Goal: Task Accomplishment & Management: Manage account settings

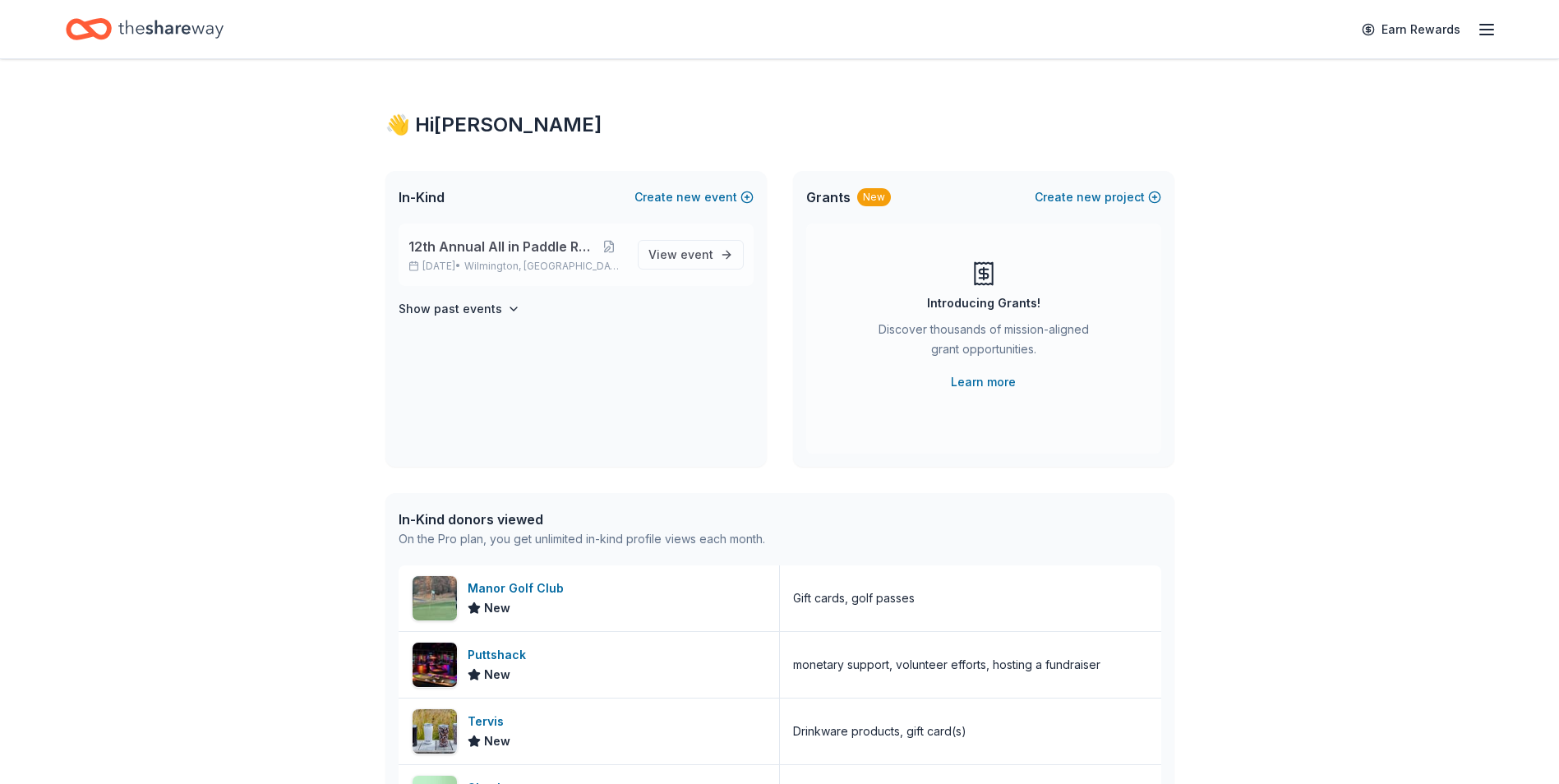
click at [484, 255] on span "12th Annual All in Paddle Raffle" at bounding box center [501, 247] width 186 height 20
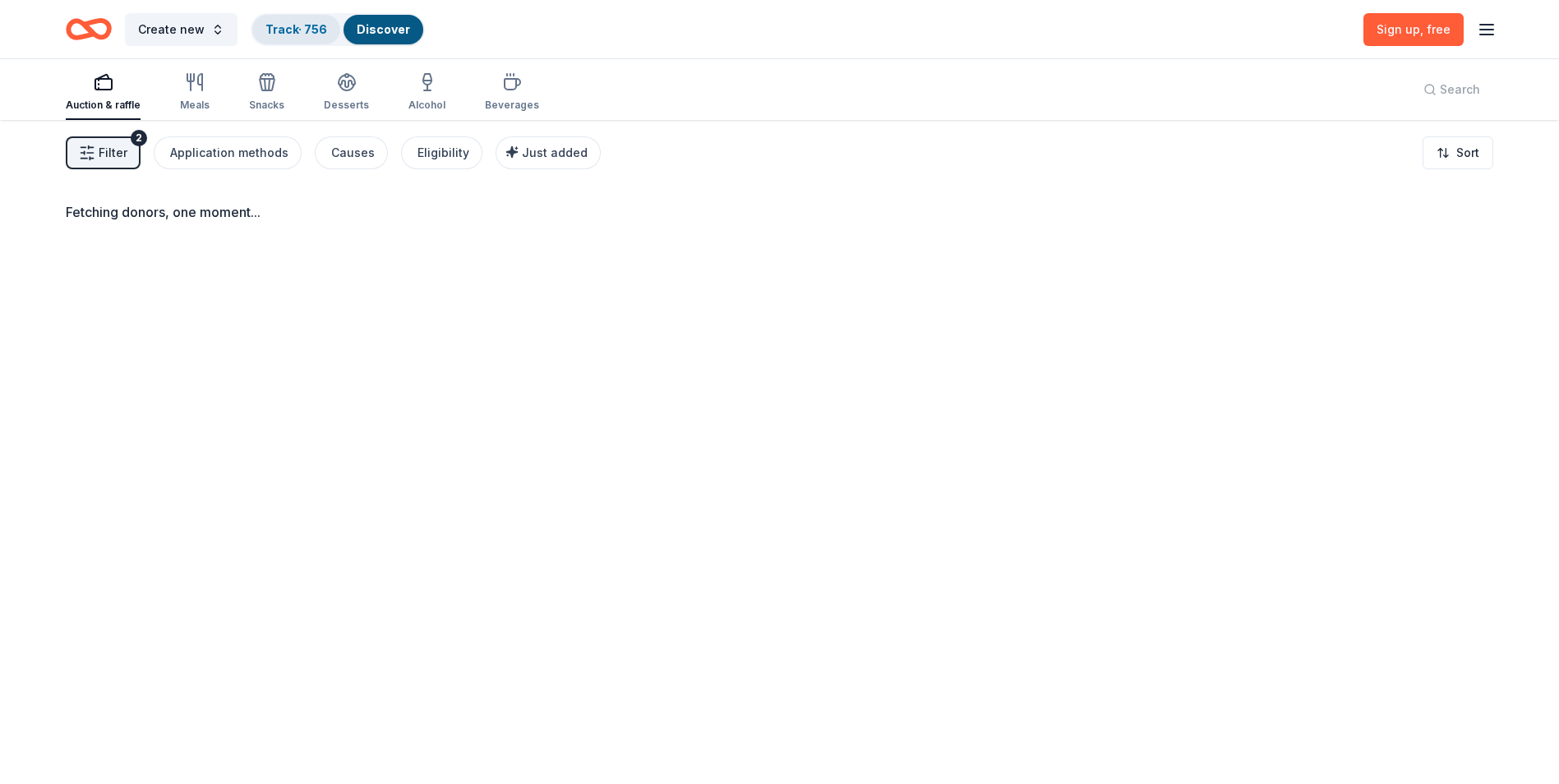
click at [287, 28] on link "Track · 756" at bounding box center [296, 28] width 61 height 14
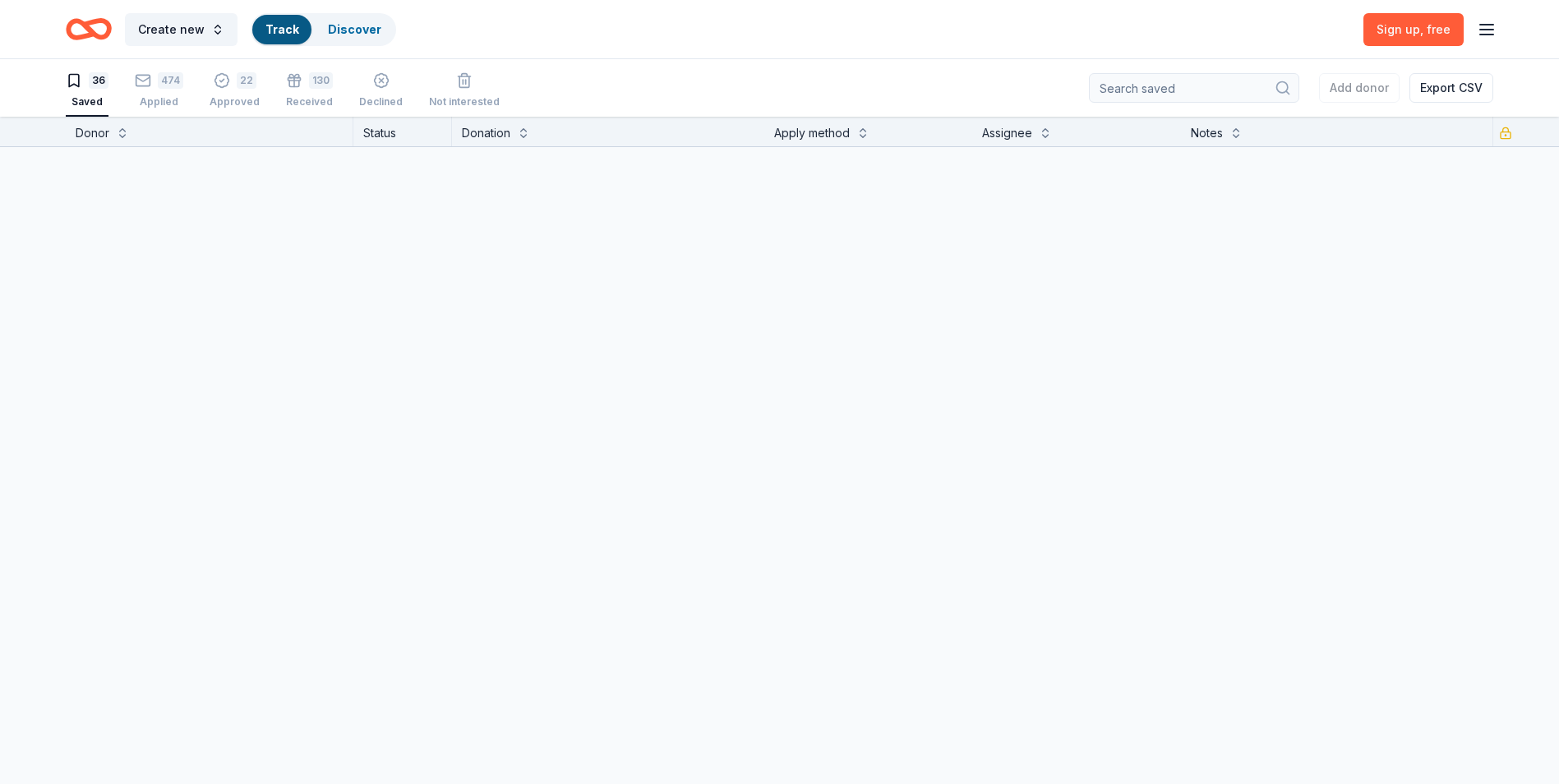
scroll to position [1, 0]
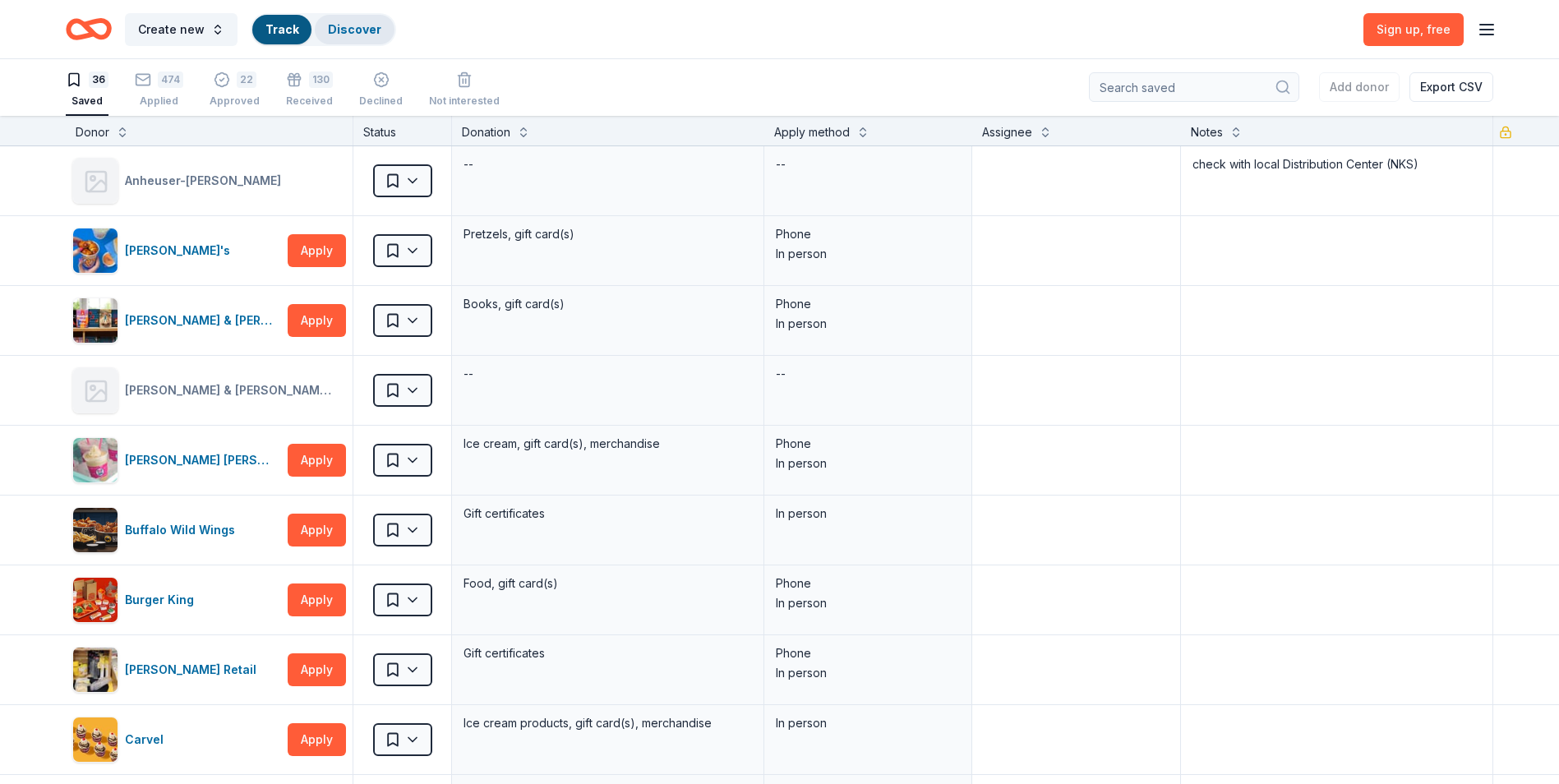
click at [353, 35] on link "Discover" at bounding box center [354, 28] width 53 height 14
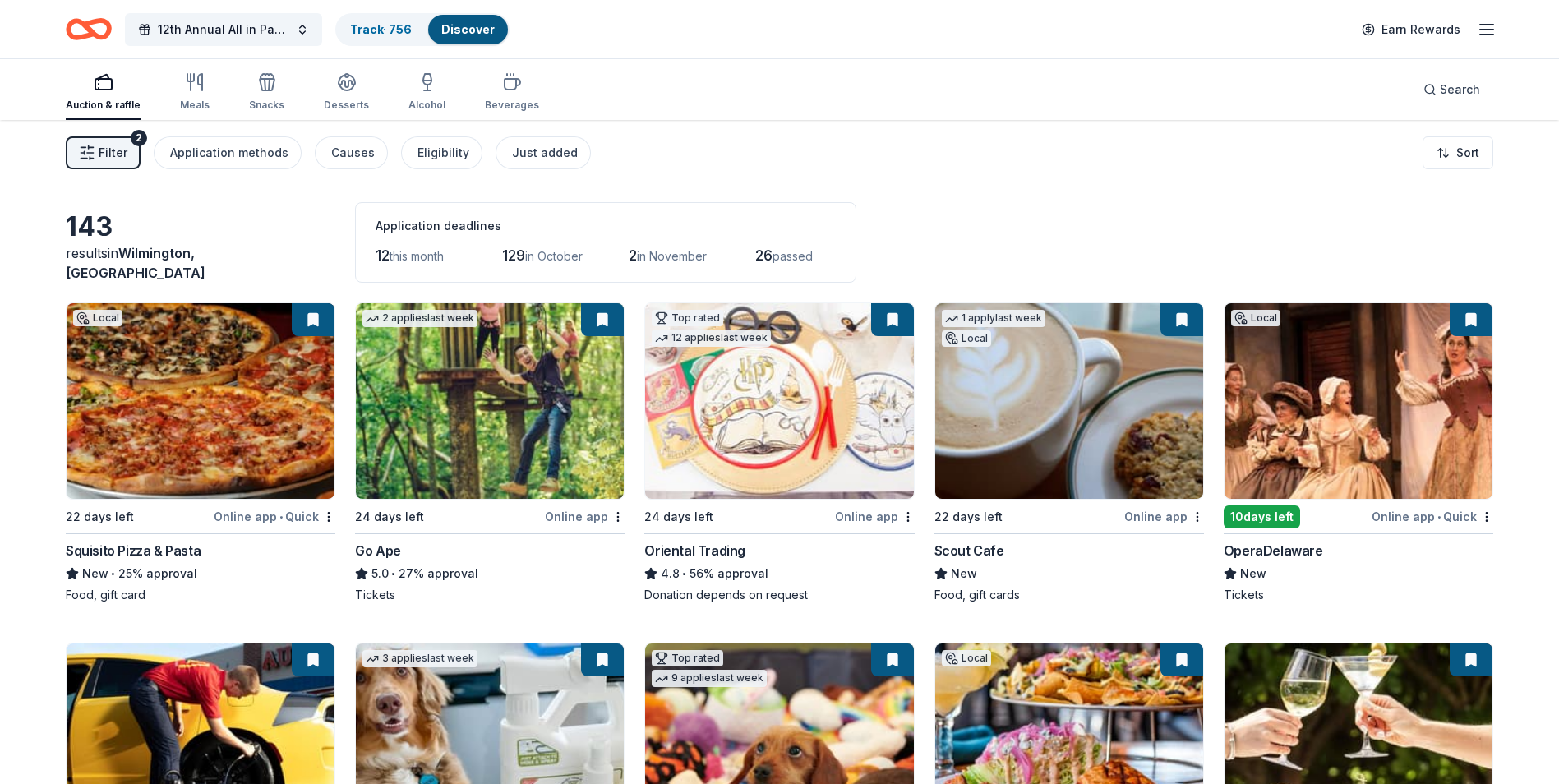
click at [461, 26] on link "Discover" at bounding box center [468, 28] width 53 height 14
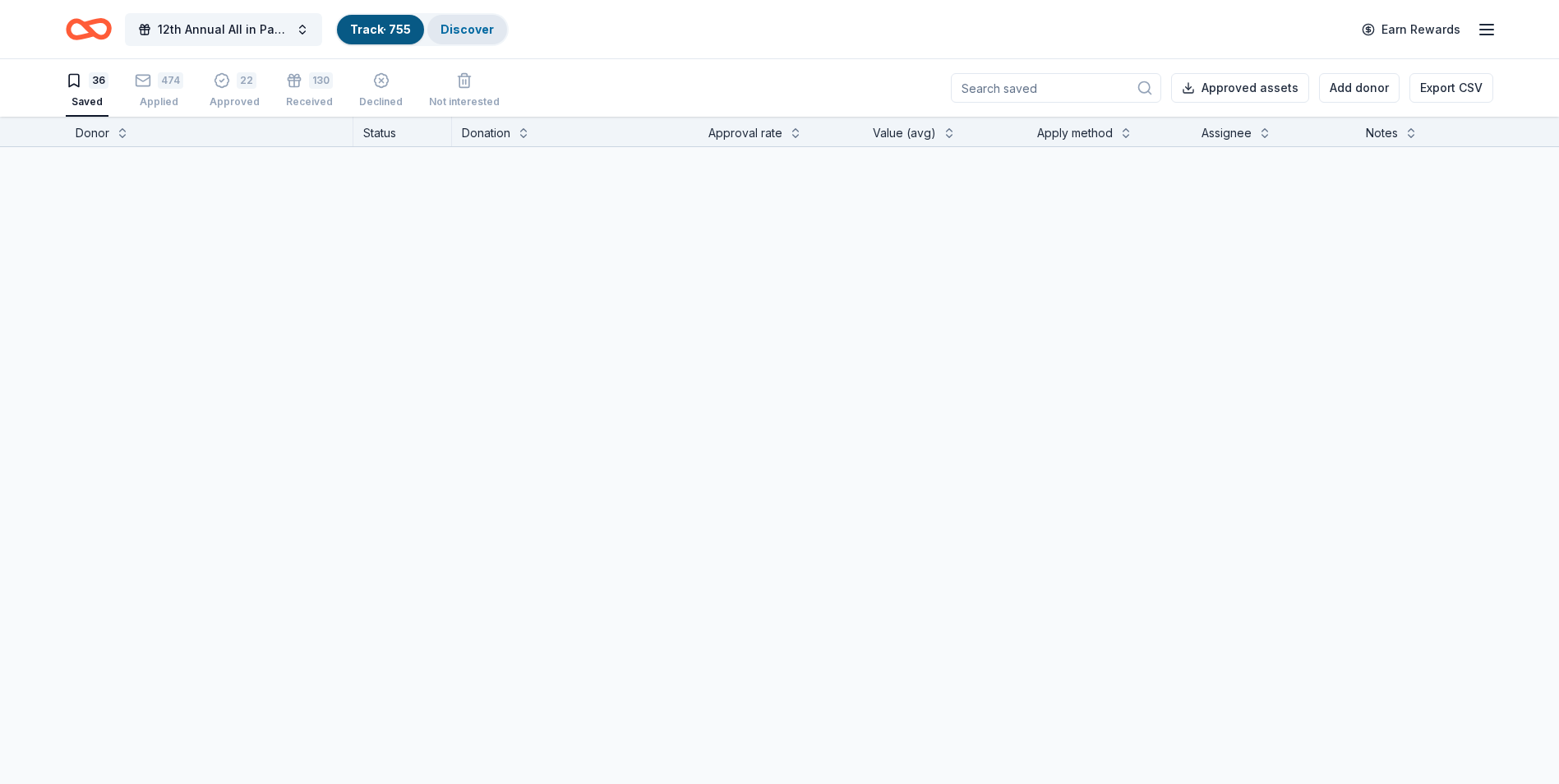
scroll to position [1, 0]
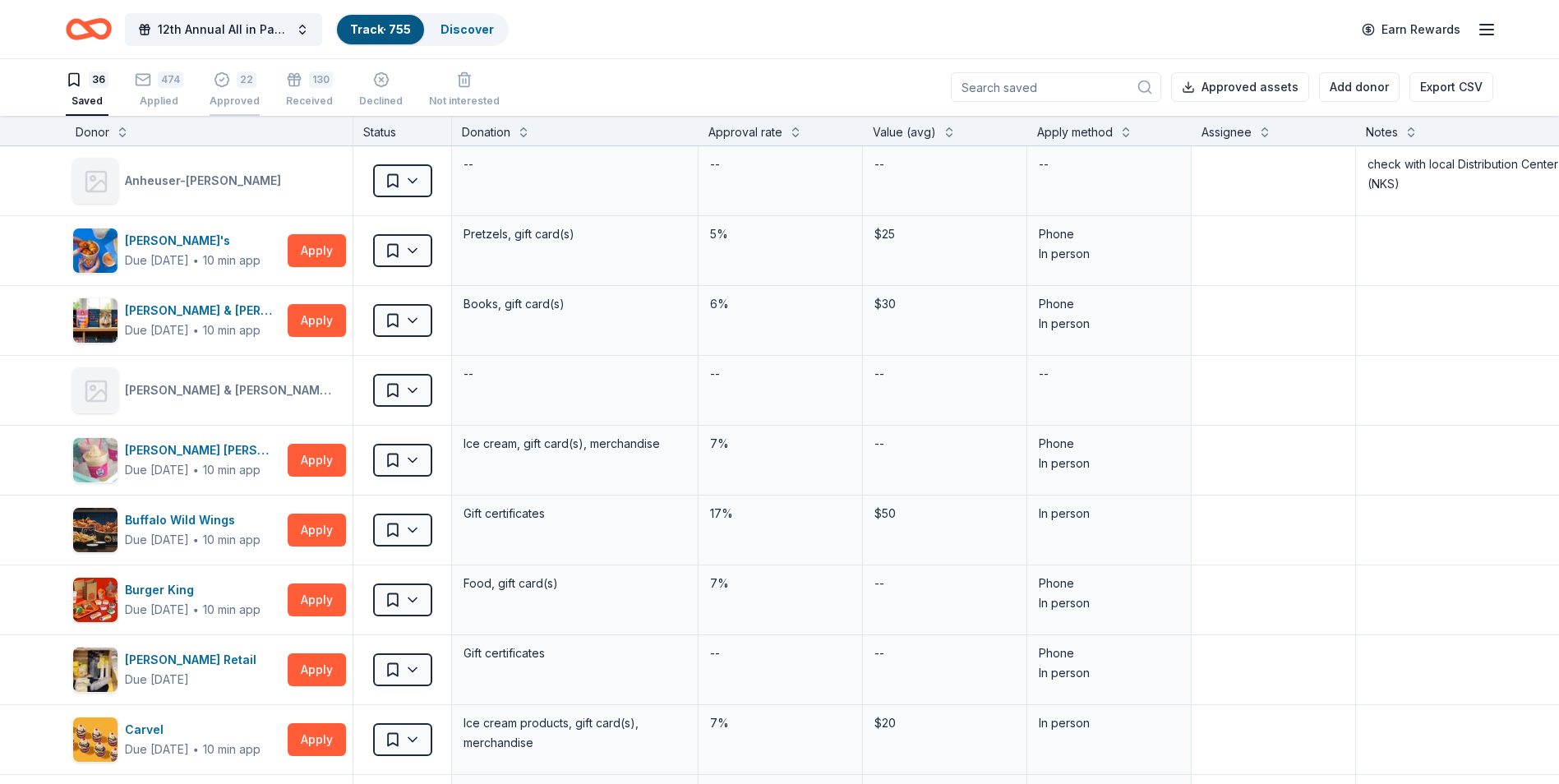
click at [238, 88] on div "22 Approved" at bounding box center [234, 90] width 50 height 37
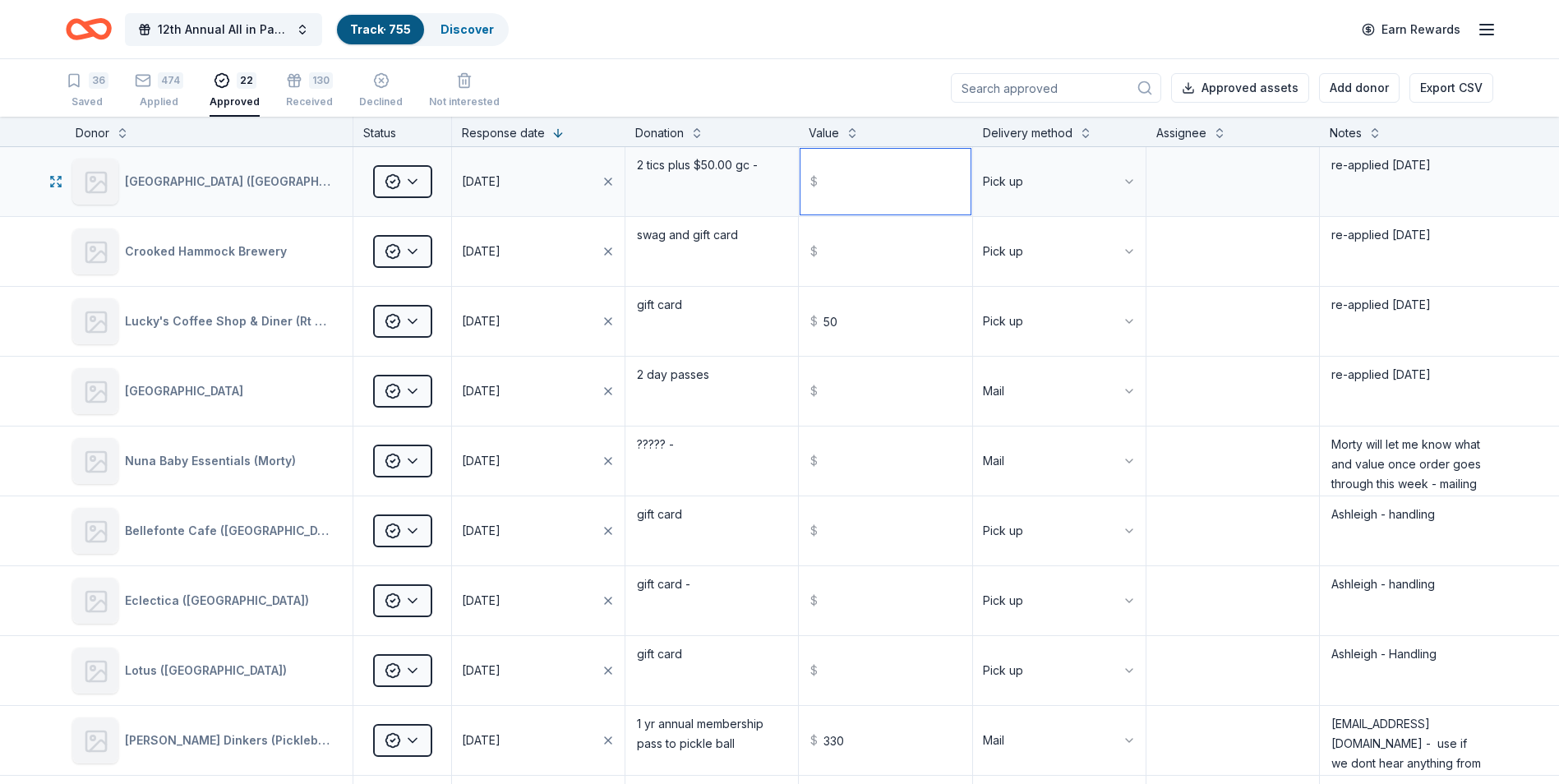
click at [848, 182] on input "text" at bounding box center [885, 182] width 169 height 66
type input "175.00"
click at [697, 190] on textarea "2 tics plus $50.00 gc -" at bounding box center [711, 182] width 169 height 66
drag, startPoint x: 664, startPoint y: 164, endPoint x: 753, endPoint y: 112, distance: 103.1
click at [664, 163] on textarea "2 tics plus $50.00 gc -" at bounding box center [711, 182] width 169 height 66
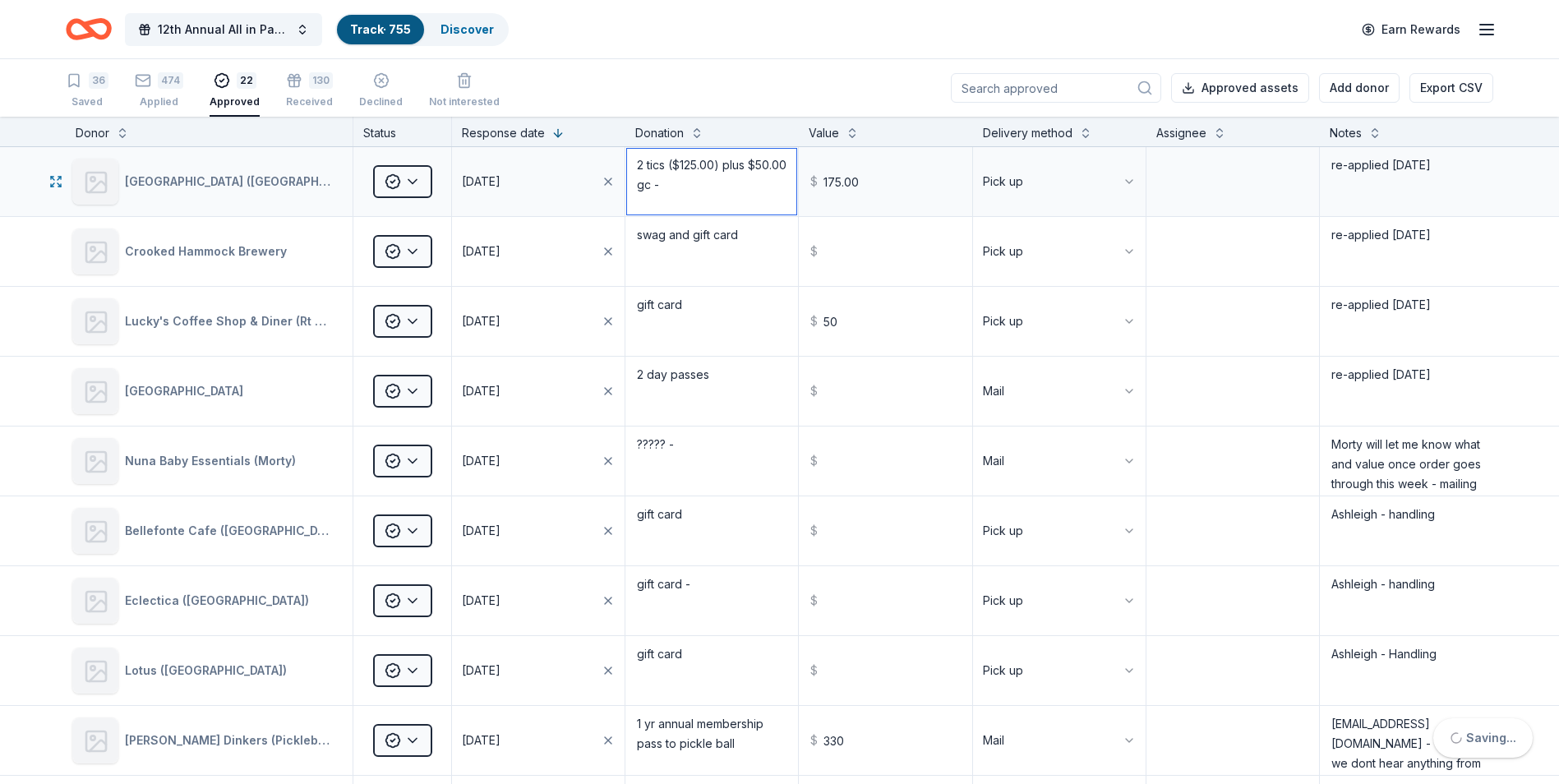
click at [736, 180] on textarea "2 tics ($125.00) plus $50.00 gc -" at bounding box center [711, 182] width 169 height 66
type textarea "2 tics ($125.00) plus $50.00 gc -"
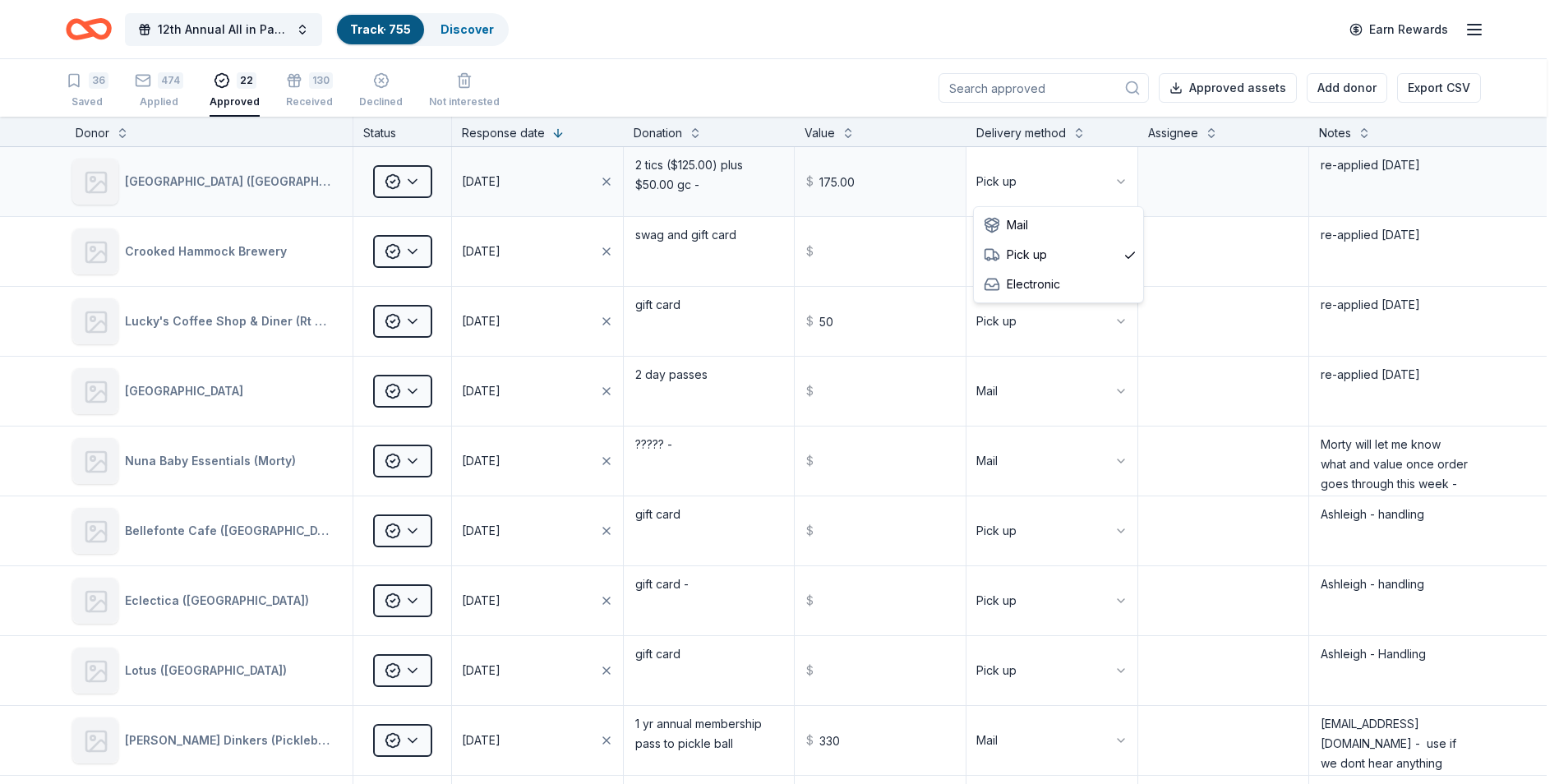
click at [1123, 178] on html "12th Annual All in Paddle Raffle Track · 755 Discover Earn Rewards 36 Saved 474…" at bounding box center [780, 392] width 1559 height 784
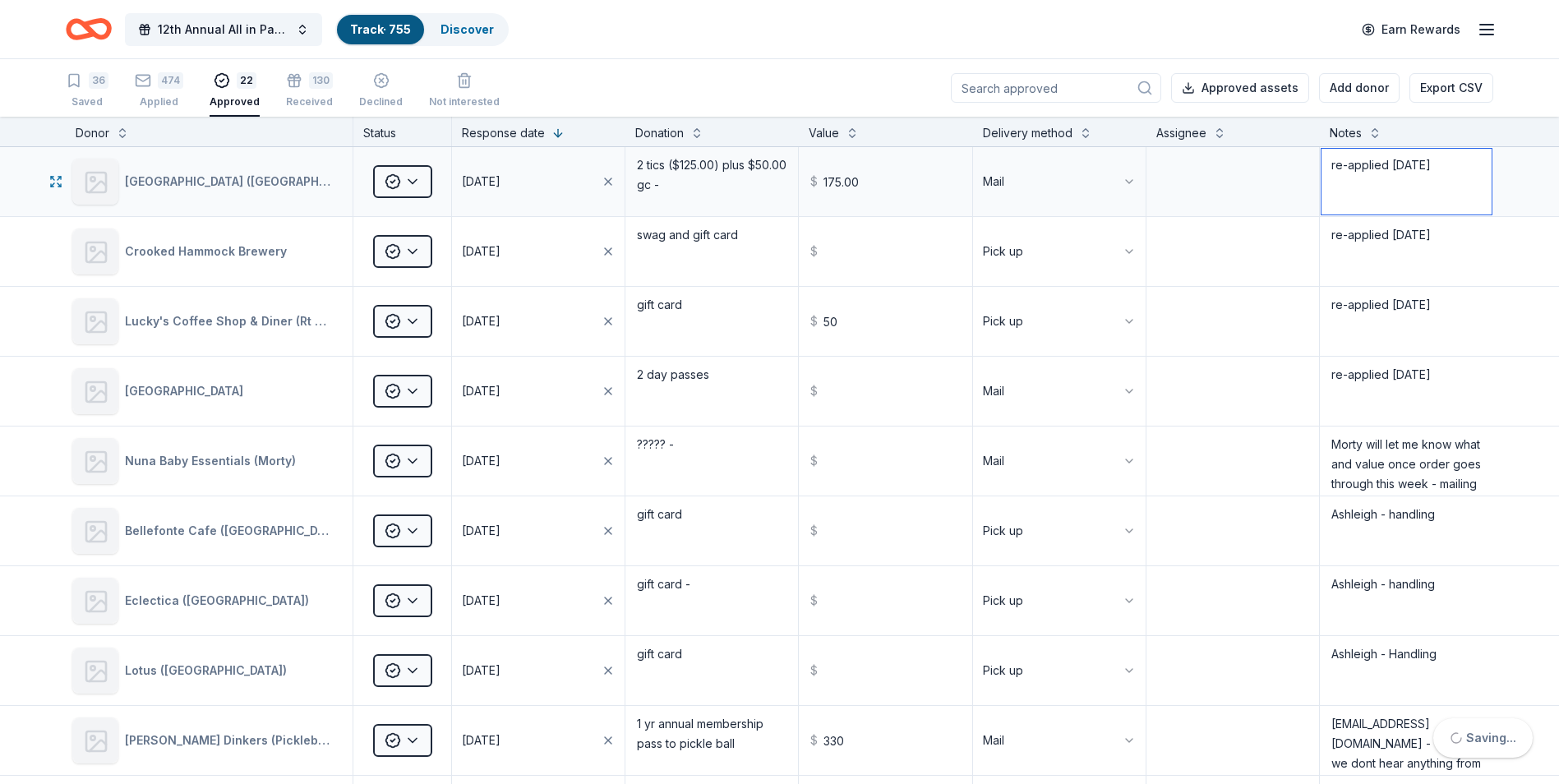
click at [1340, 190] on textarea "re-applied [DATE]" at bounding box center [1407, 182] width 170 height 66
click at [1446, 163] on textarea "re-applied [DATE]" at bounding box center [1407, 182] width 170 height 66
type textarea "re-applied [DATE] send self stamped envelope - [DATE]"
click at [1451, 251] on textarea "re-applied [DATE]" at bounding box center [1407, 252] width 170 height 66
click at [1339, 256] on textarea "re-applied [DATE]" at bounding box center [1407, 252] width 170 height 66
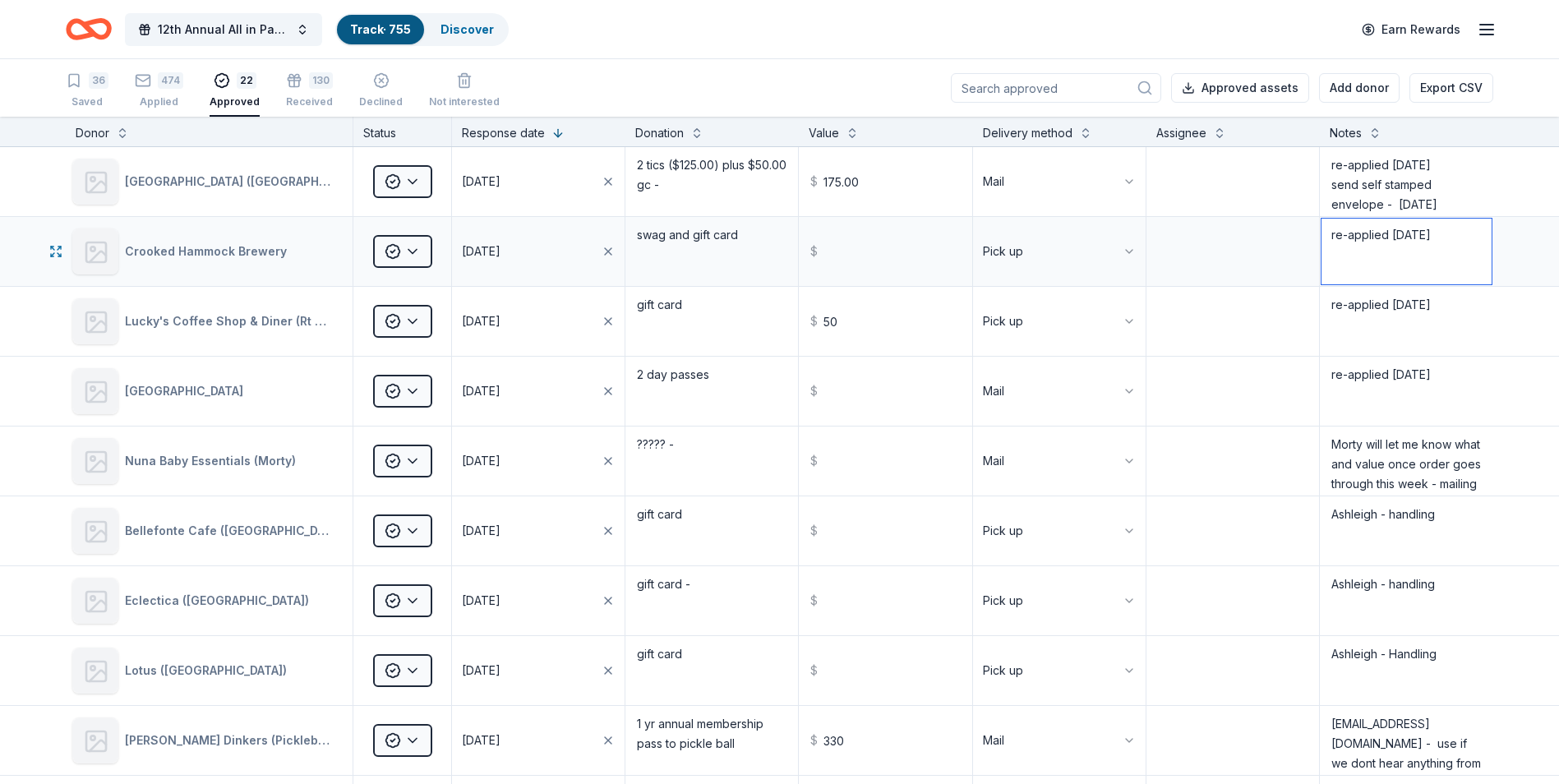
click at [1442, 231] on textarea "re-applied [DATE]" at bounding box center [1407, 252] width 170 height 66
type textarea "re-applied [DATE] Heather picking up"
click at [1339, 329] on textarea "re-applied [DATE]" at bounding box center [1407, 321] width 170 height 66
click at [1447, 308] on textarea "re-applied [DATE]" at bounding box center [1407, 321] width 170 height 66
type textarea "re-applied [DATE] [PERSON_NAME] picking up"
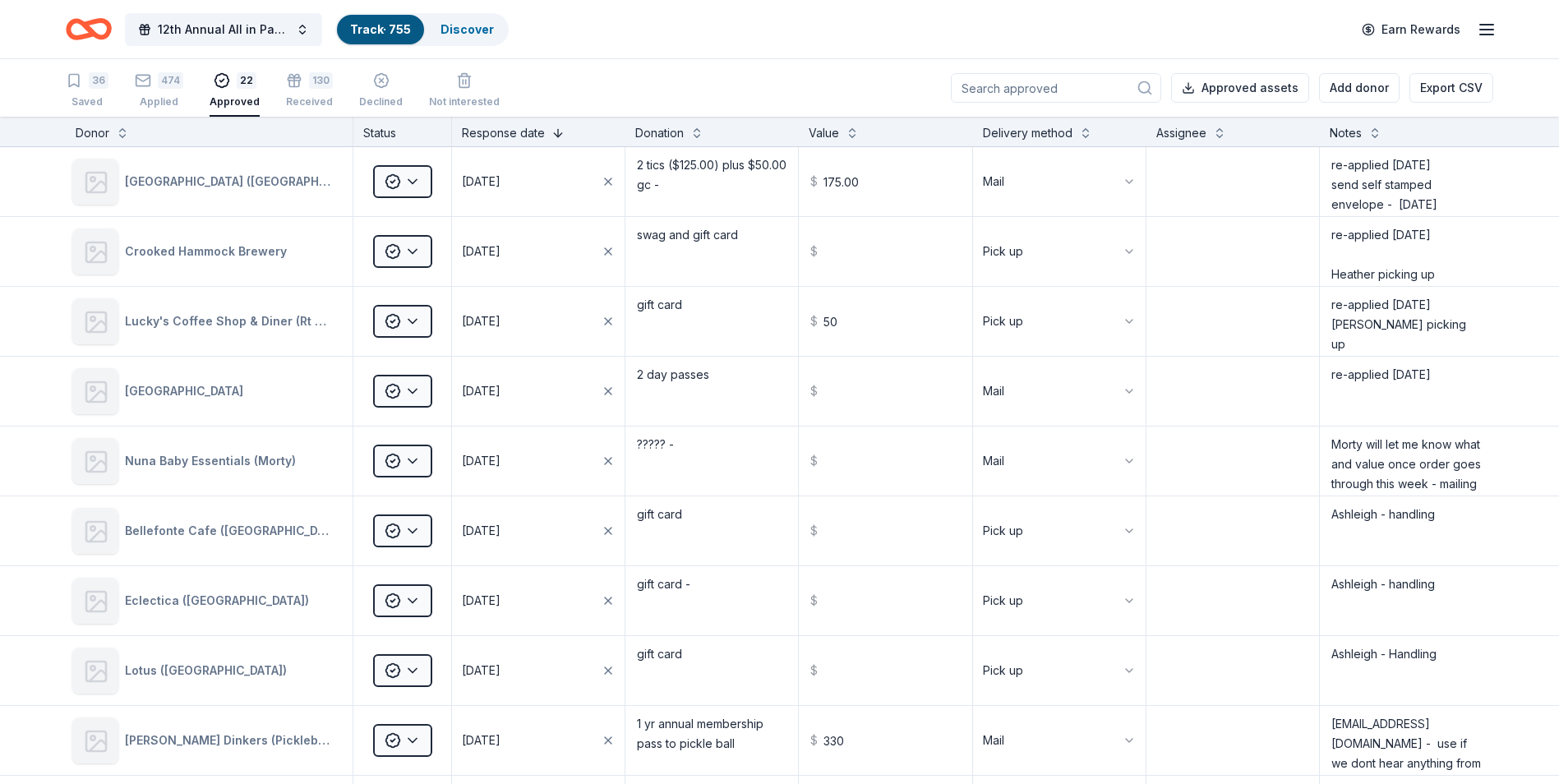
click at [554, 134] on button at bounding box center [558, 132] width 13 height 16
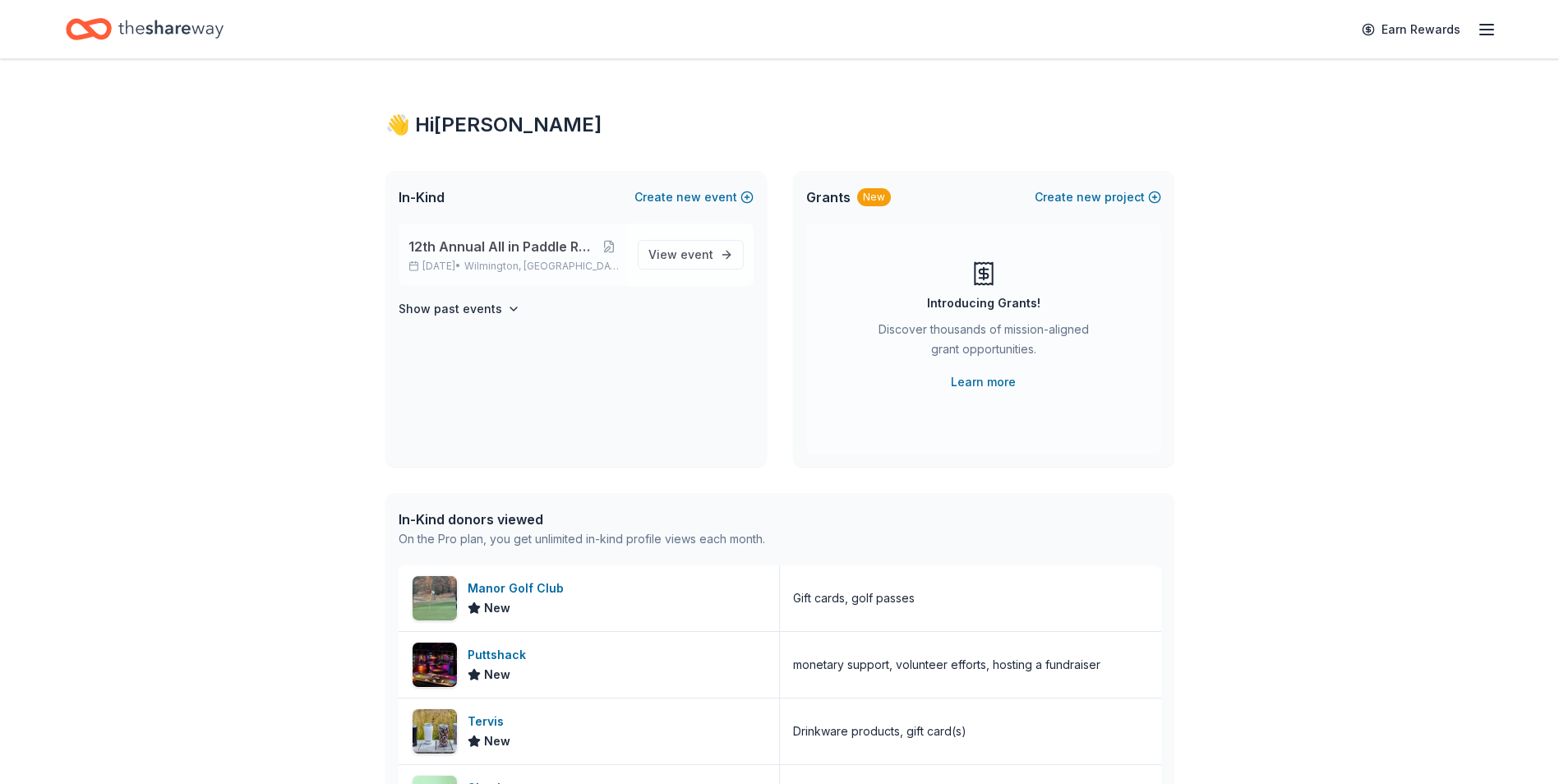
click at [500, 252] on span "12th Annual All in Paddle Raffle" at bounding box center [501, 247] width 186 height 20
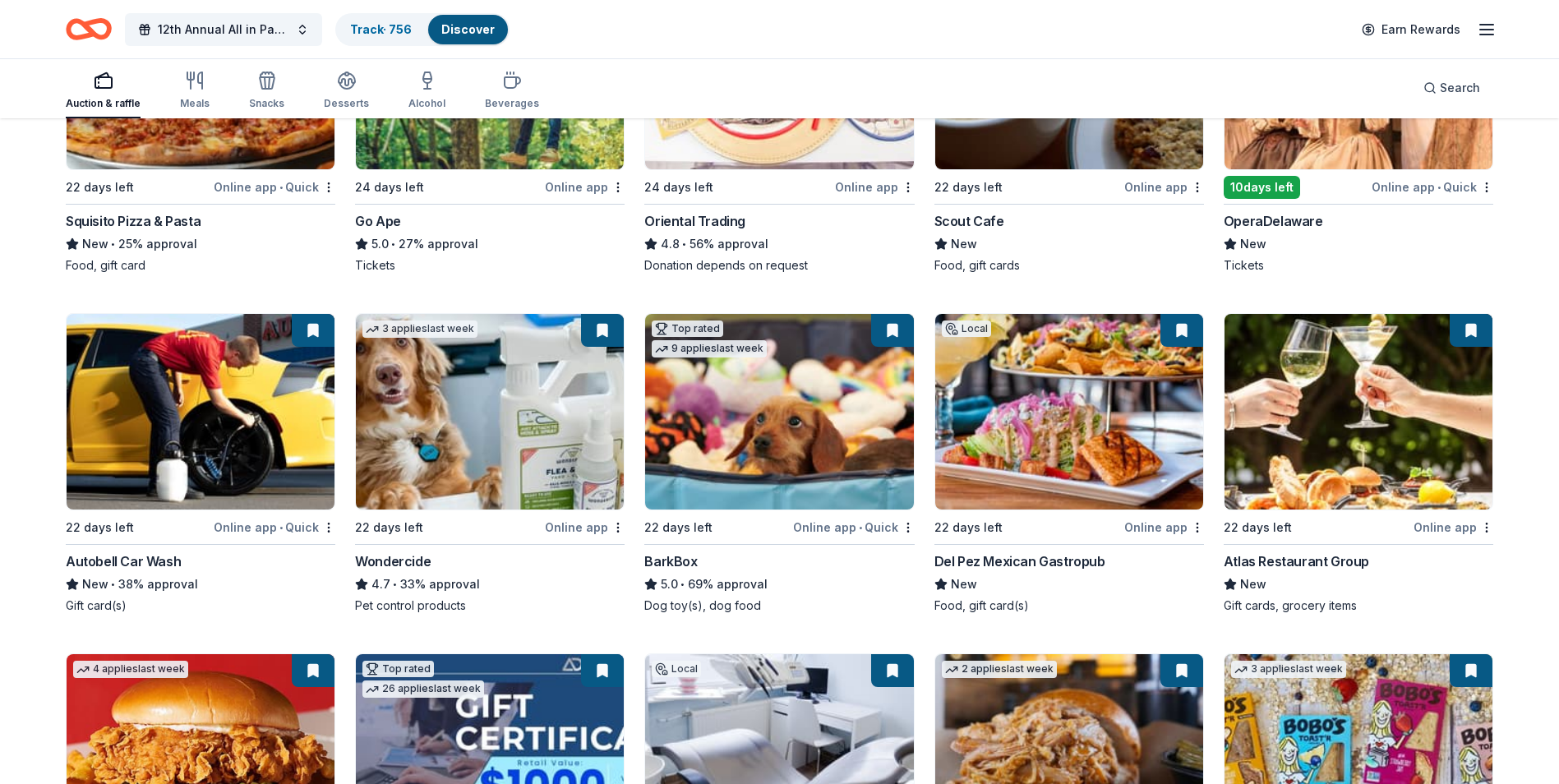
scroll to position [411, 0]
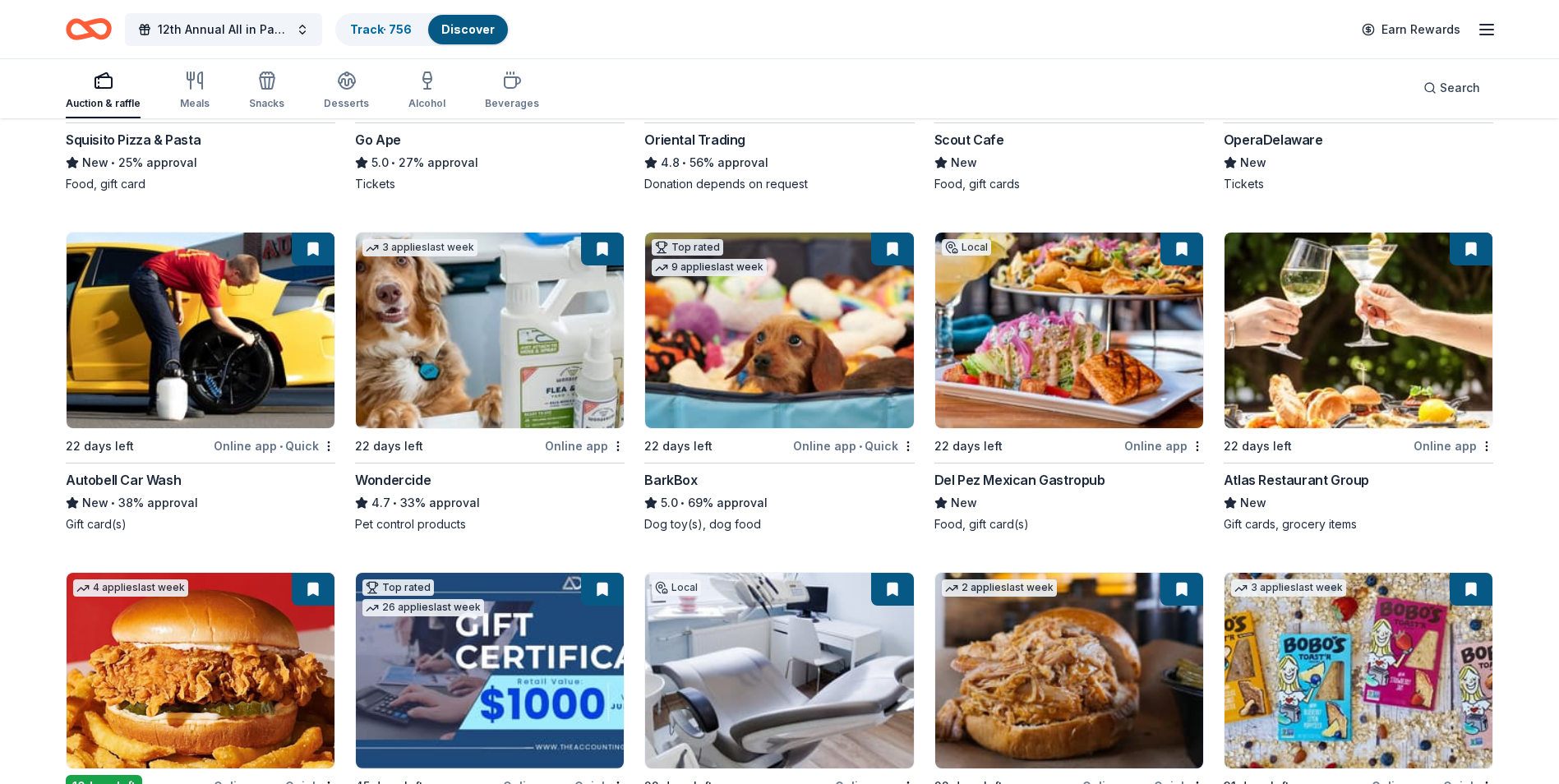
click at [1087, 308] on img at bounding box center [1069, 330] width 268 height 196
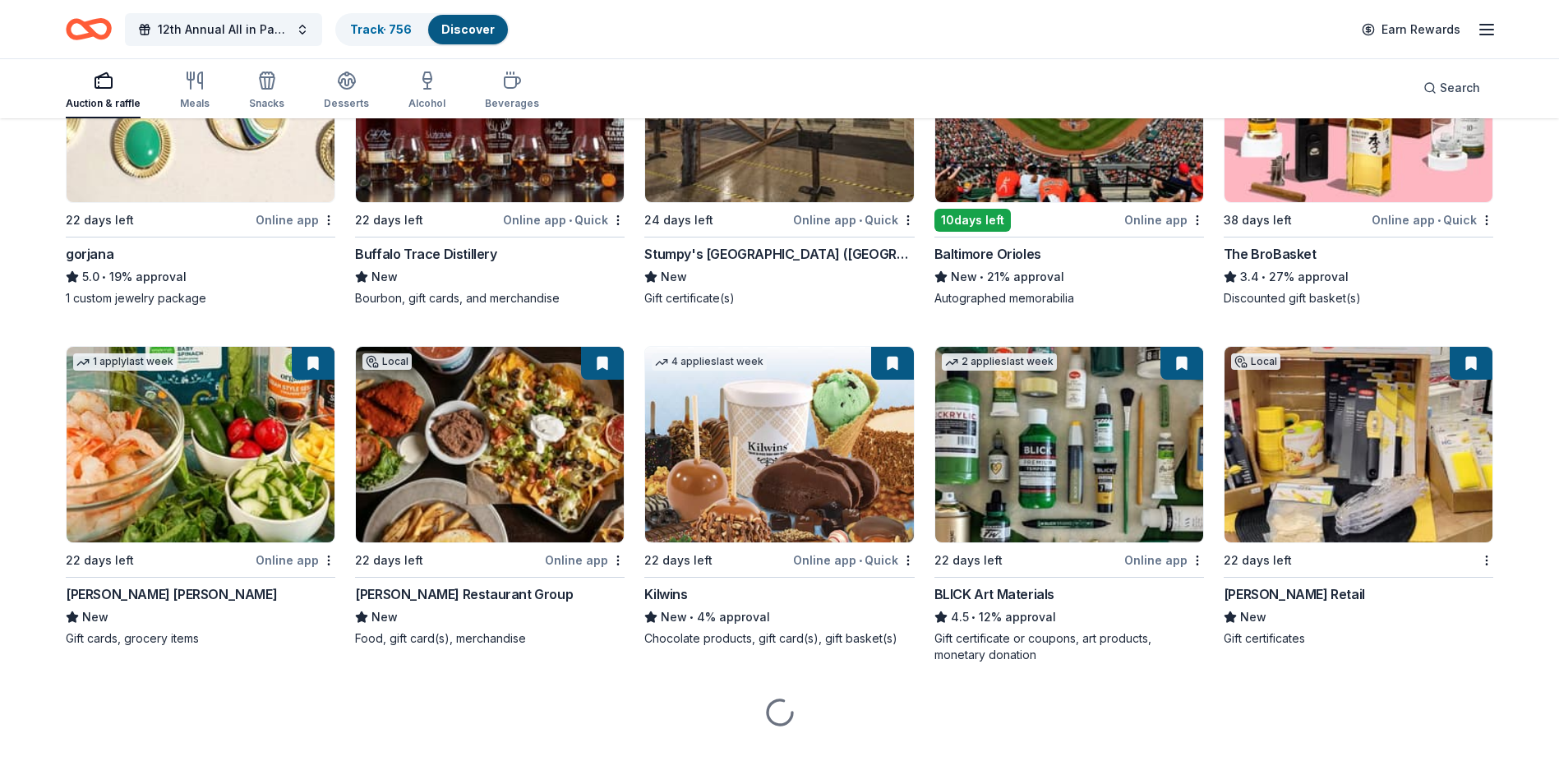
scroll to position [2382, 0]
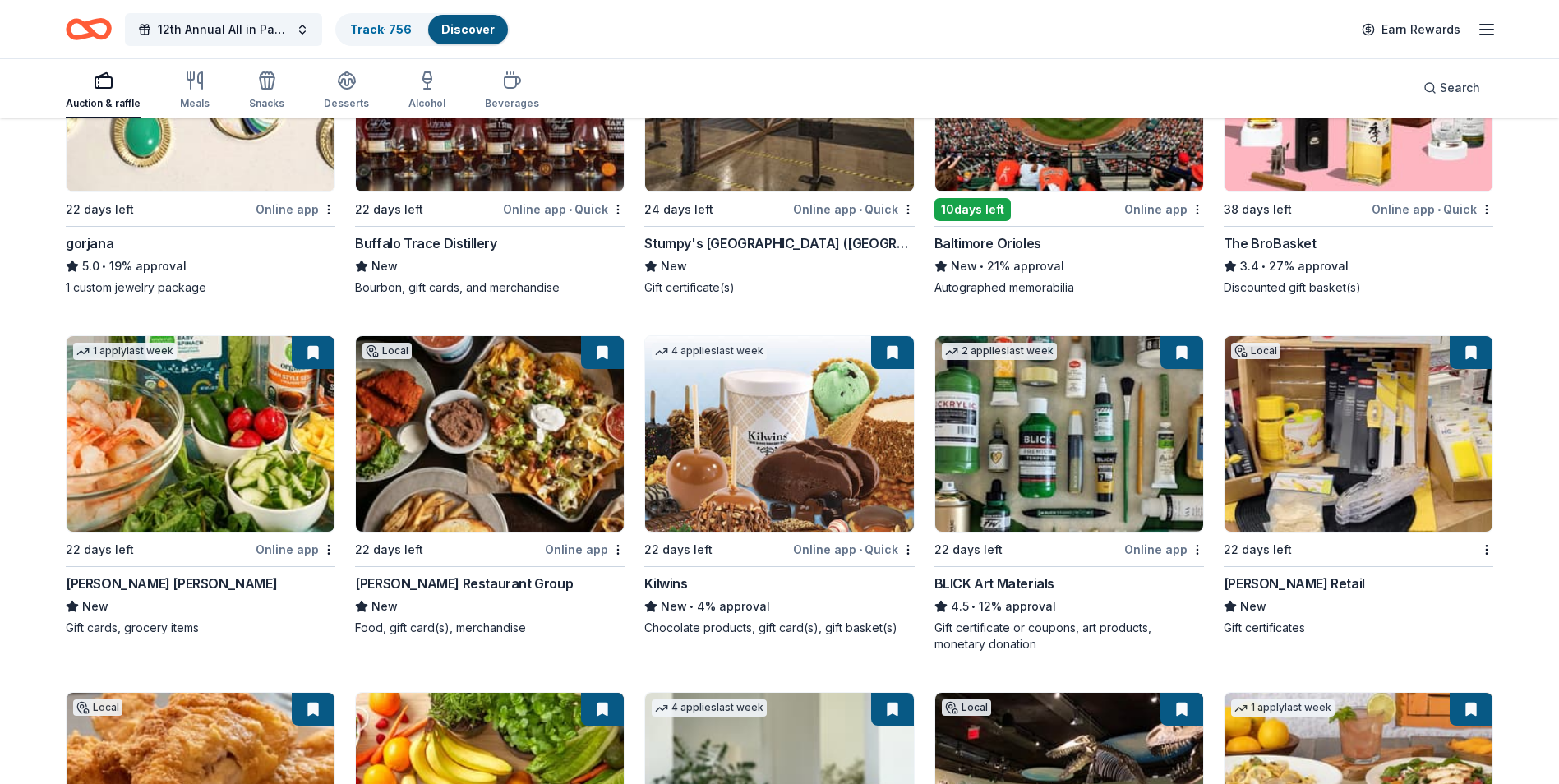
click at [1341, 436] on img at bounding box center [1359, 434] width 268 height 196
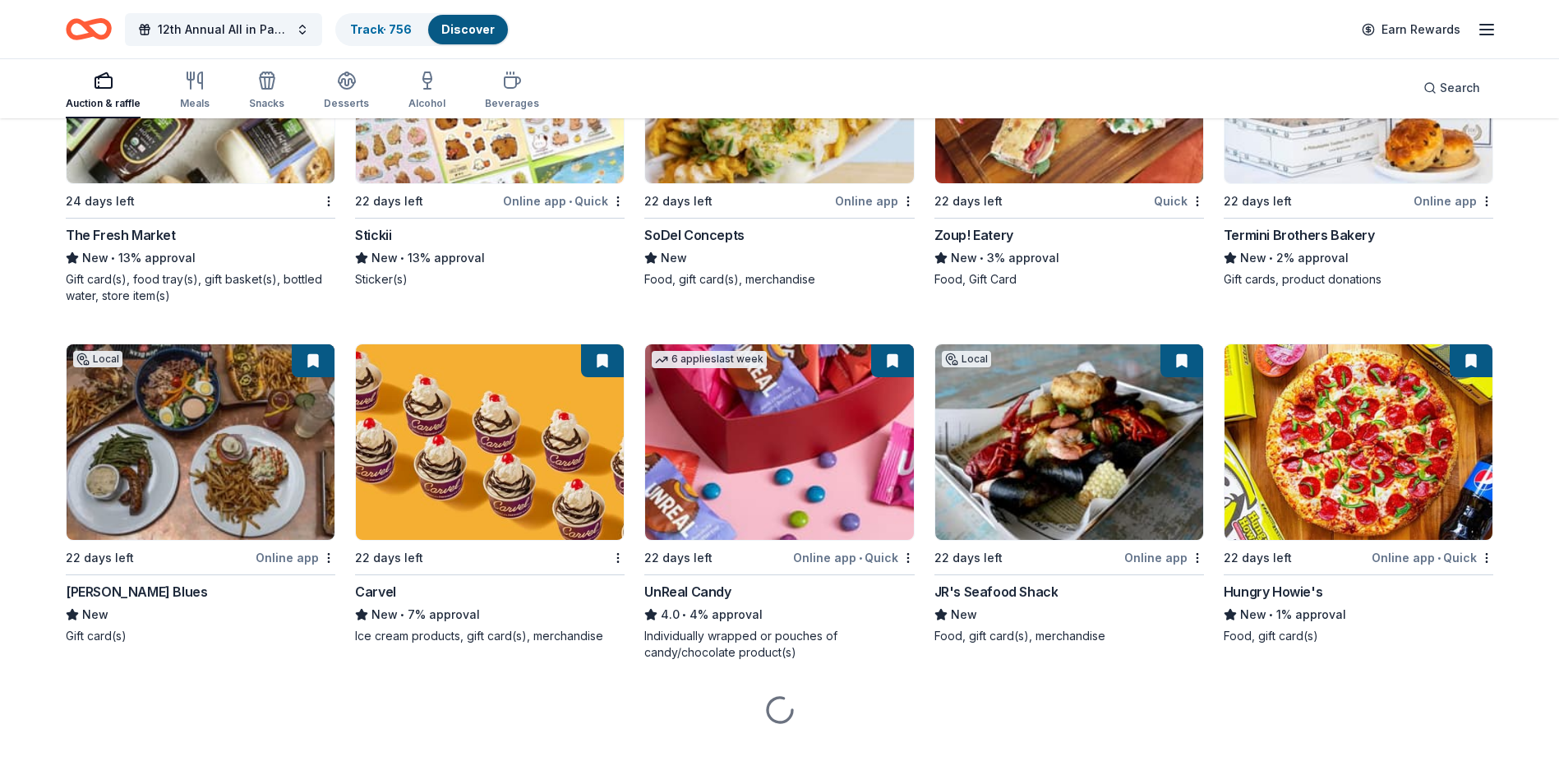
scroll to position [3808, 0]
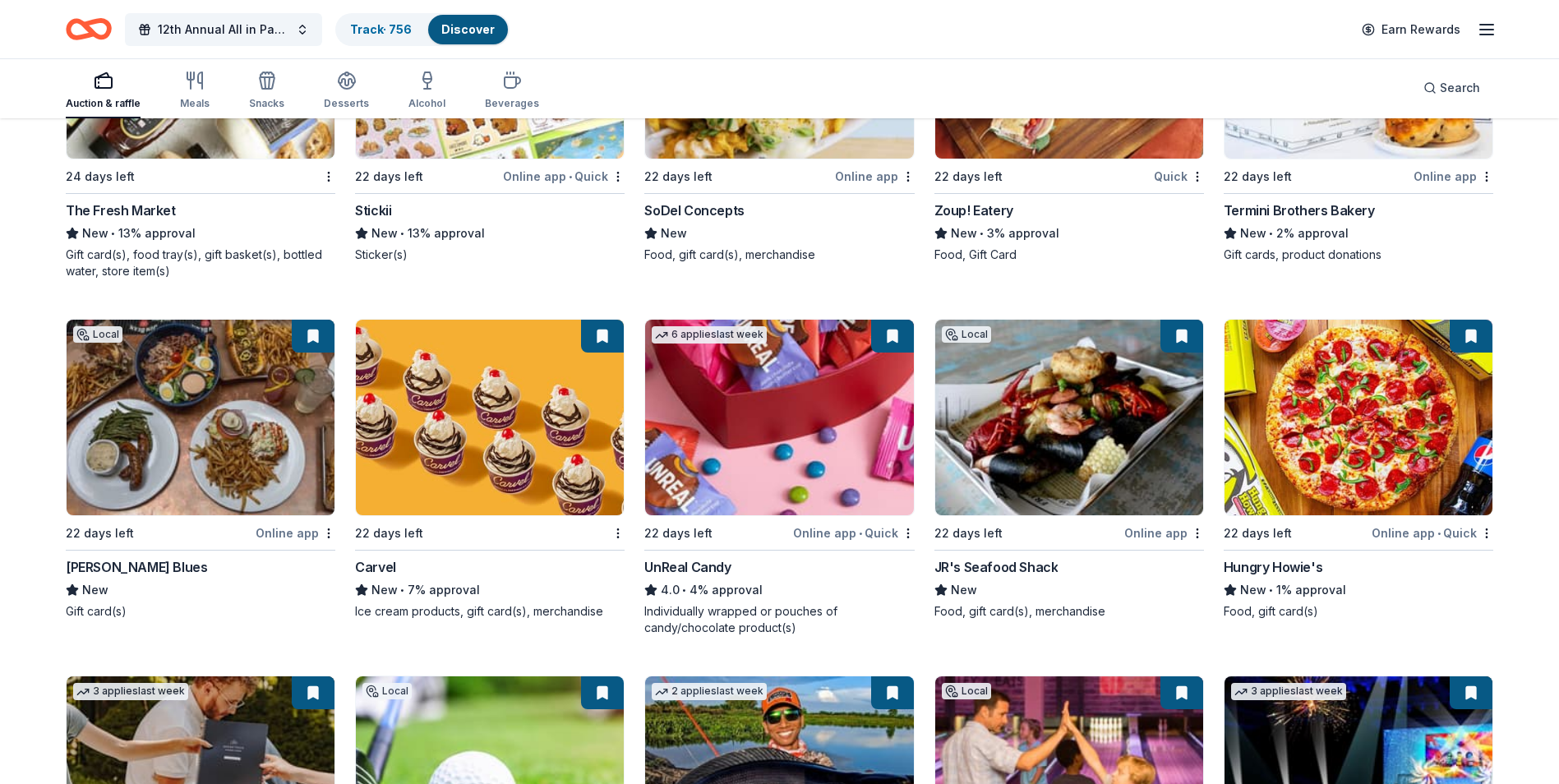
click at [1047, 455] on img at bounding box center [1069, 417] width 268 height 196
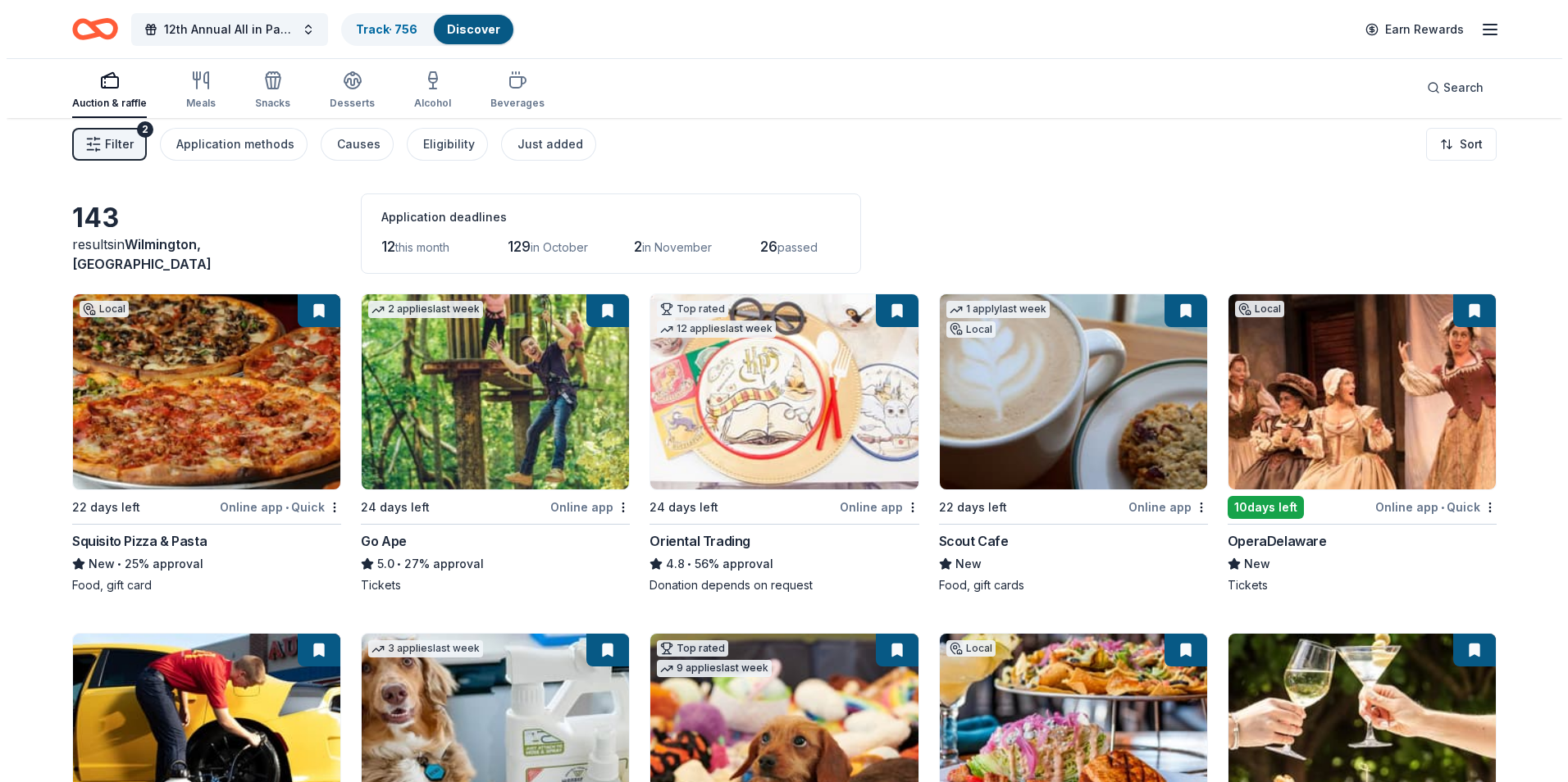
scroll to position [0, 0]
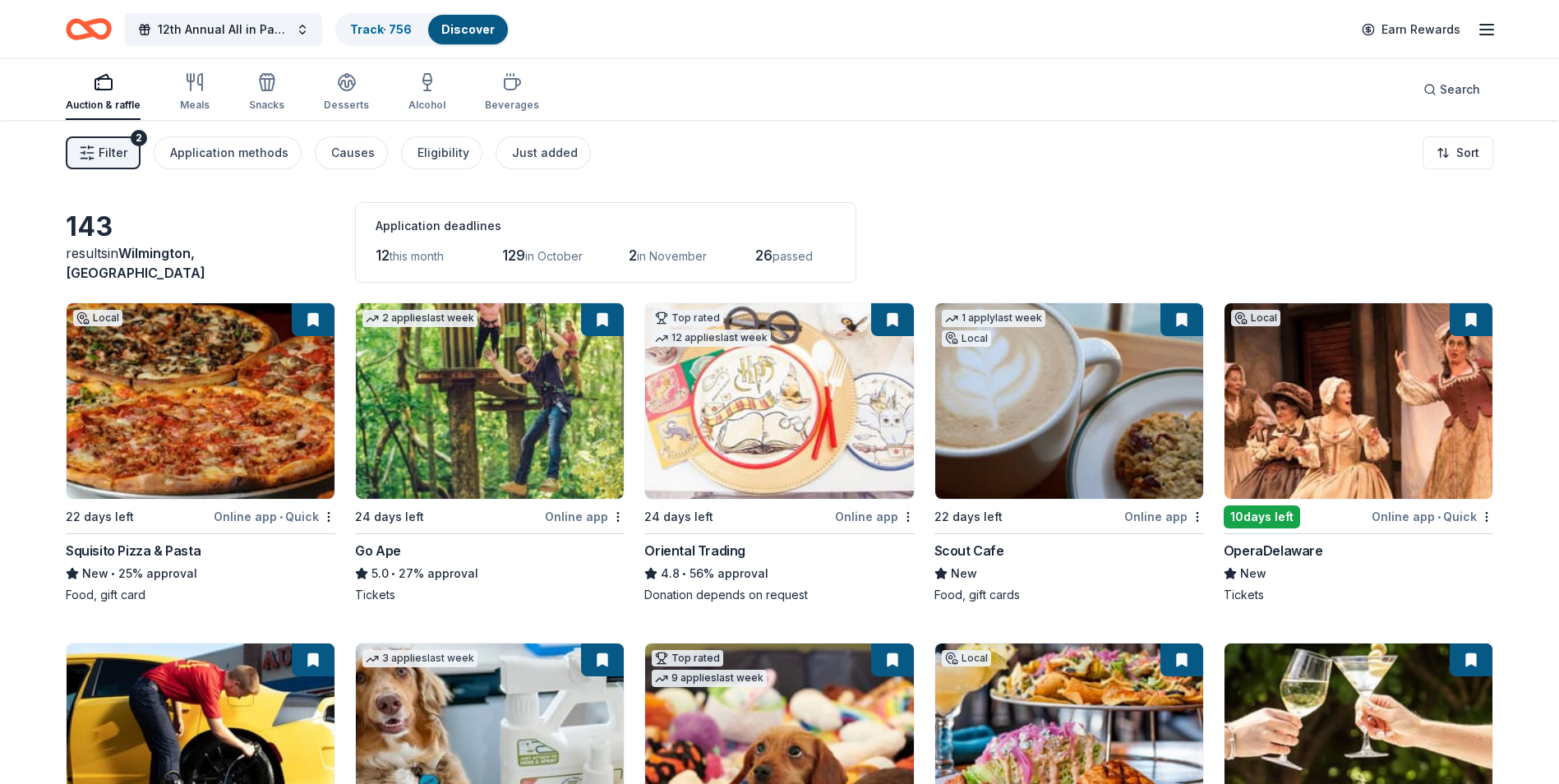
click at [109, 151] on span "Filter" at bounding box center [113, 153] width 28 height 20
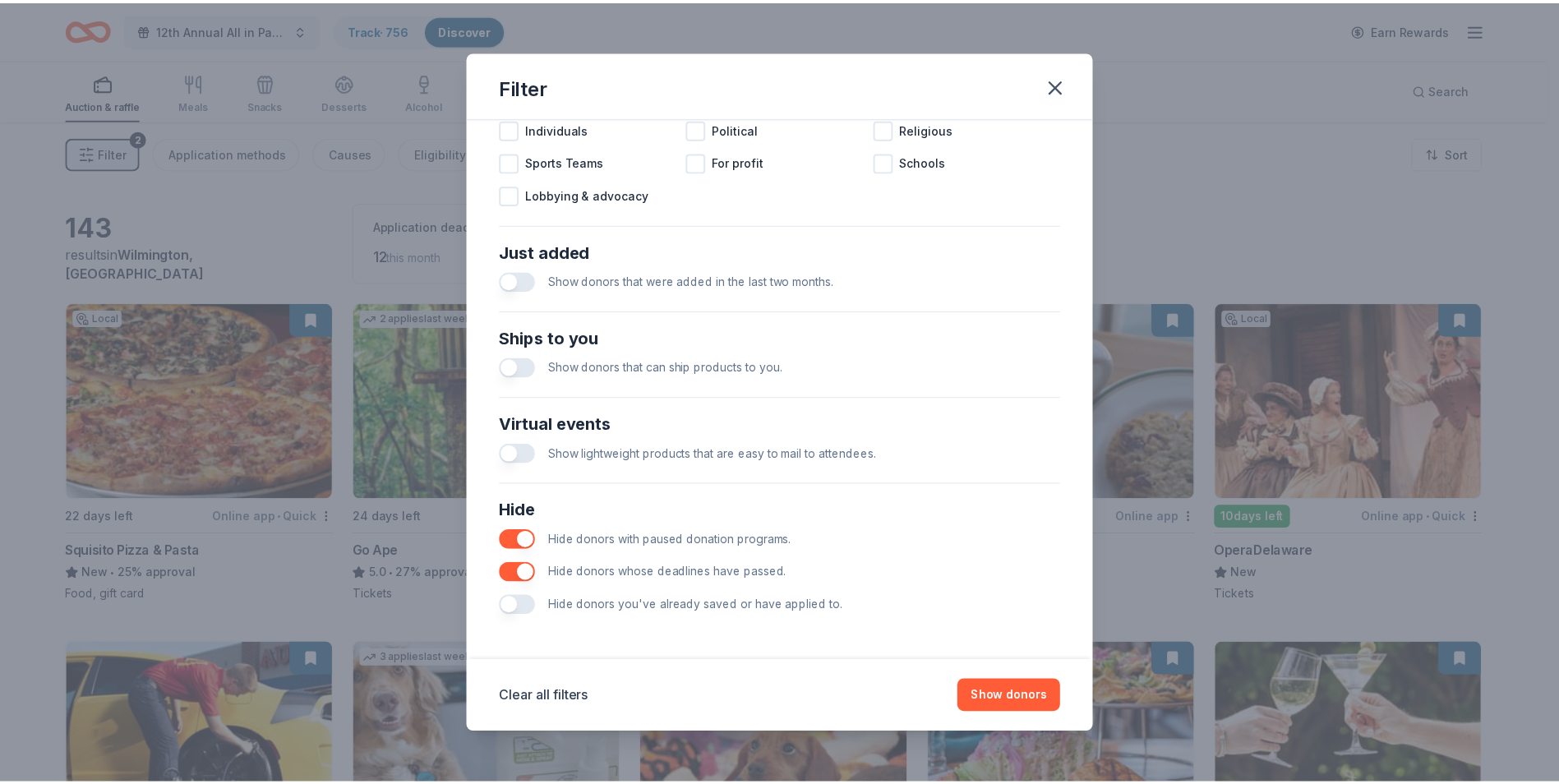
scroll to position [540, 0]
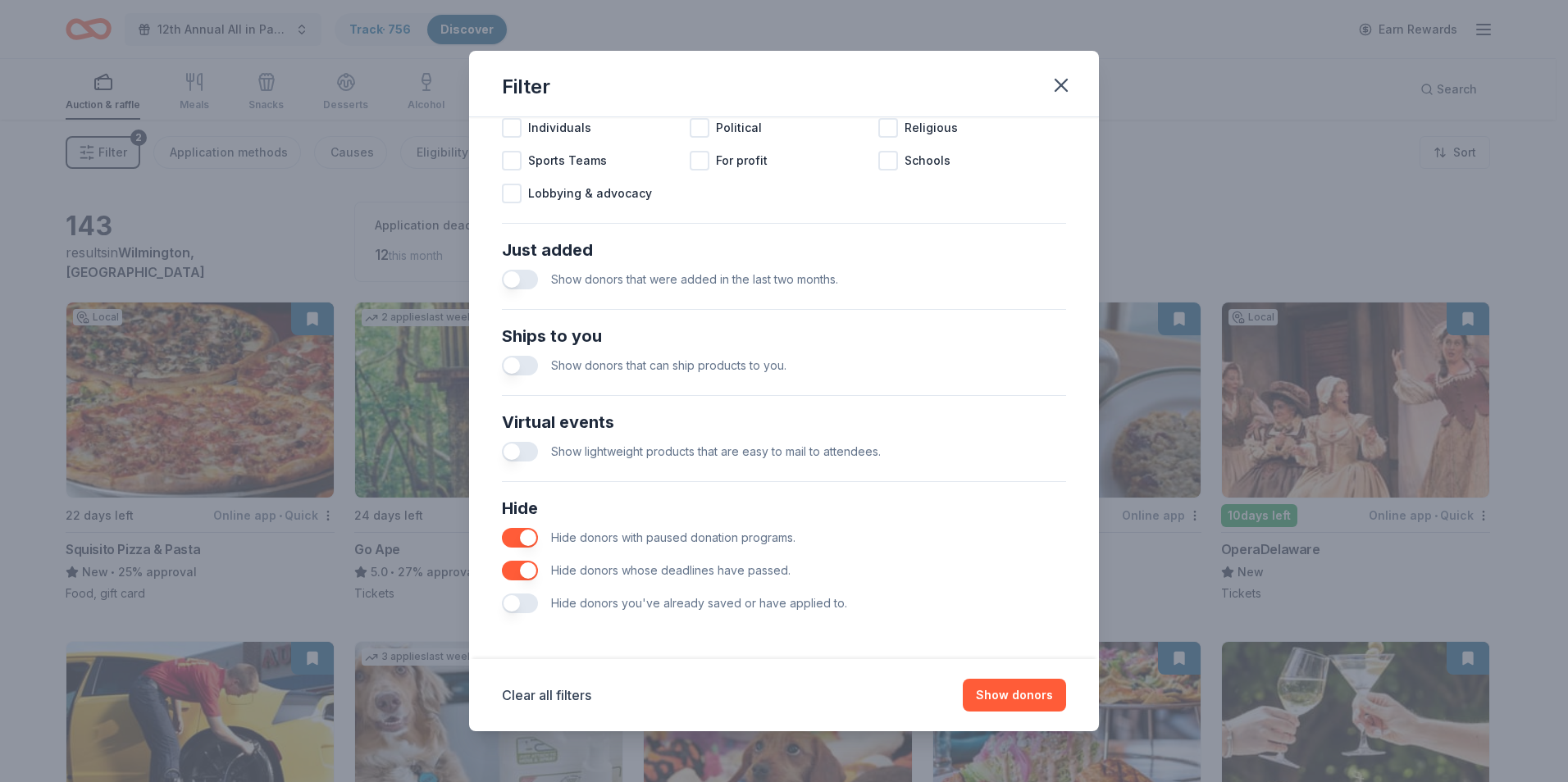
click at [515, 605] on button "button" at bounding box center [520, 603] width 37 height 20
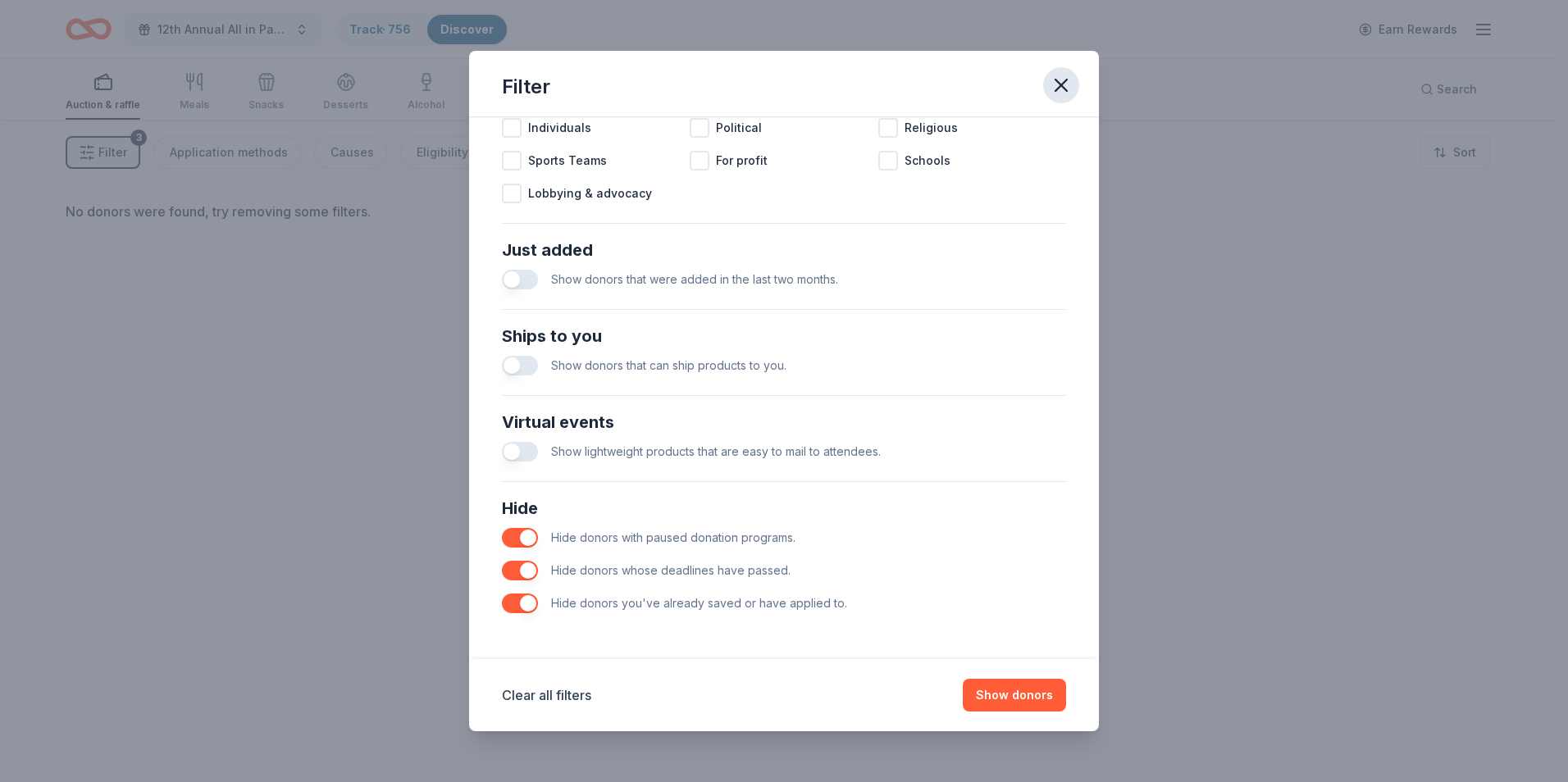
click at [1067, 84] on icon "button" at bounding box center [1061, 85] width 23 height 23
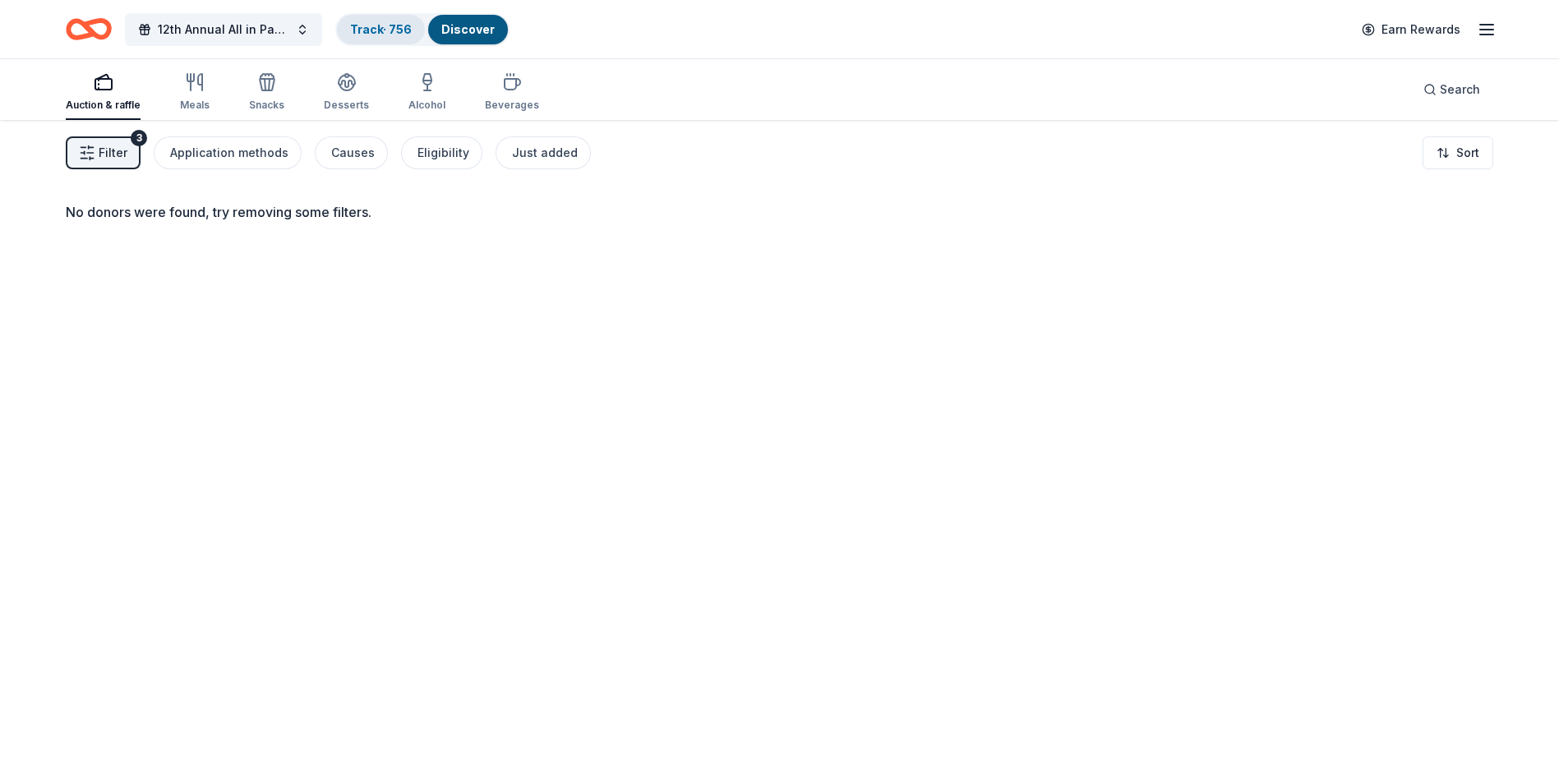
click at [397, 32] on link "Track · 756" at bounding box center [381, 28] width 61 height 14
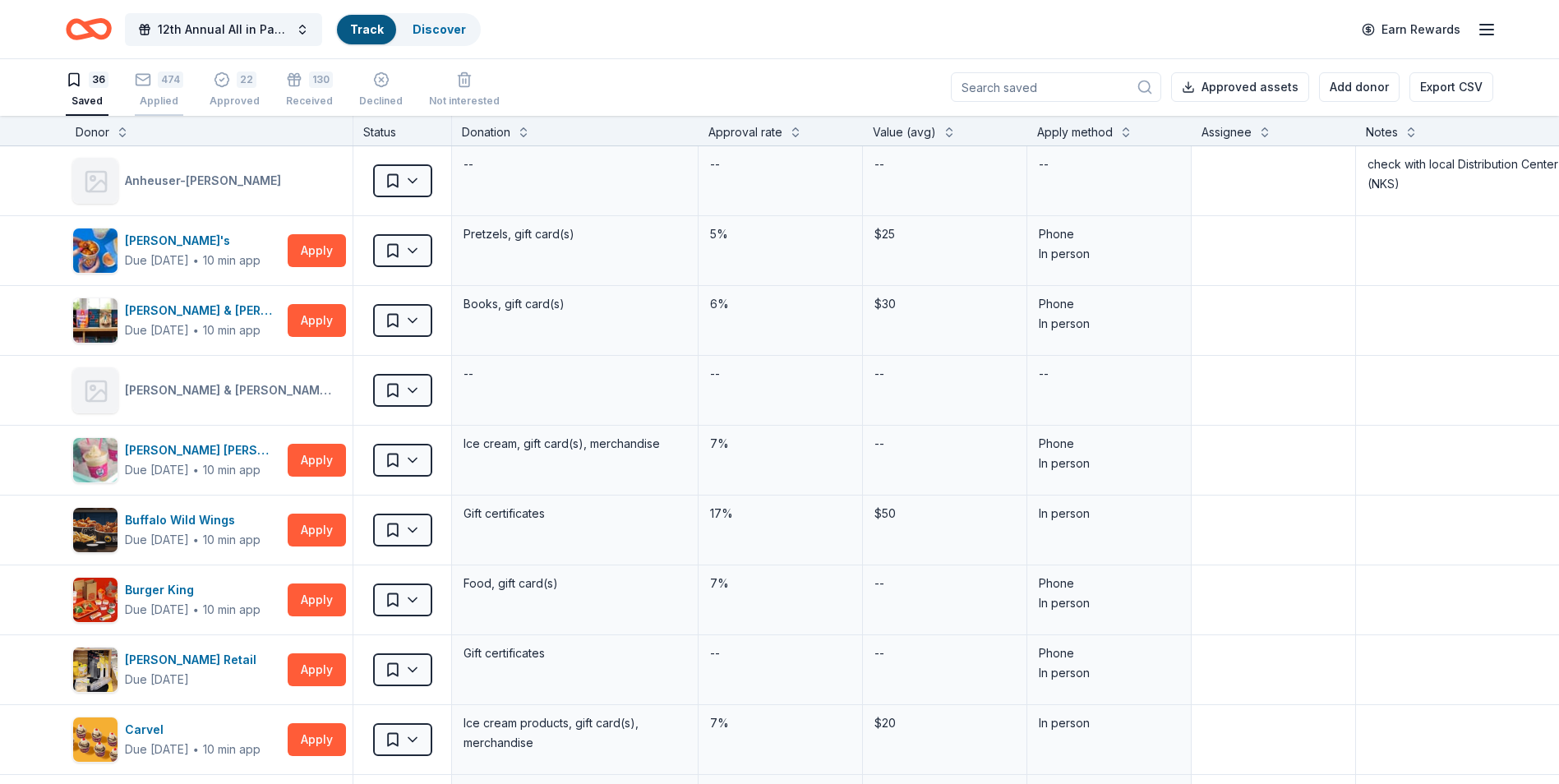
click at [162, 89] on div "474 Applied" at bounding box center [158, 90] width 48 height 37
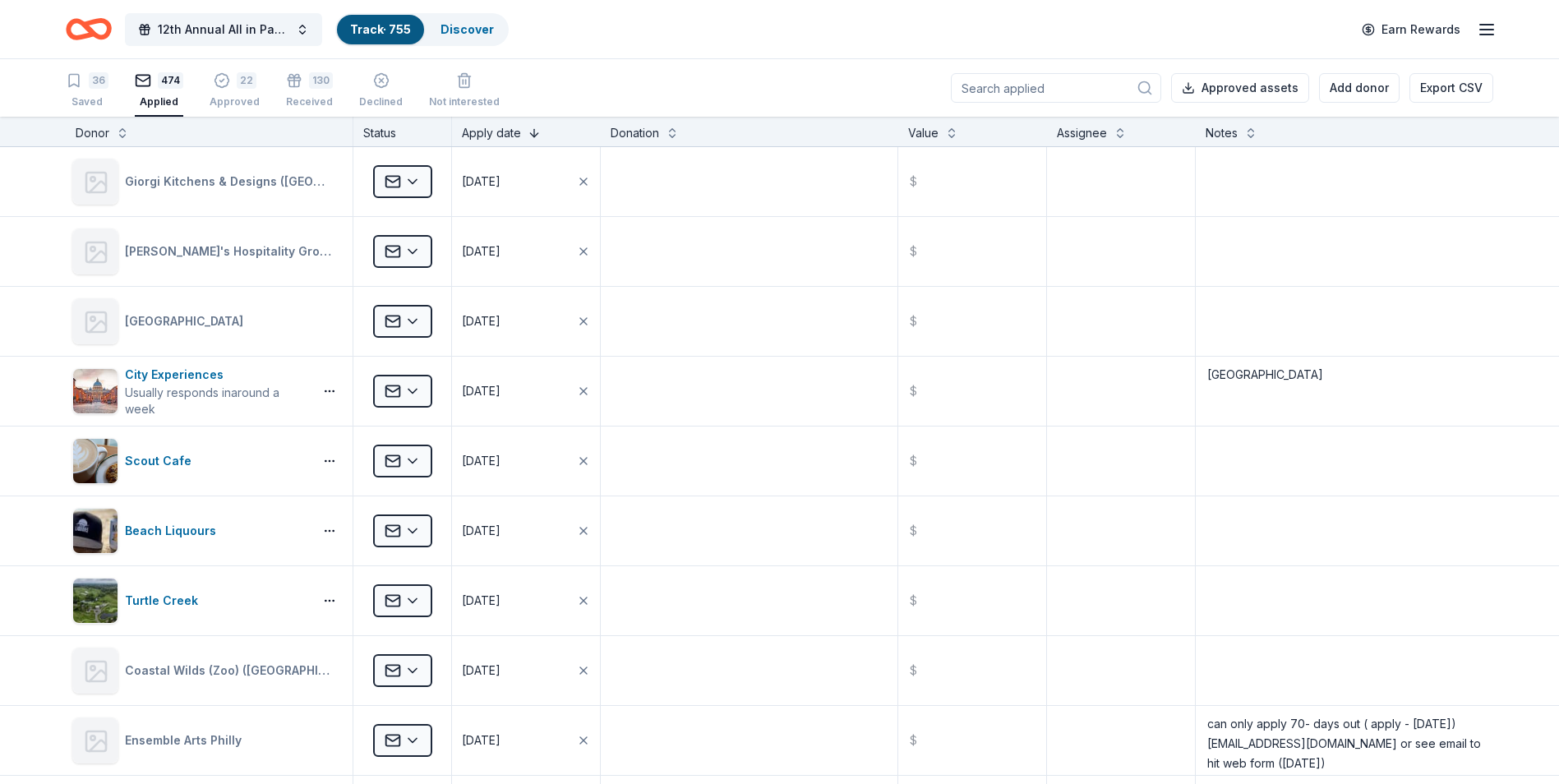
click at [532, 135] on button at bounding box center [534, 132] width 13 height 16
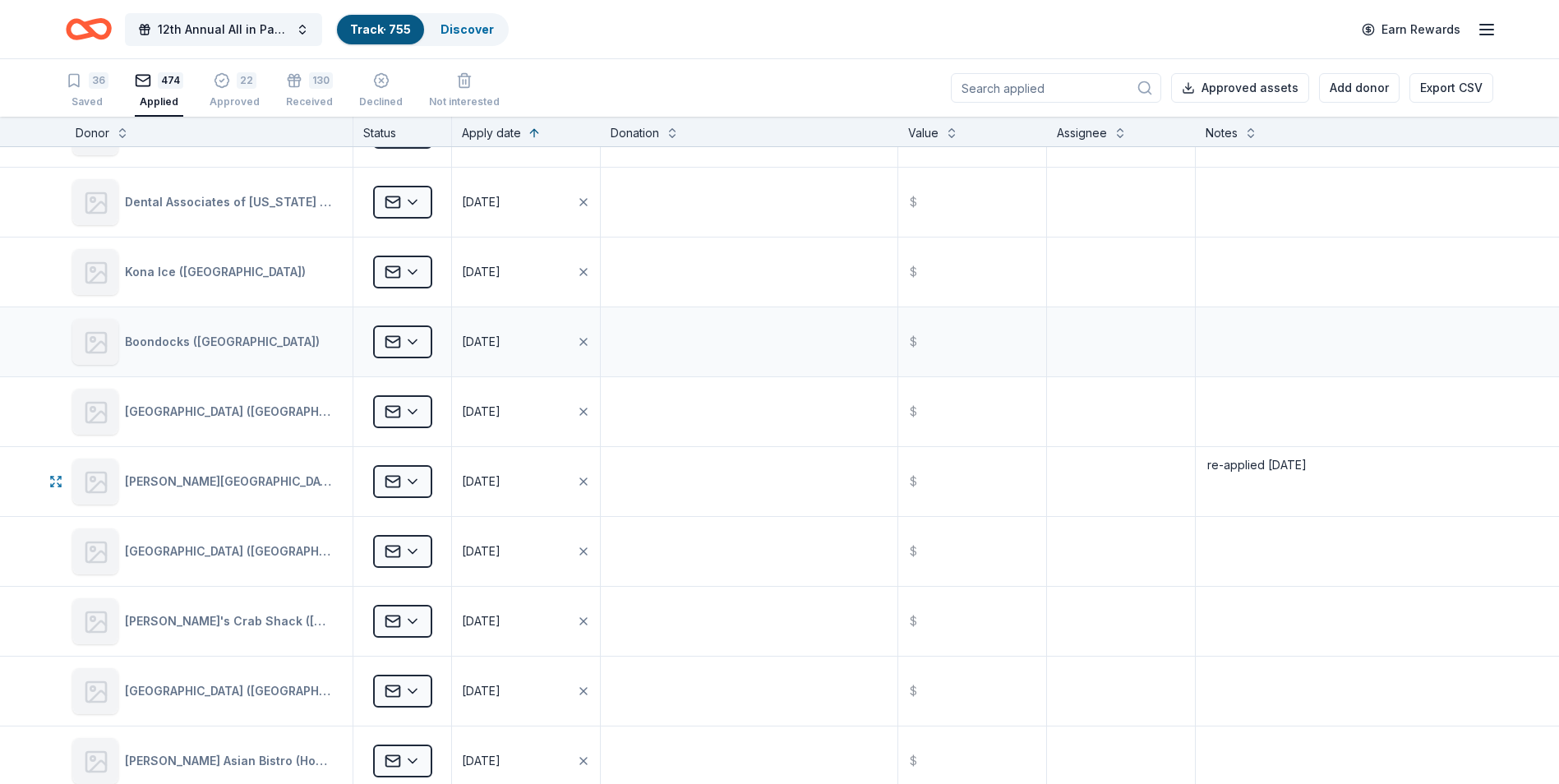
scroll to position [15780, 0]
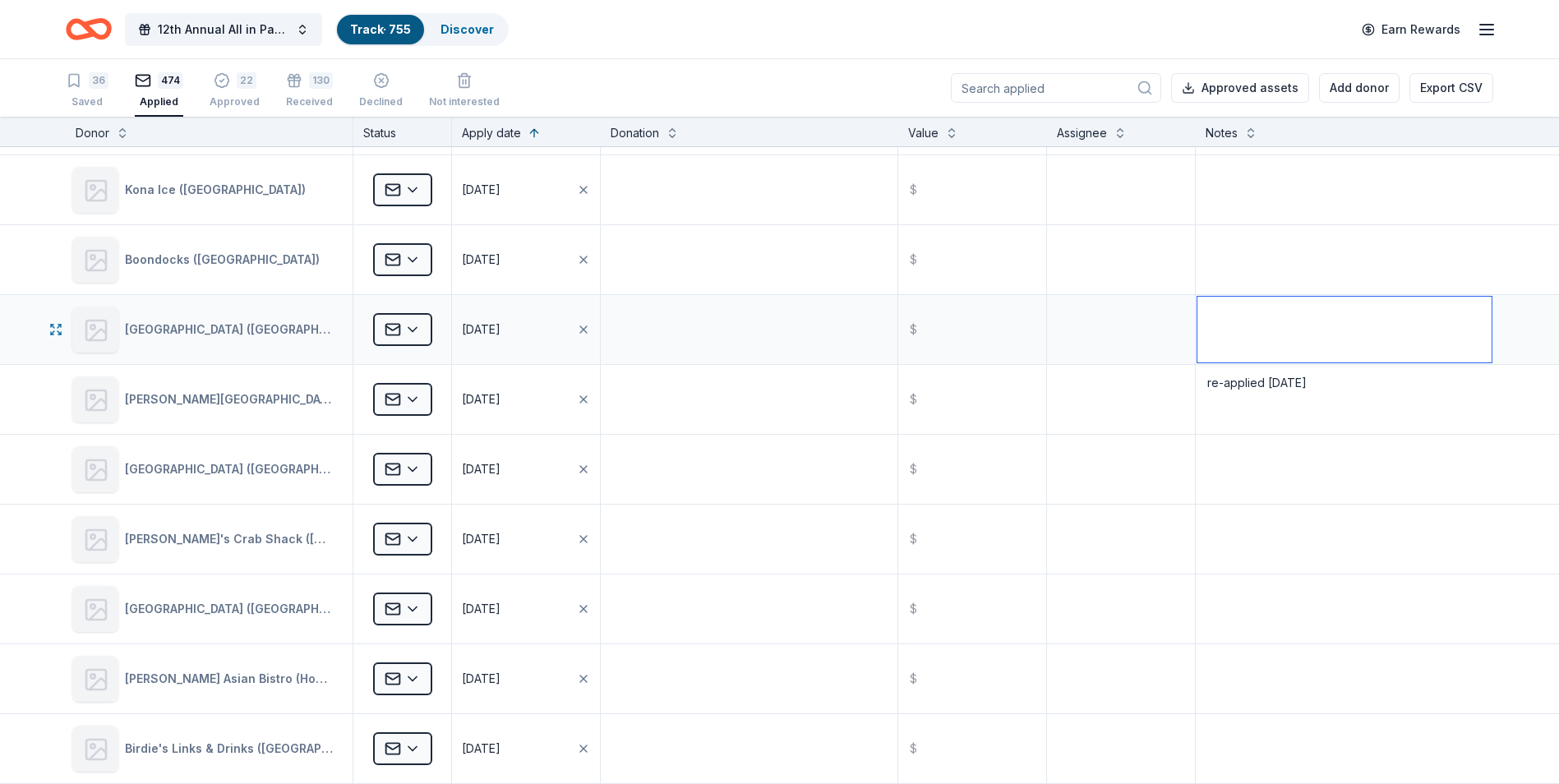
click at [1223, 319] on textarea at bounding box center [1345, 329] width 295 height 66
type textarea "re-applied 9/17/25"
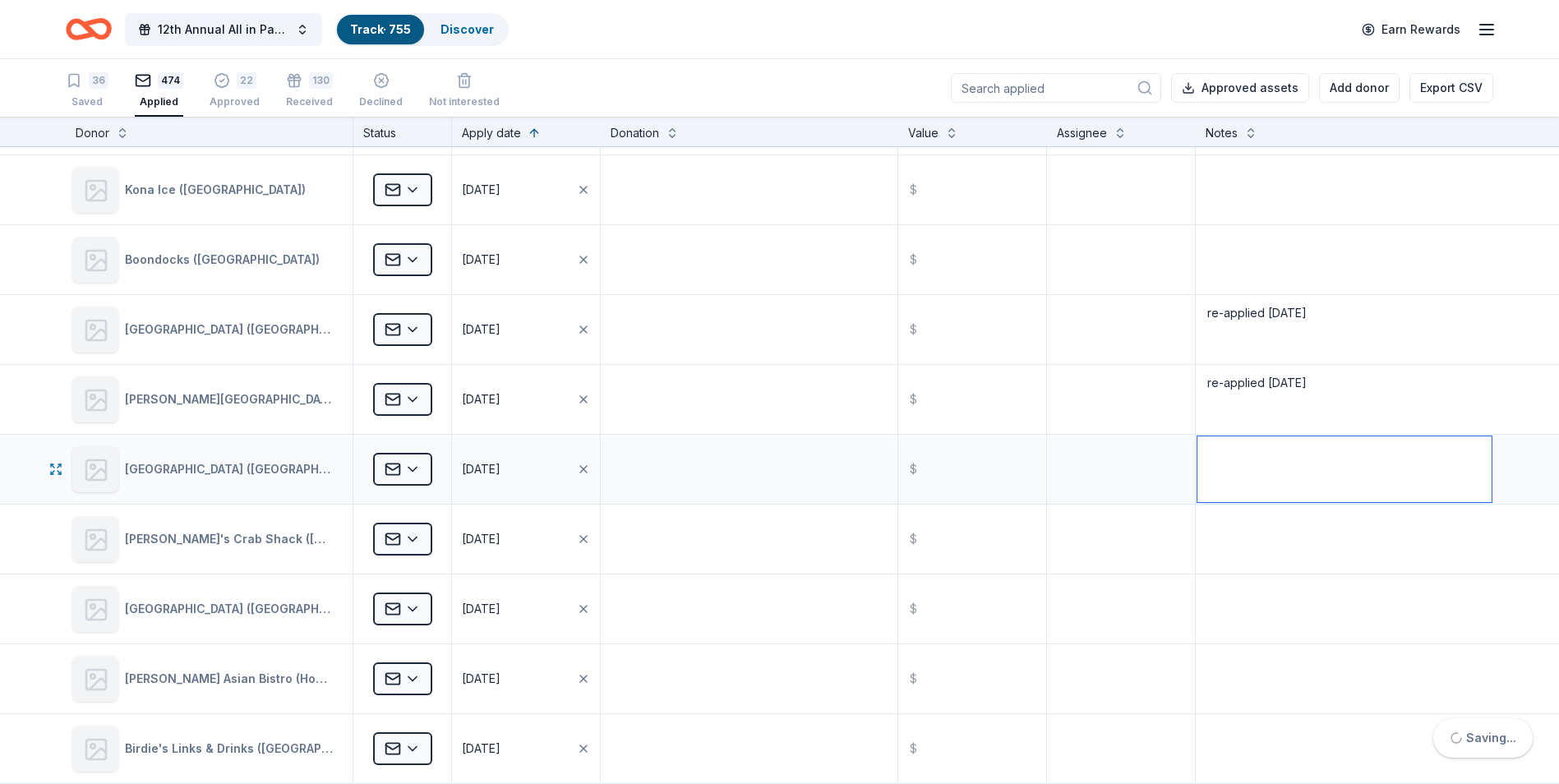
click at [1267, 485] on textarea at bounding box center [1345, 469] width 295 height 66
drag, startPoint x: 1016, startPoint y: 91, endPoint x: 1005, endPoint y: 88, distance: 11.4
click at [1016, 91] on input at bounding box center [1056, 88] width 210 height 29
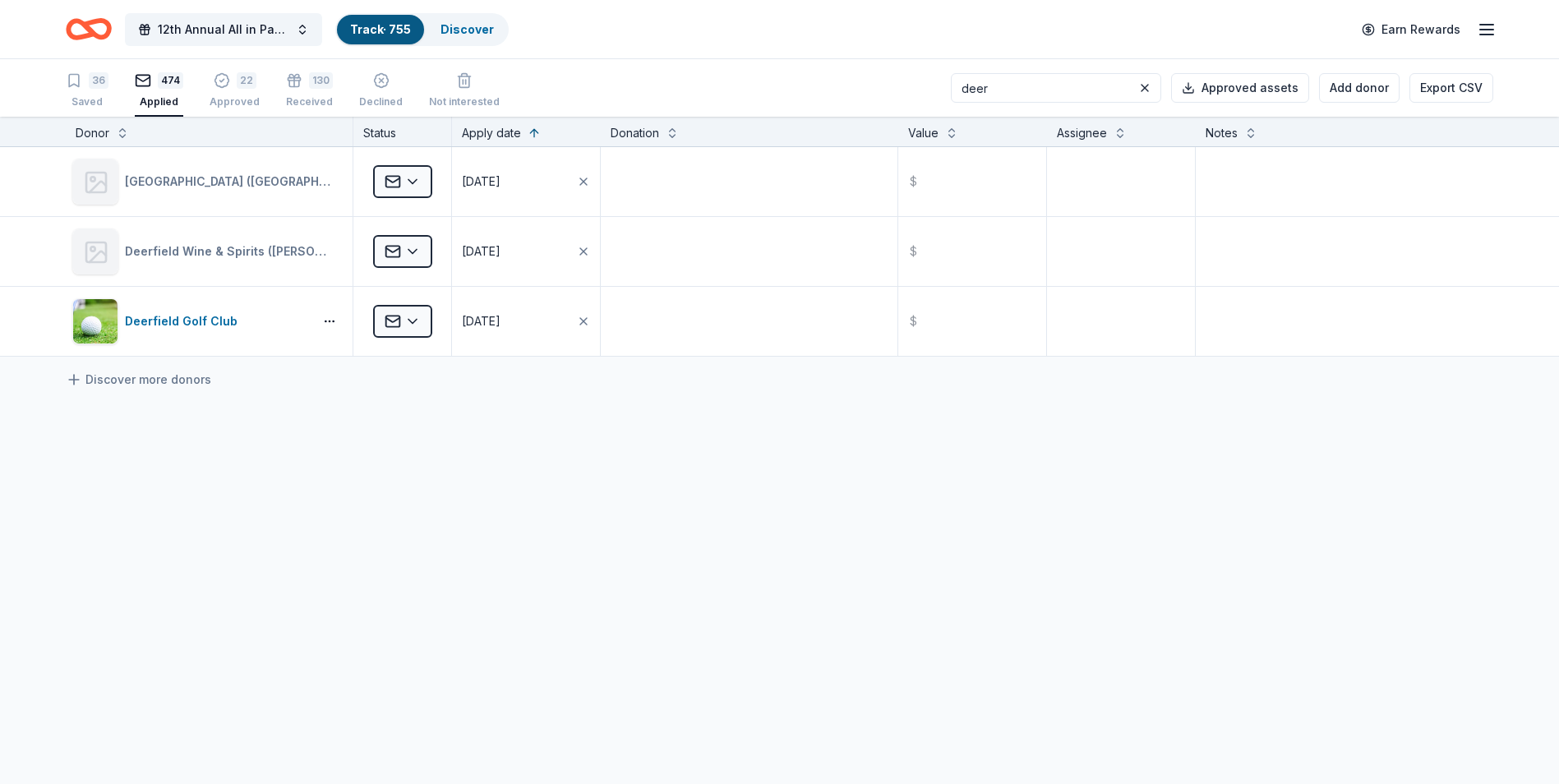
scroll to position [0, 0]
type input "deer"
click at [1258, 311] on textarea at bounding box center [1345, 321] width 295 height 66
type textarea "re-applied 9/17/25"
click at [1255, 236] on textarea at bounding box center [1345, 252] width 295 height 66
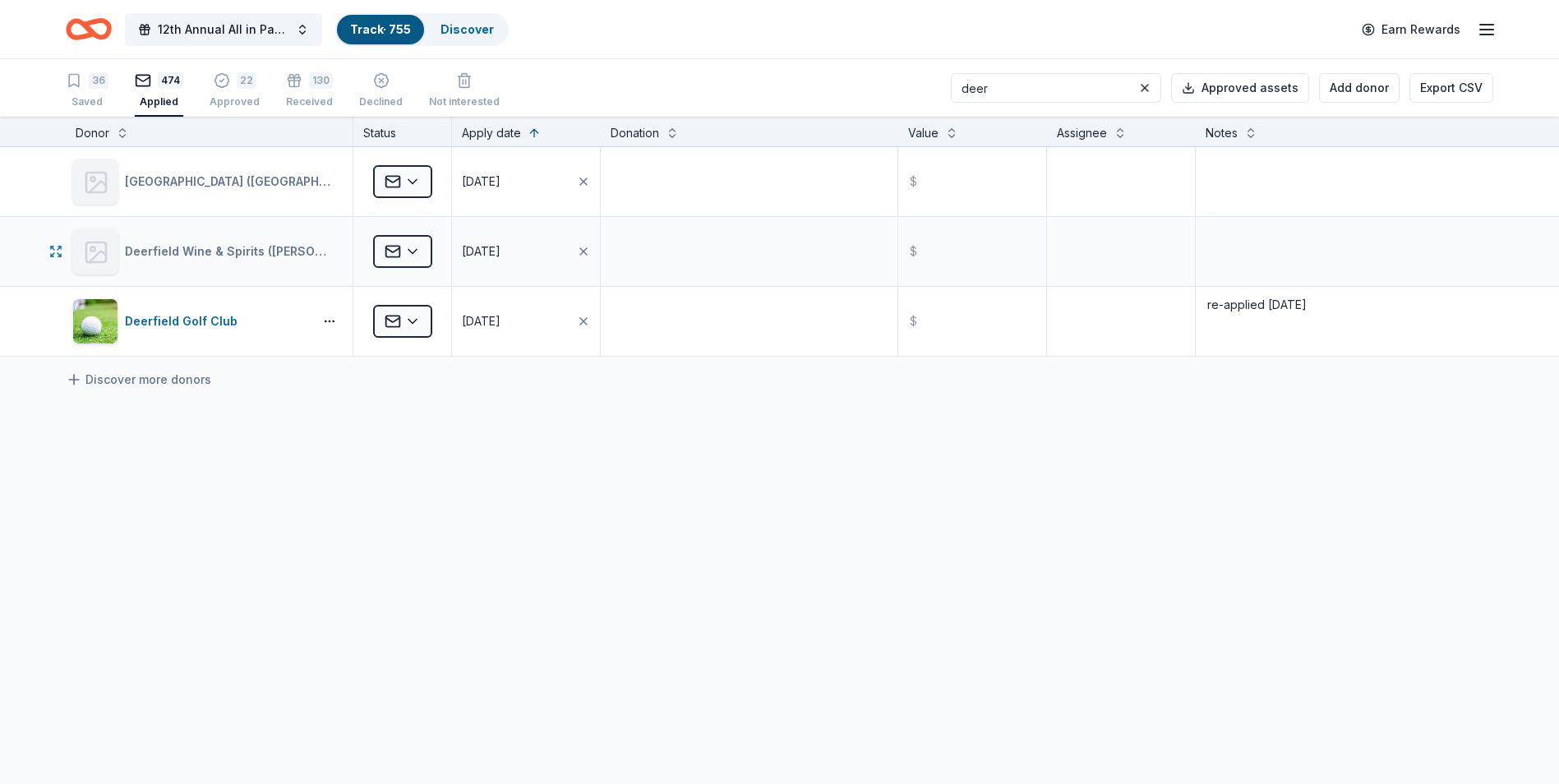
click at [276, 251] on div "Deerfield Wine & Spirits (Dean Cesario - Newark)" at bounding box center [232, 252] width 214 height 20
click at [225, 252] on div "Deerfield Wine & Spirits (Dean Cesario - Newark)" at bounding box center [232, 252] width 214 height 20
click at [318, 252] on div "Deerfield Wine & Spirits (Dean Cesario - Newark)" at bounding box center [232, 252] width 214 height 20
click at [319, 252] on div "Deerfield Wine & Spirits (Dean Cesario - Newark)" at bounding box center [232, 252] width 214 height 20
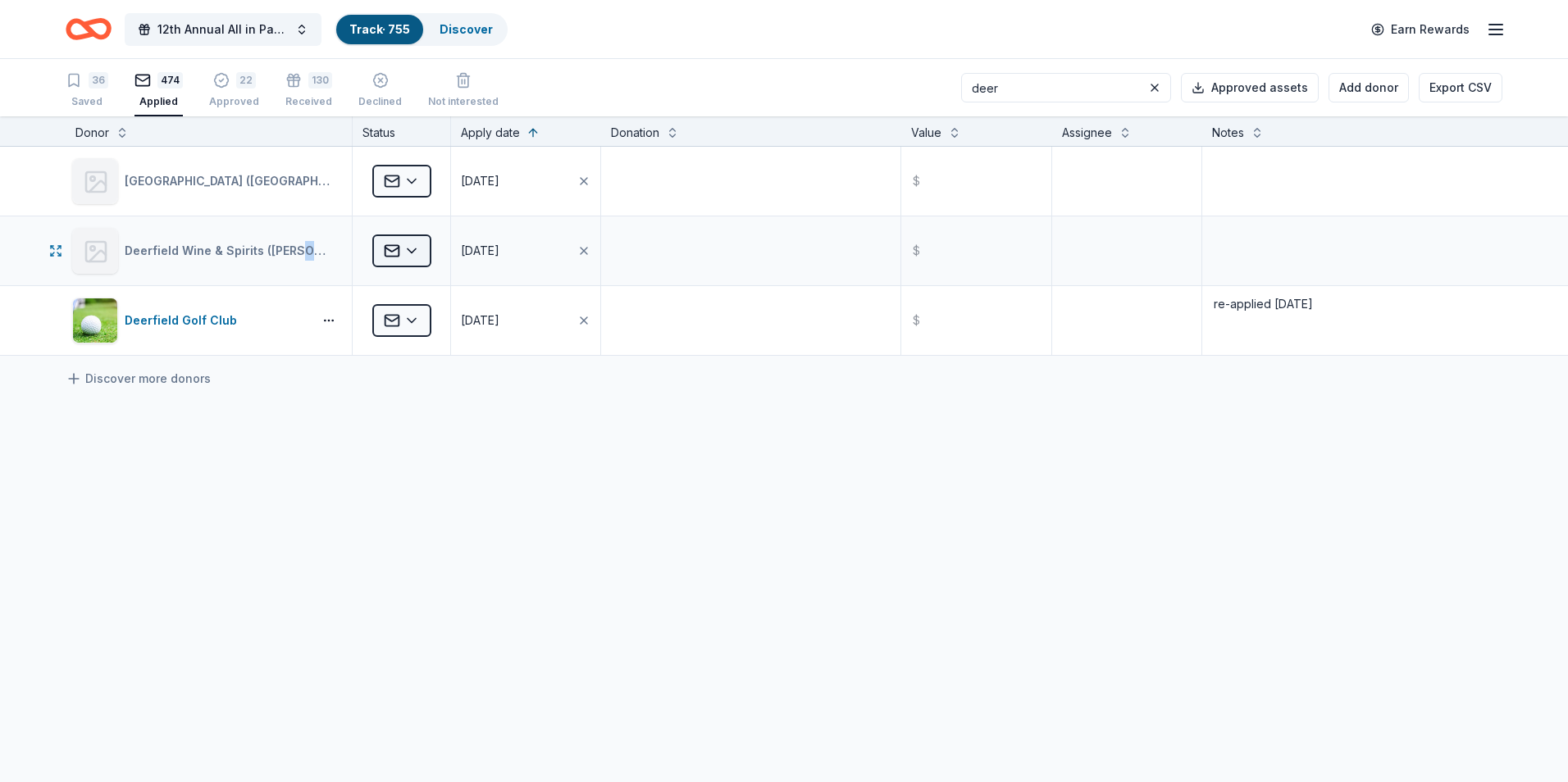
click at [411, 247] on html "12th Annual All in Paddle Raffle Track · 755 Discover Earn Rewards 36 Saved 474…" at bounding box center [784, 391] width 1568 height 782
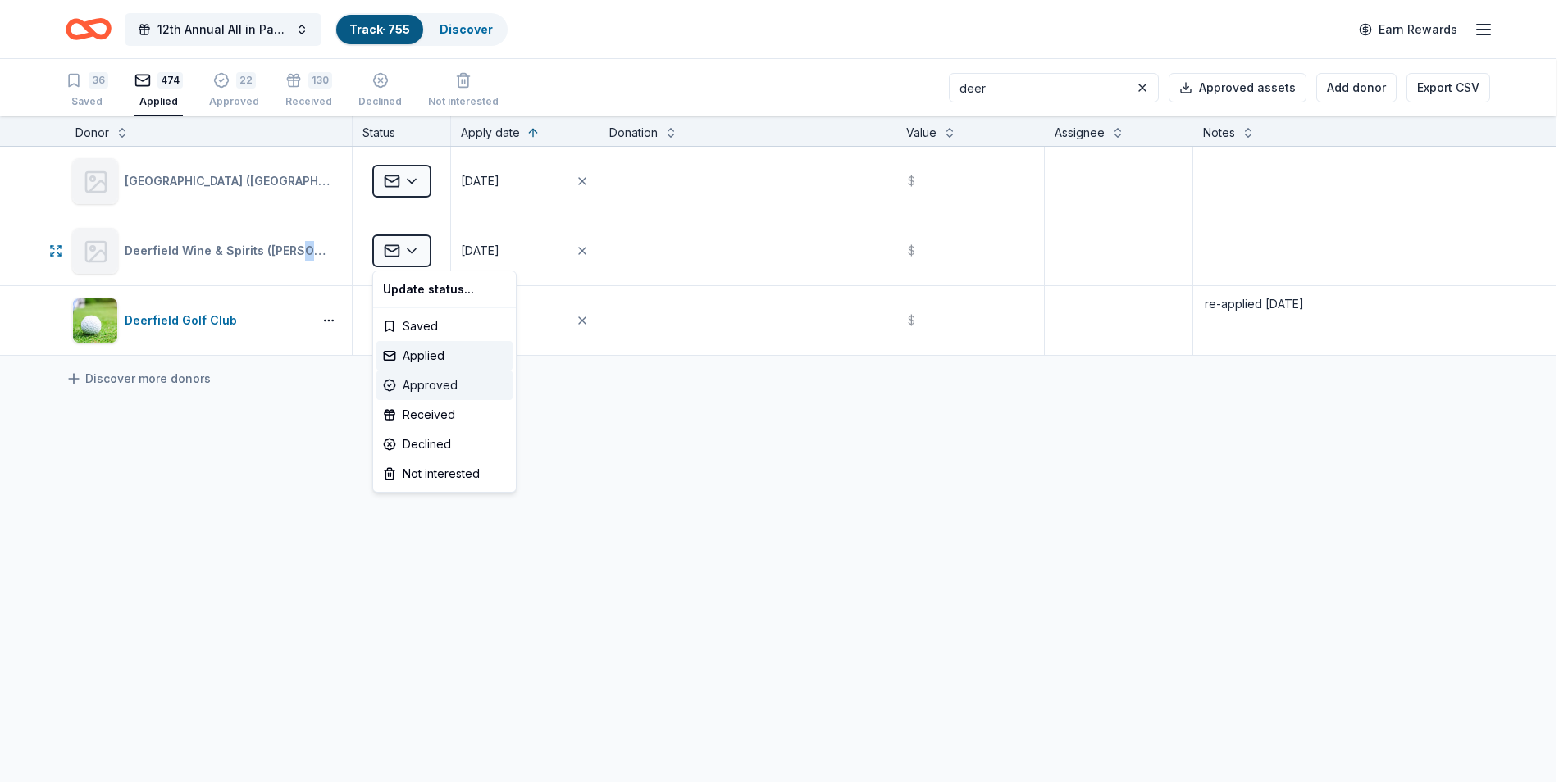
click at [423, 383] on div "Approved" at bounding box center [444, 385] width 136 height 29
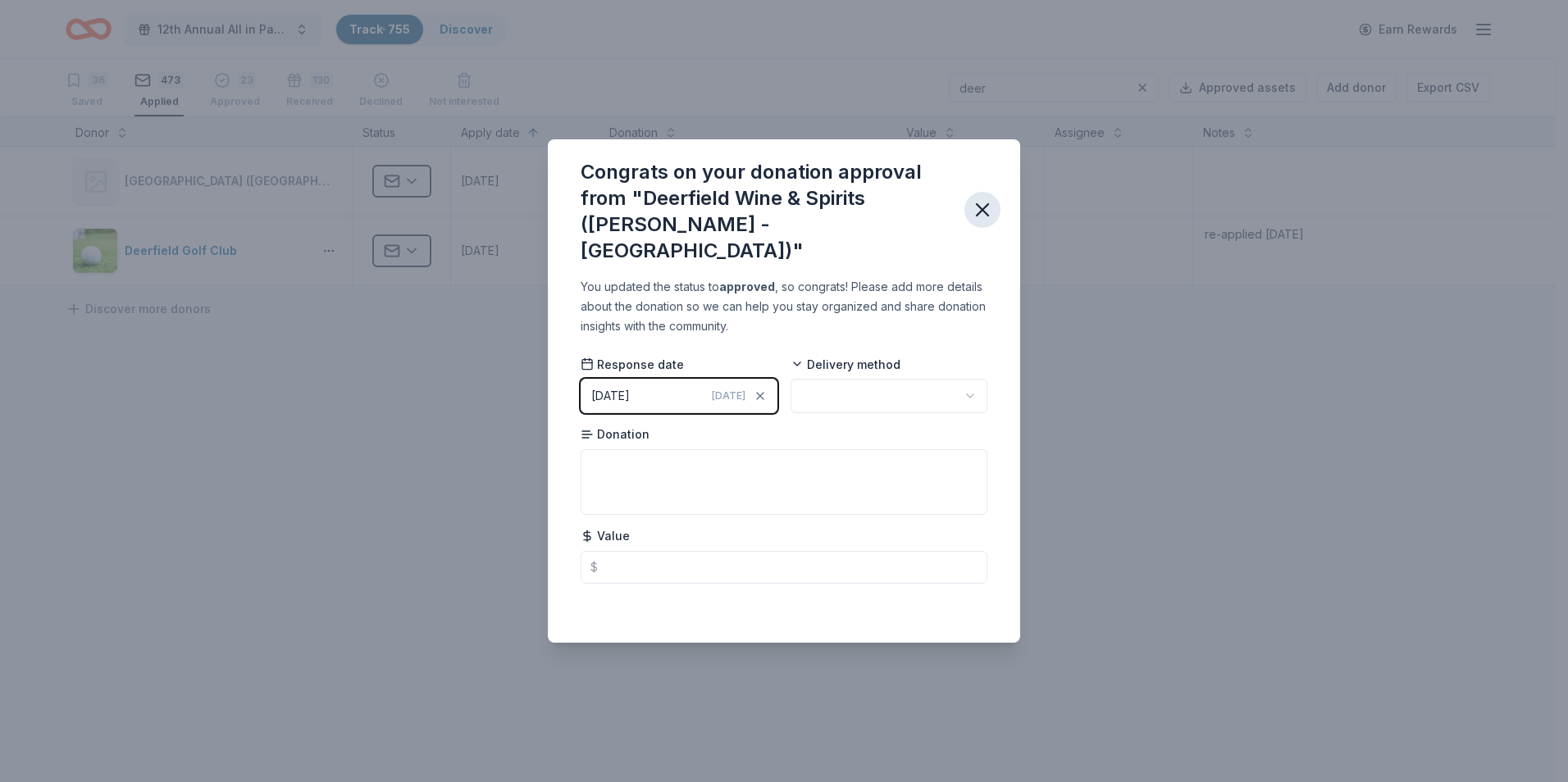
click at [982, 211] on icon "button" at bounding box center [982, 210] width 12 height 12
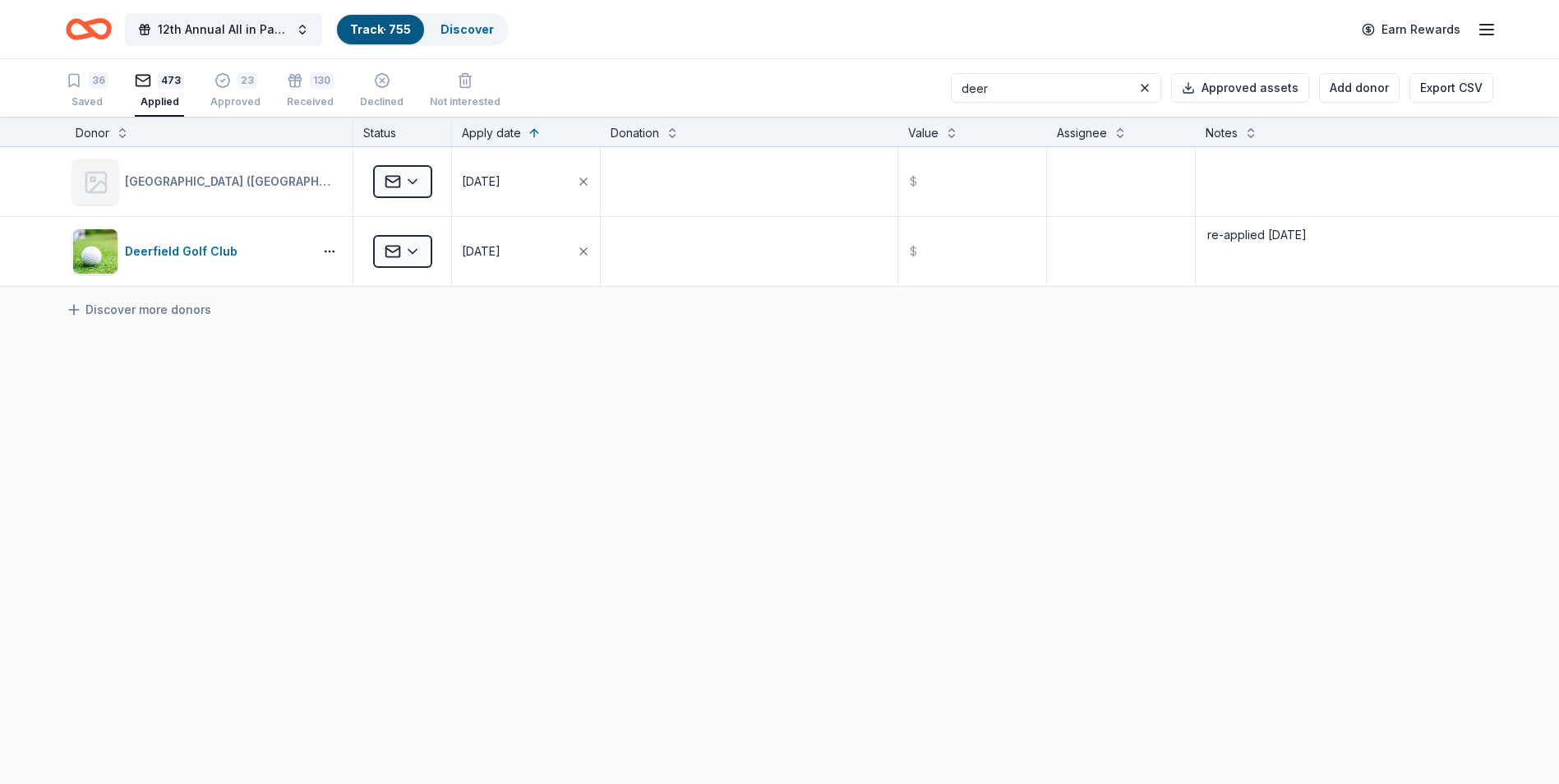
click at [1016, 89] on input "deer" at bounding box center [1056, 88] width 210 height 29
type input "d"
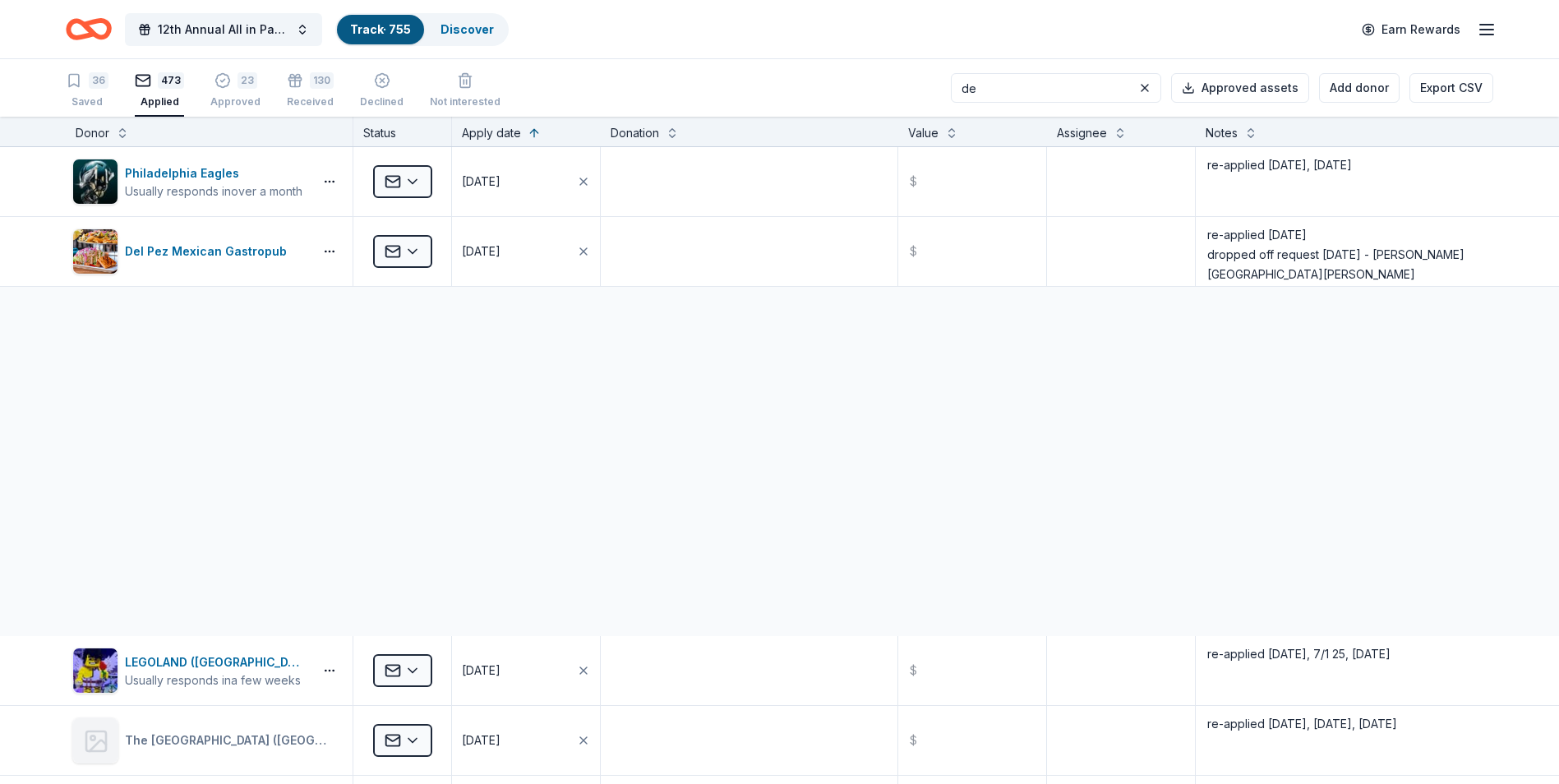
type input "dee"
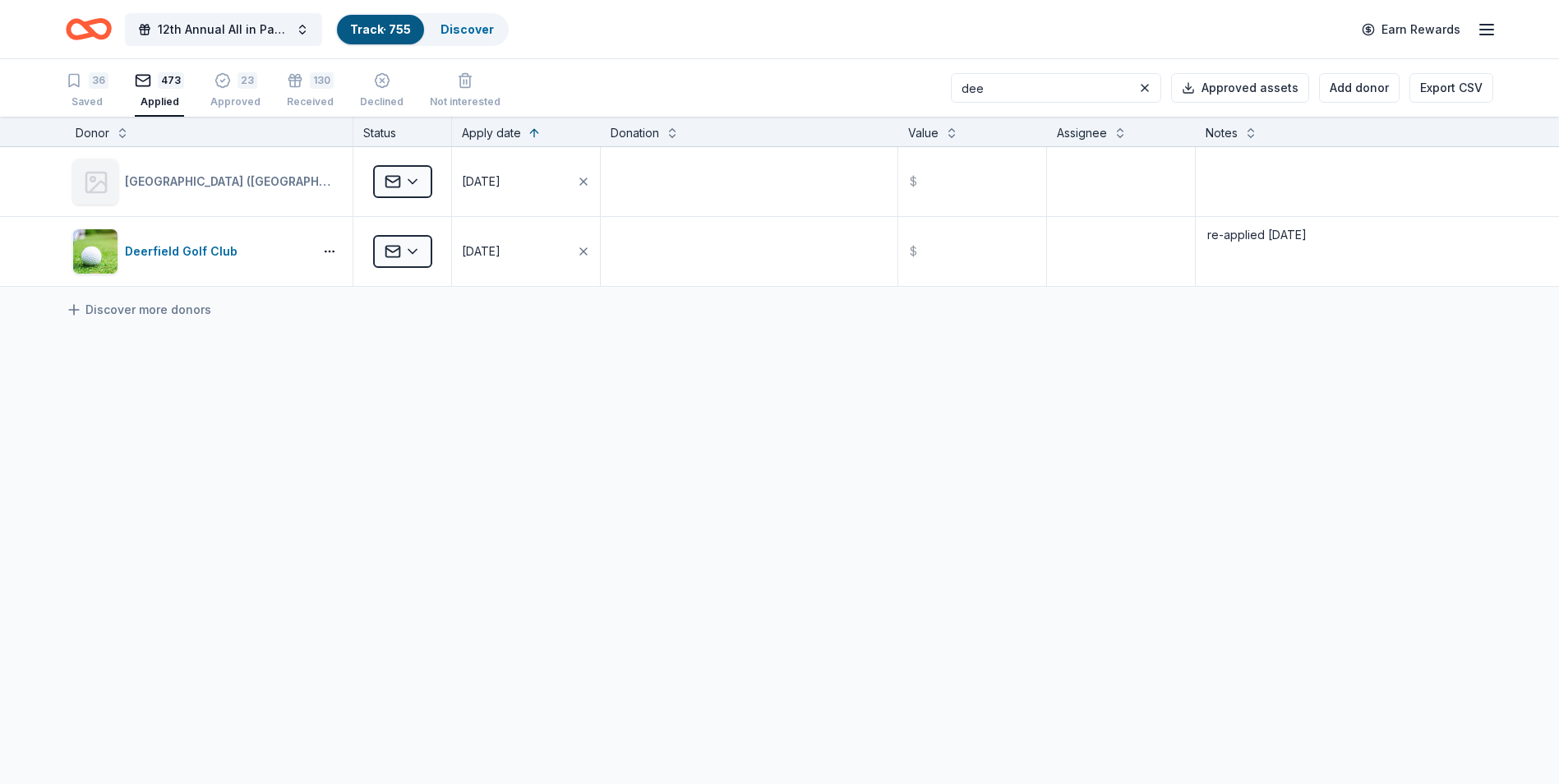
drag, startPoint x: 1015, startPoint y: 91, endPoint x: 973, endPoint y: 90, distance: 42.0
click at [973, 90] on input "dee" at bounding box center [1056, 88] width 210 height 29
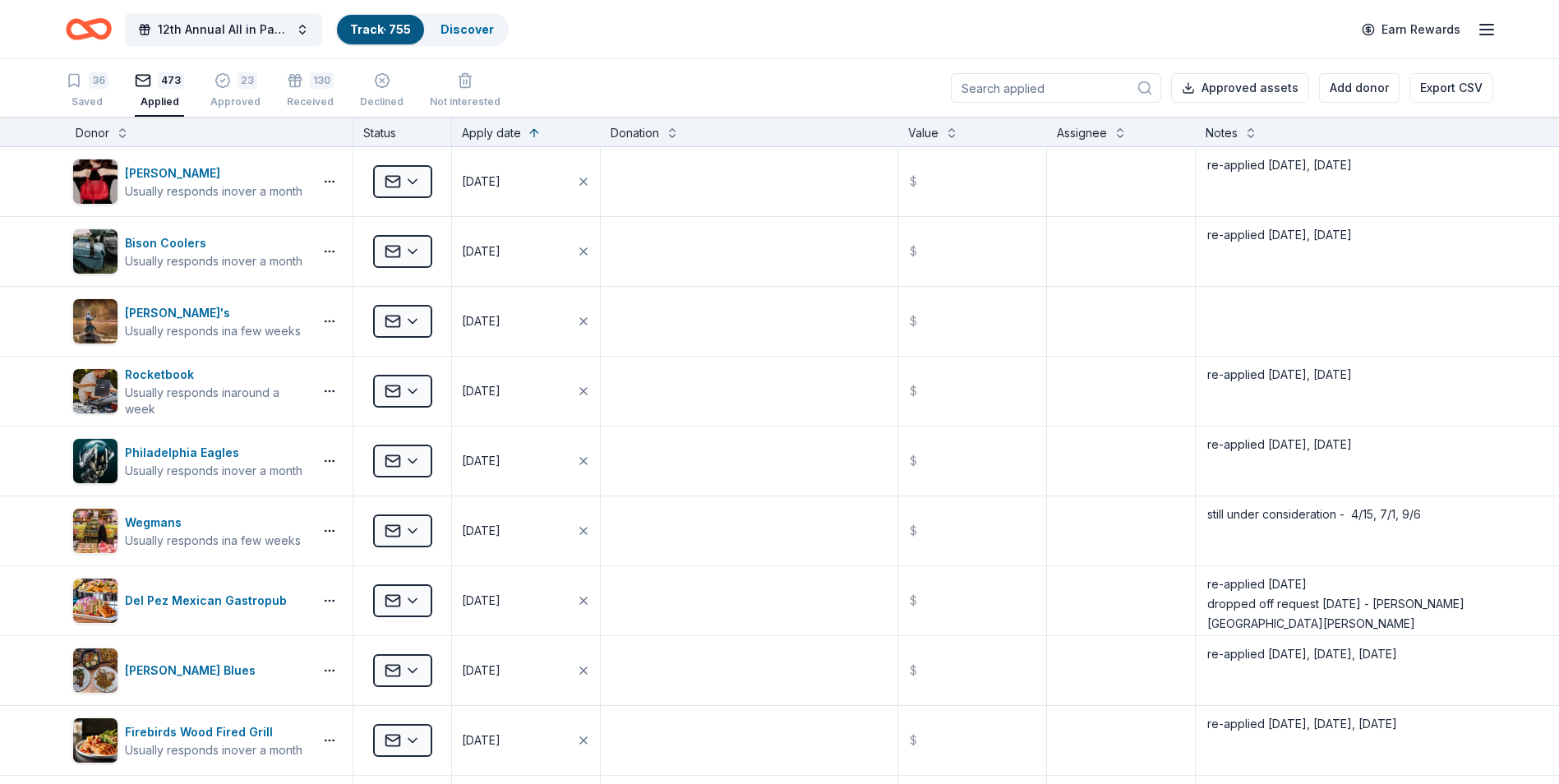
click at [1027, 85] on input at bounding box center [1056, 88] width 210 height 29
type input "wine"
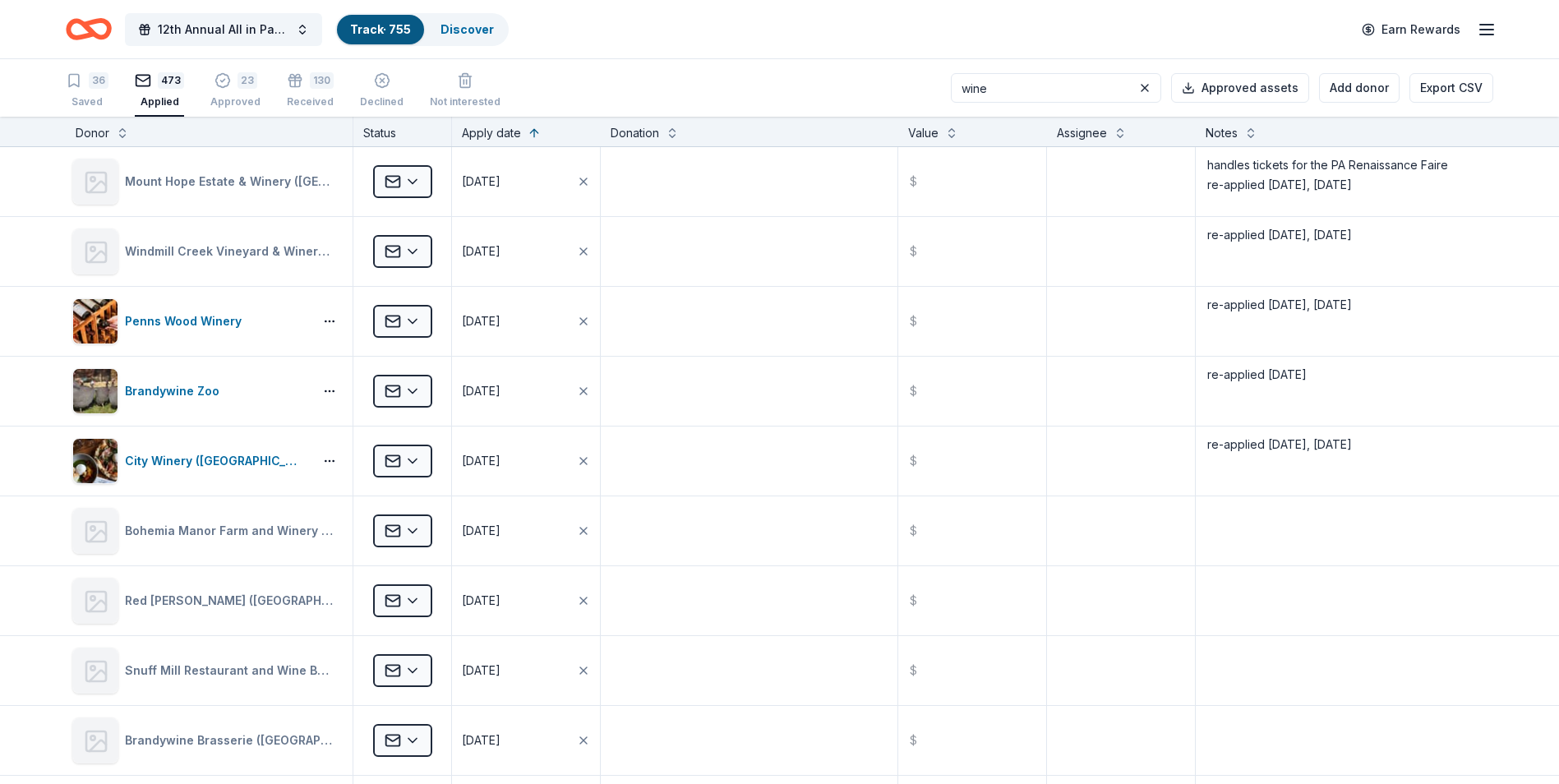
drag, startPoint x: 1023, startPoint y: 89, endPoint x: 964, endPoint y: 90, distance: 59.0
click at [964, 90] on div "36 Saved 473 Applied 23 Approved 130 Received Declined Not interested wine Appr…" at bounding box center [780, 88] width 1428 height 58
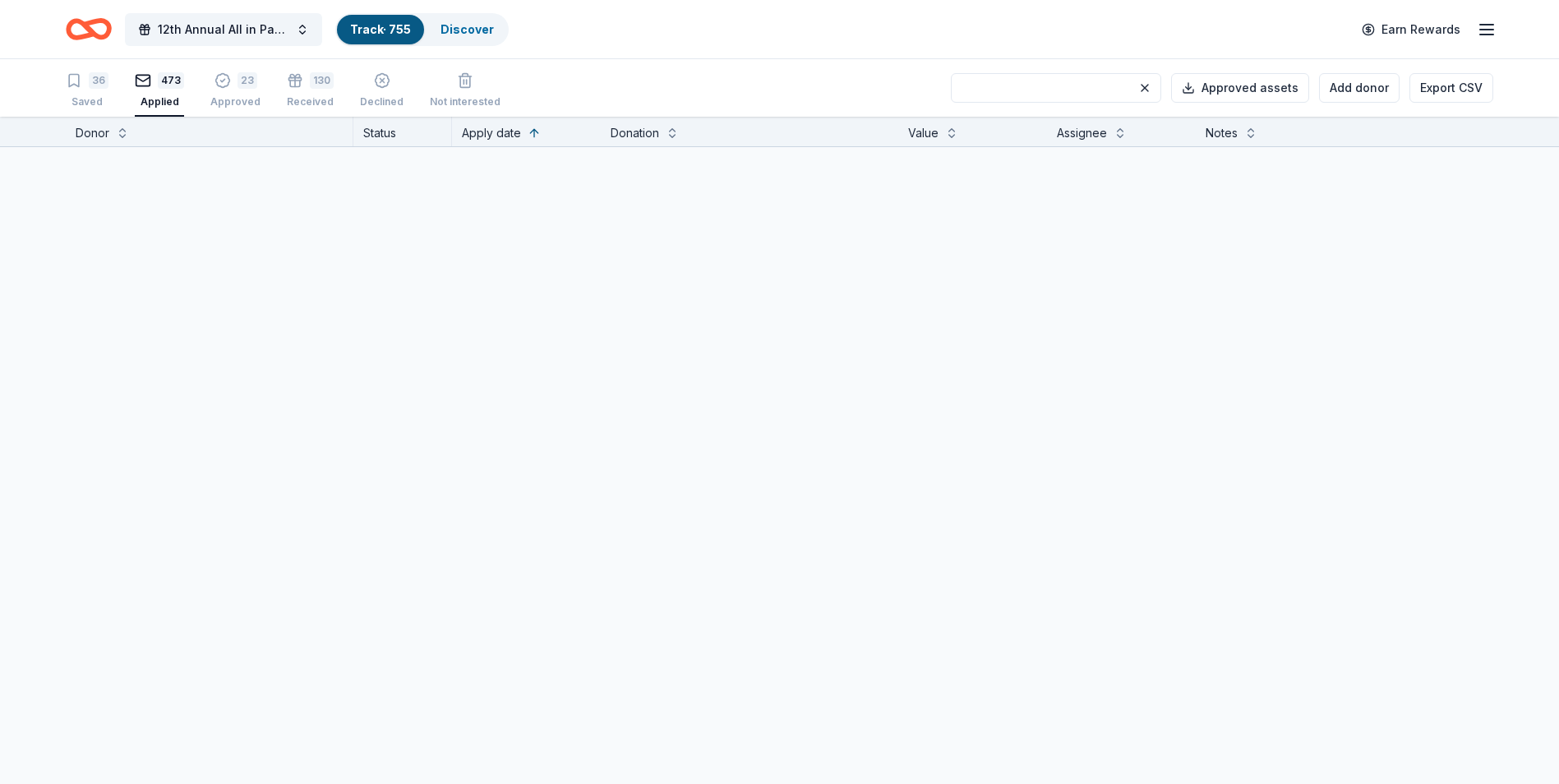
click at [161, 96] on div "Applied" at bounding box center [159, 102] width 49 height 13
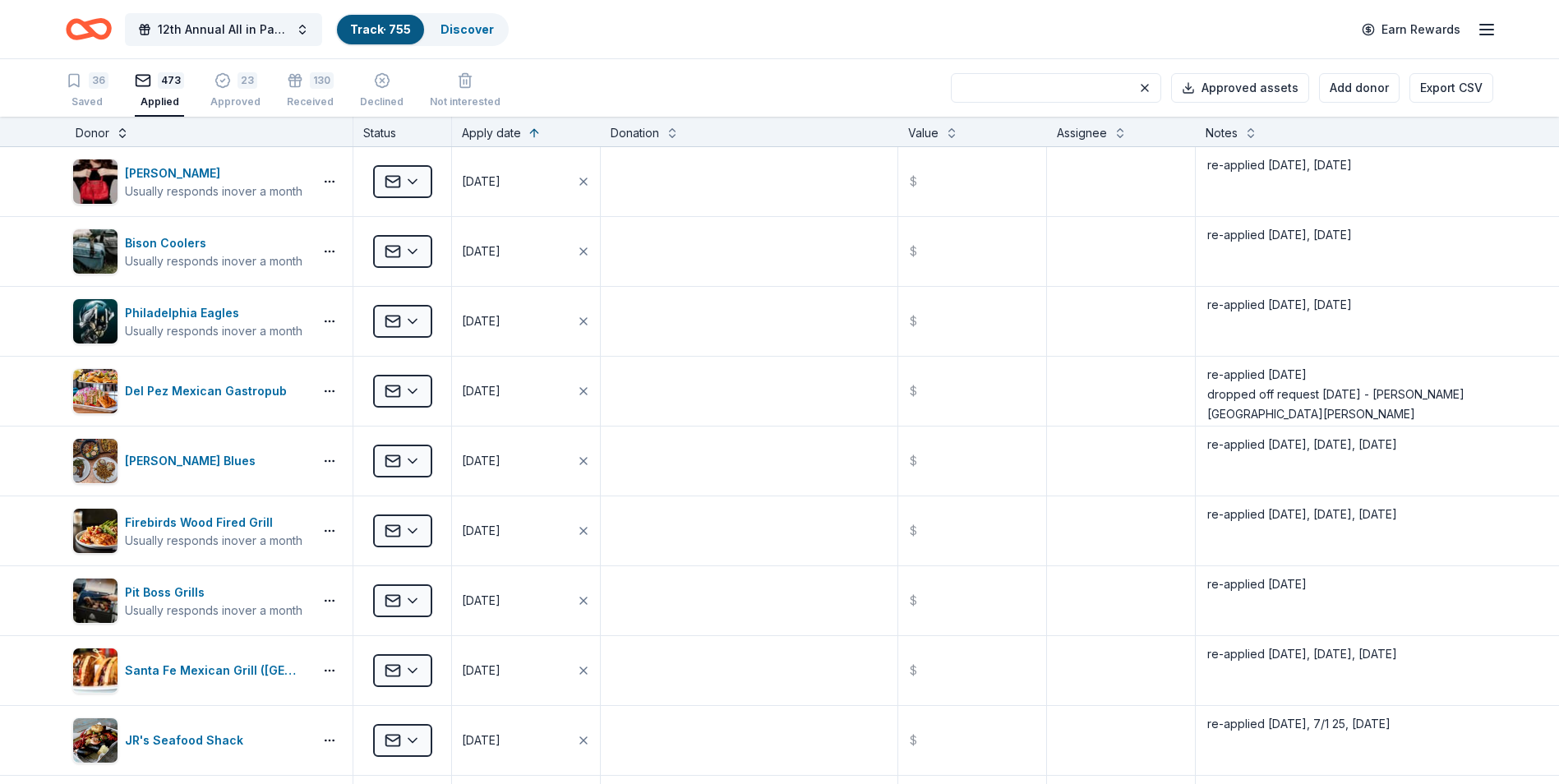
click at [122, 135] on button at bounding box center [123, 132] width 13 height 16
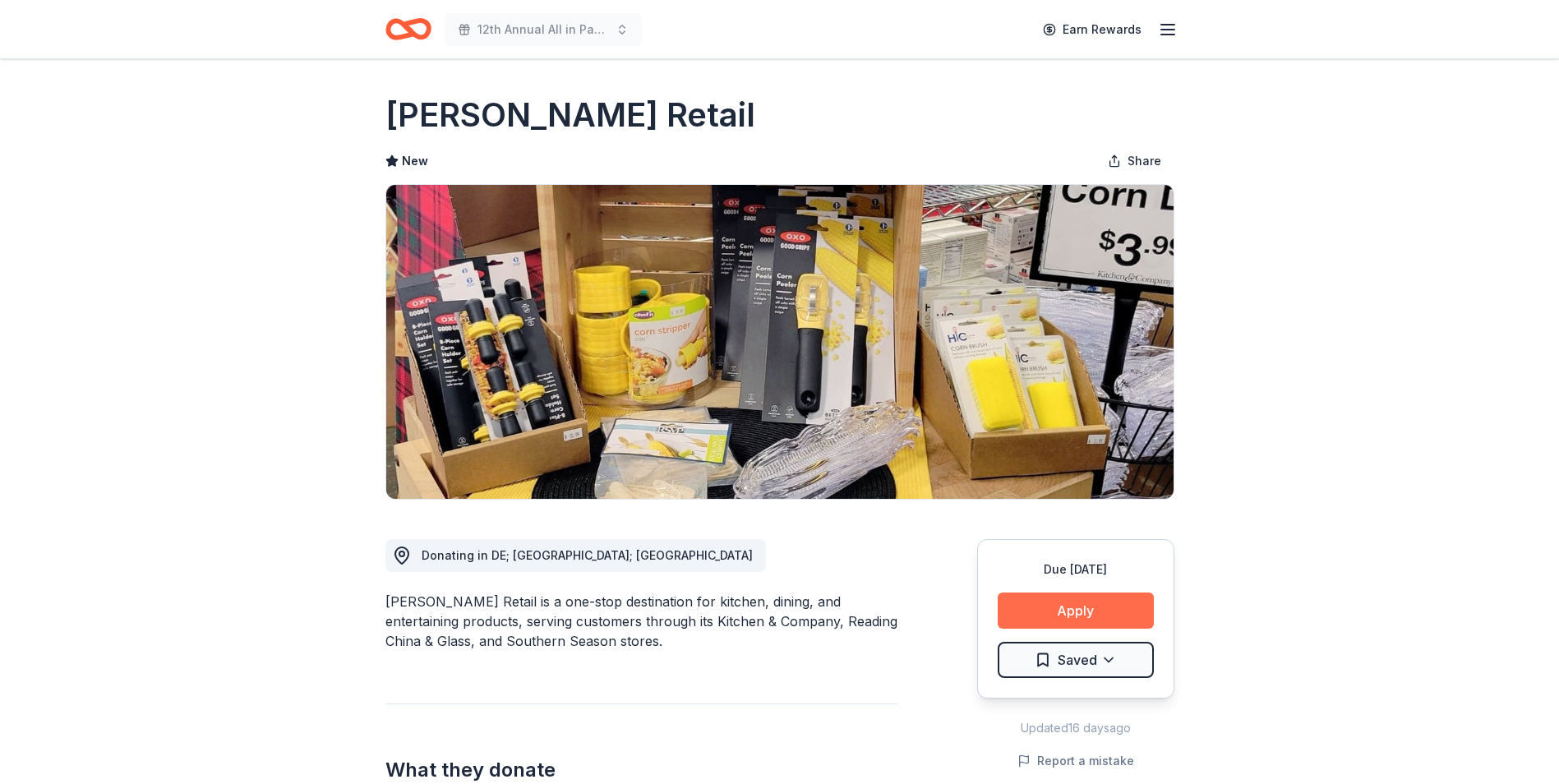
click at [1075, 616] on button "Apply" at bounding box center [1076, 611] width 156 height 37
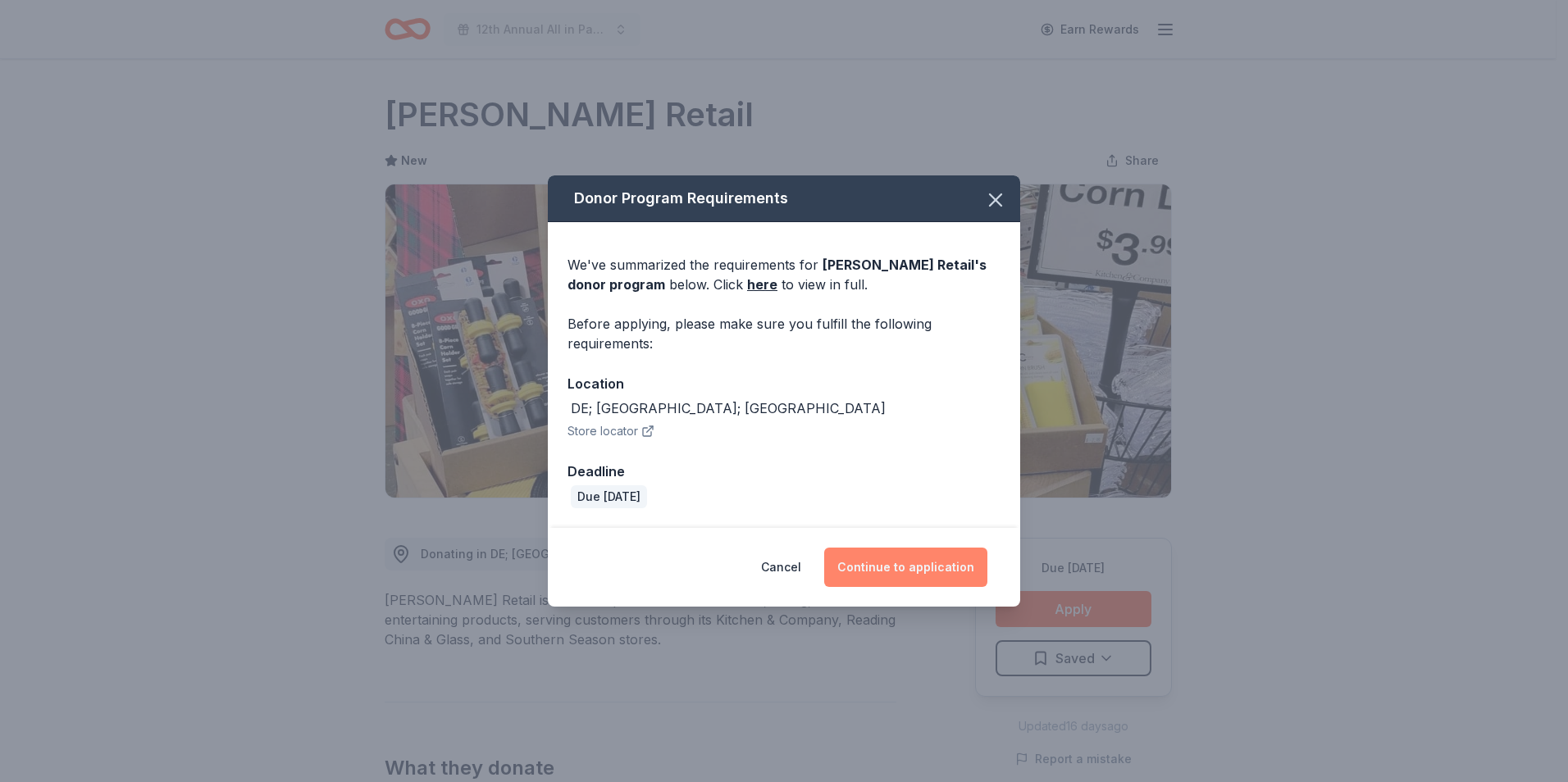
click at [897, 568] on button "Continue to application" at bounding box center [905, 567] width 163 height 39
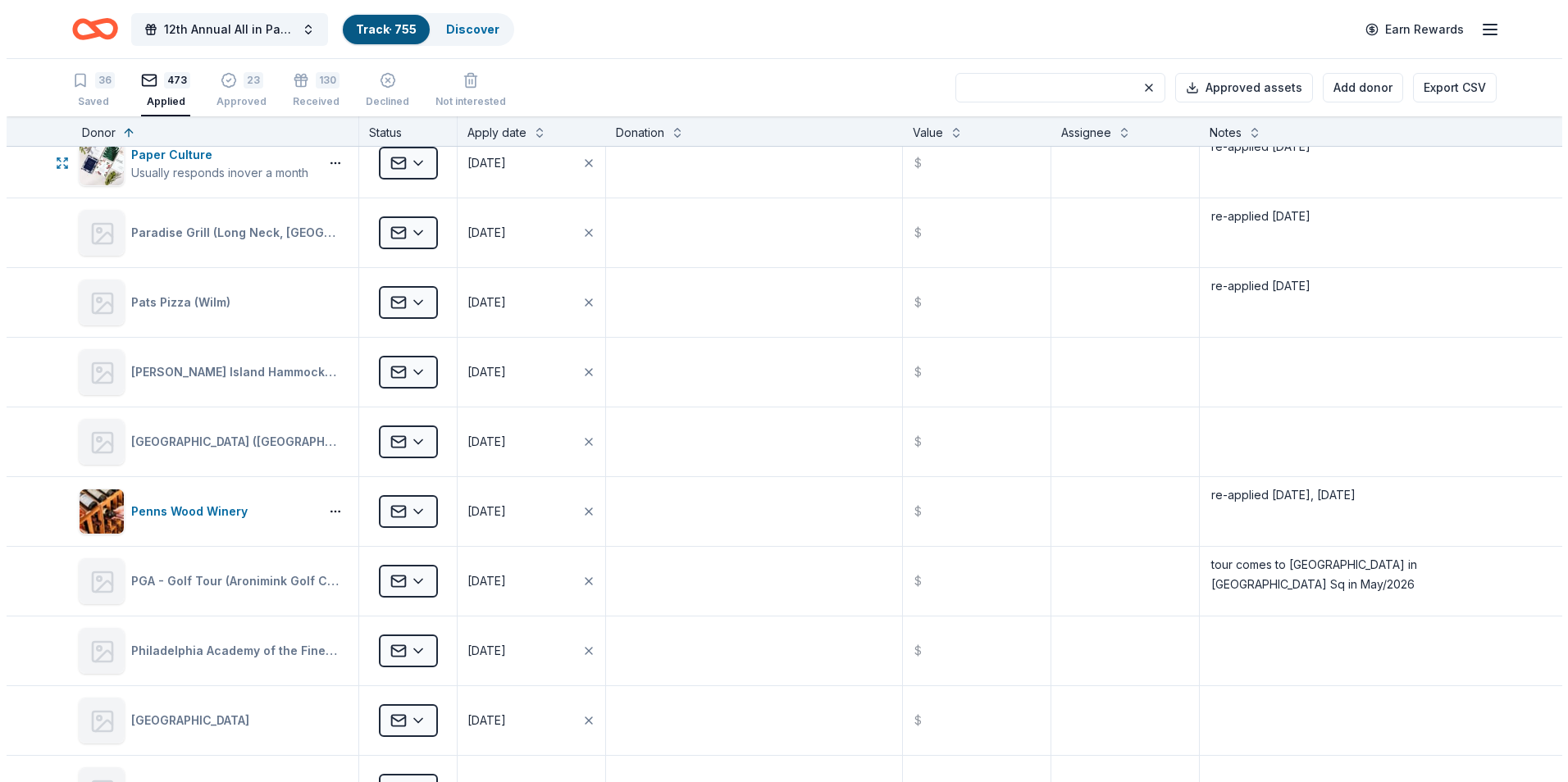
scroll to position [18879, 0]
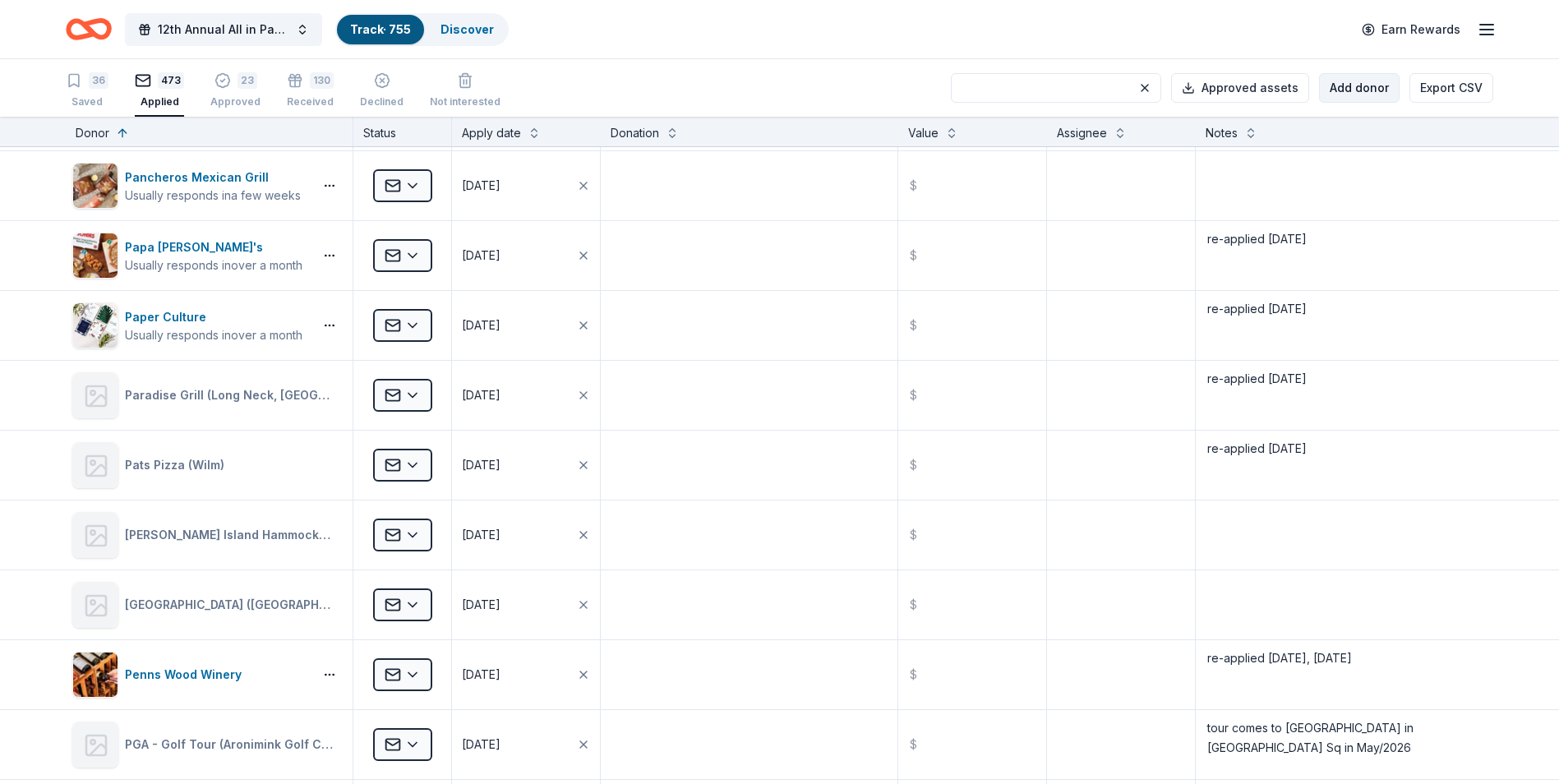
click at [1364, 93] on button "Add donor" at bounding box center [1360, 88] width 81 height 29
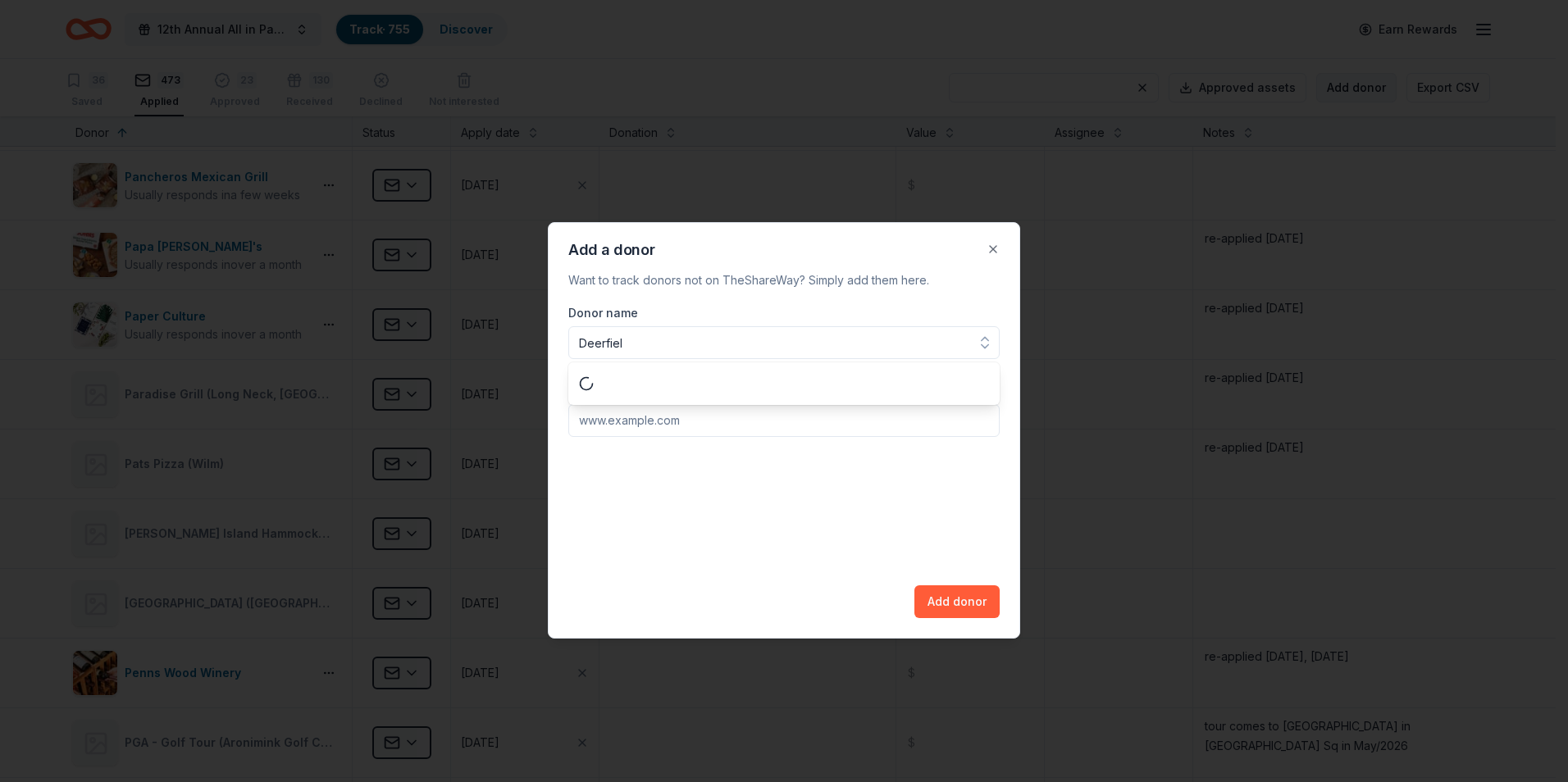
type input "Deerfield"
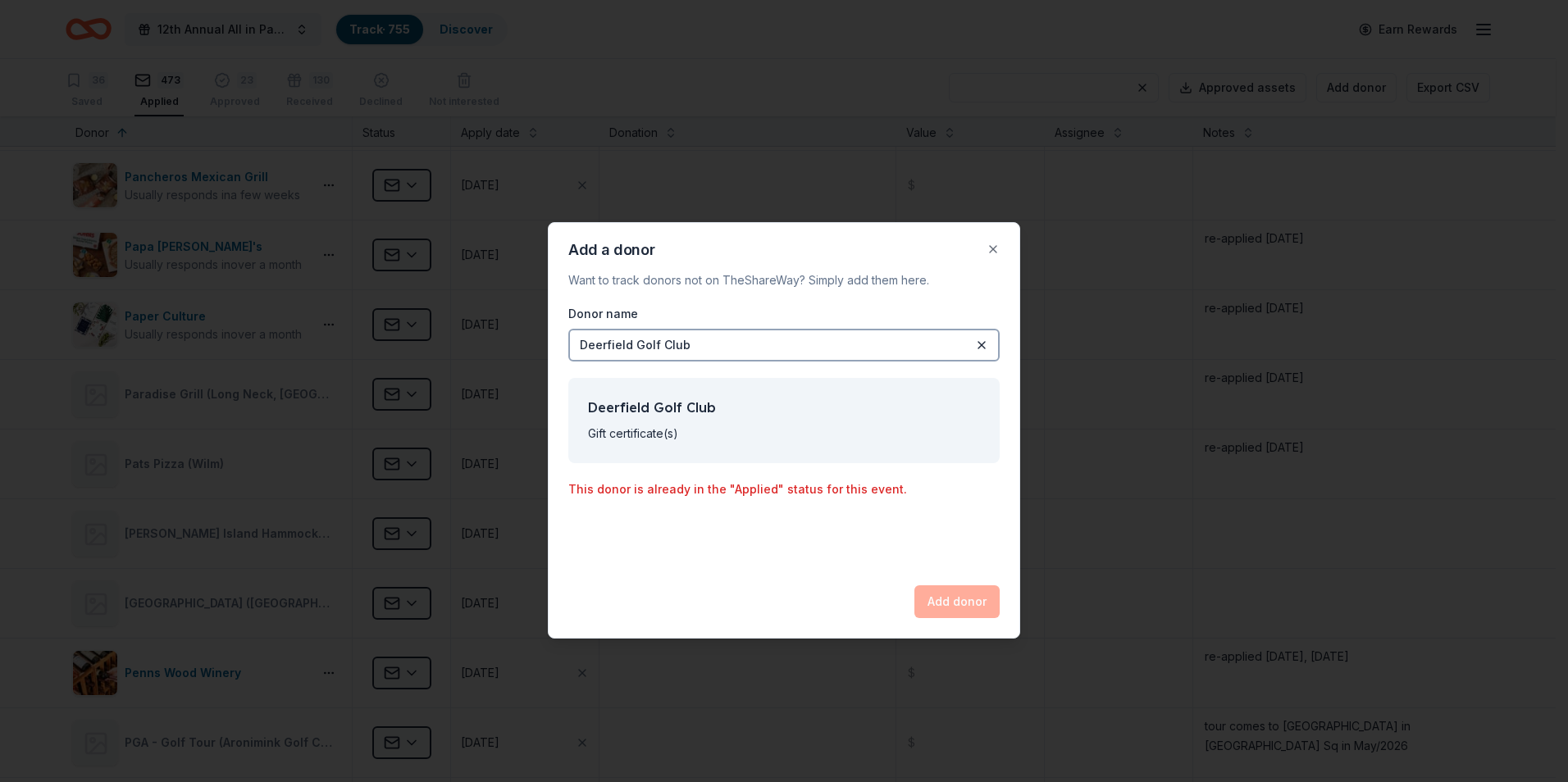
click at [692, 340] on div "Deerfield Golf Club" at bounding box center [784, 345] width 432 height 33
click at [690, 348] on div "Deerfield Golf Club" at bounding box center [784, 345] width 432 height 33
click at [995, 245] on button "Close" at bounding box center [993, 249] width 33 height 33
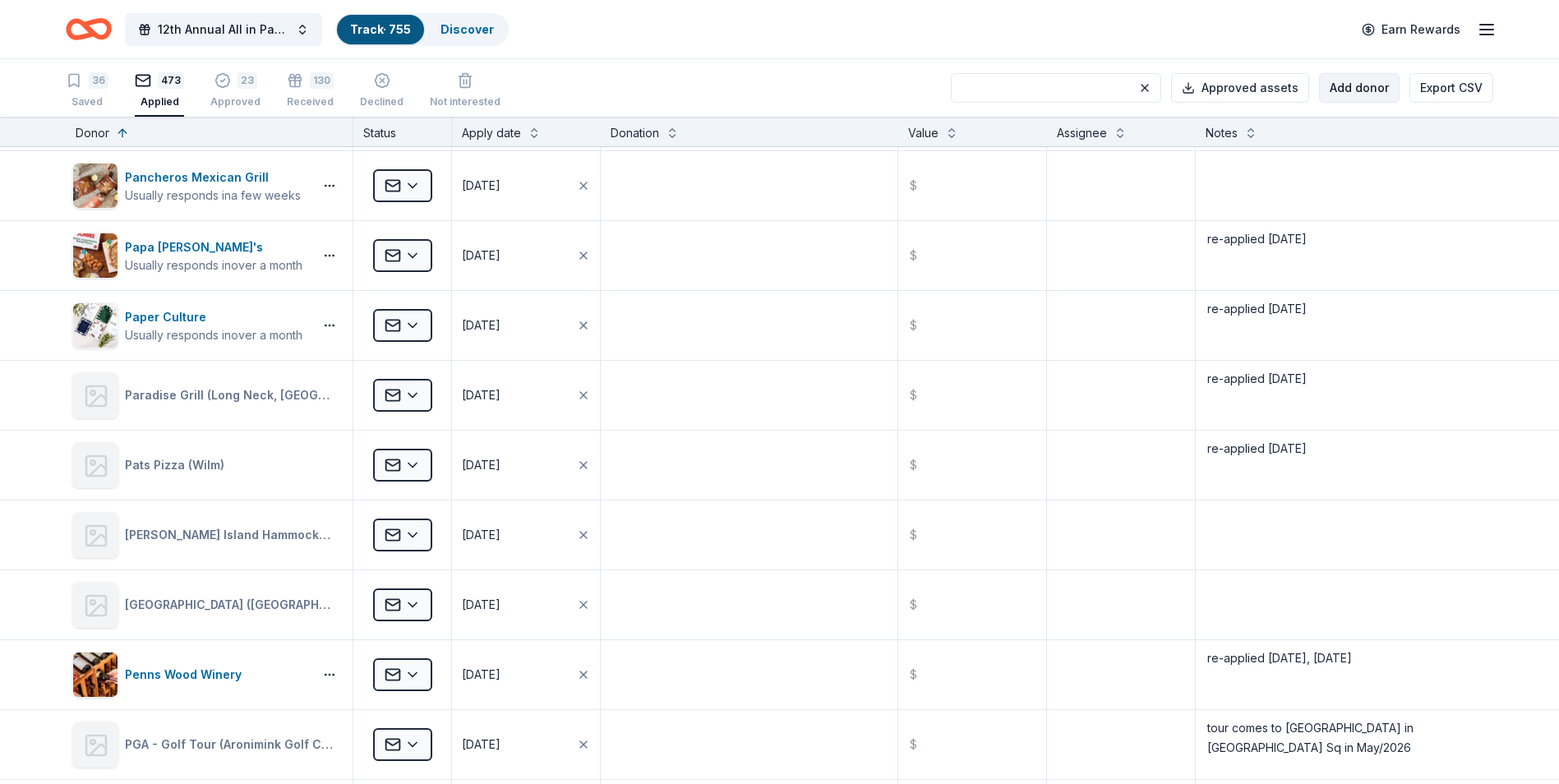
click at [1344, 85] on button "Add donor" at bounding box center [1360, 88] width 81 height 29
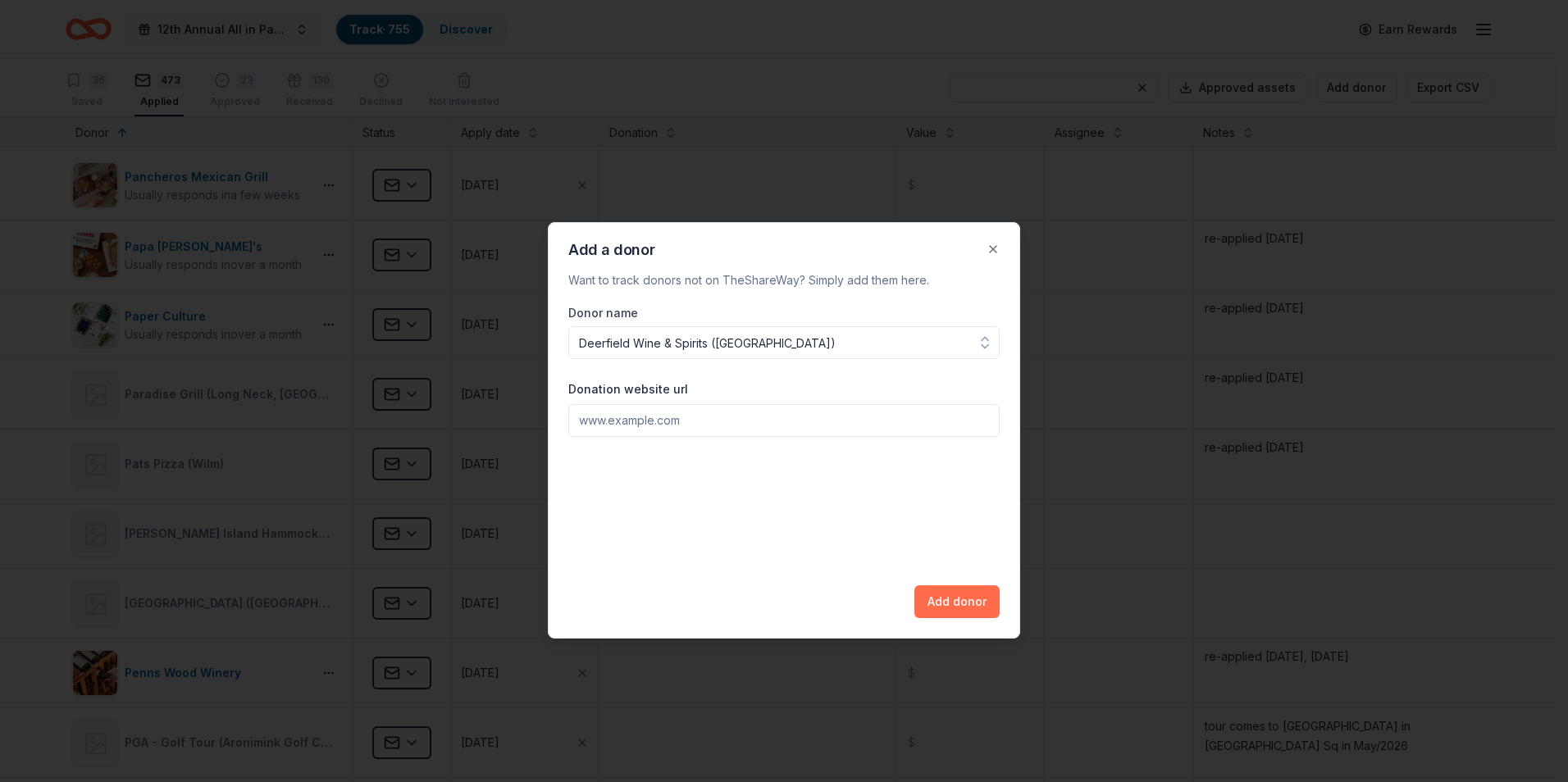
type input "Deerfield Wine & Spirits (Newark)"
click at [951, 605] on button "Add donor" at bounding box center [956, 601] width 85 height 33
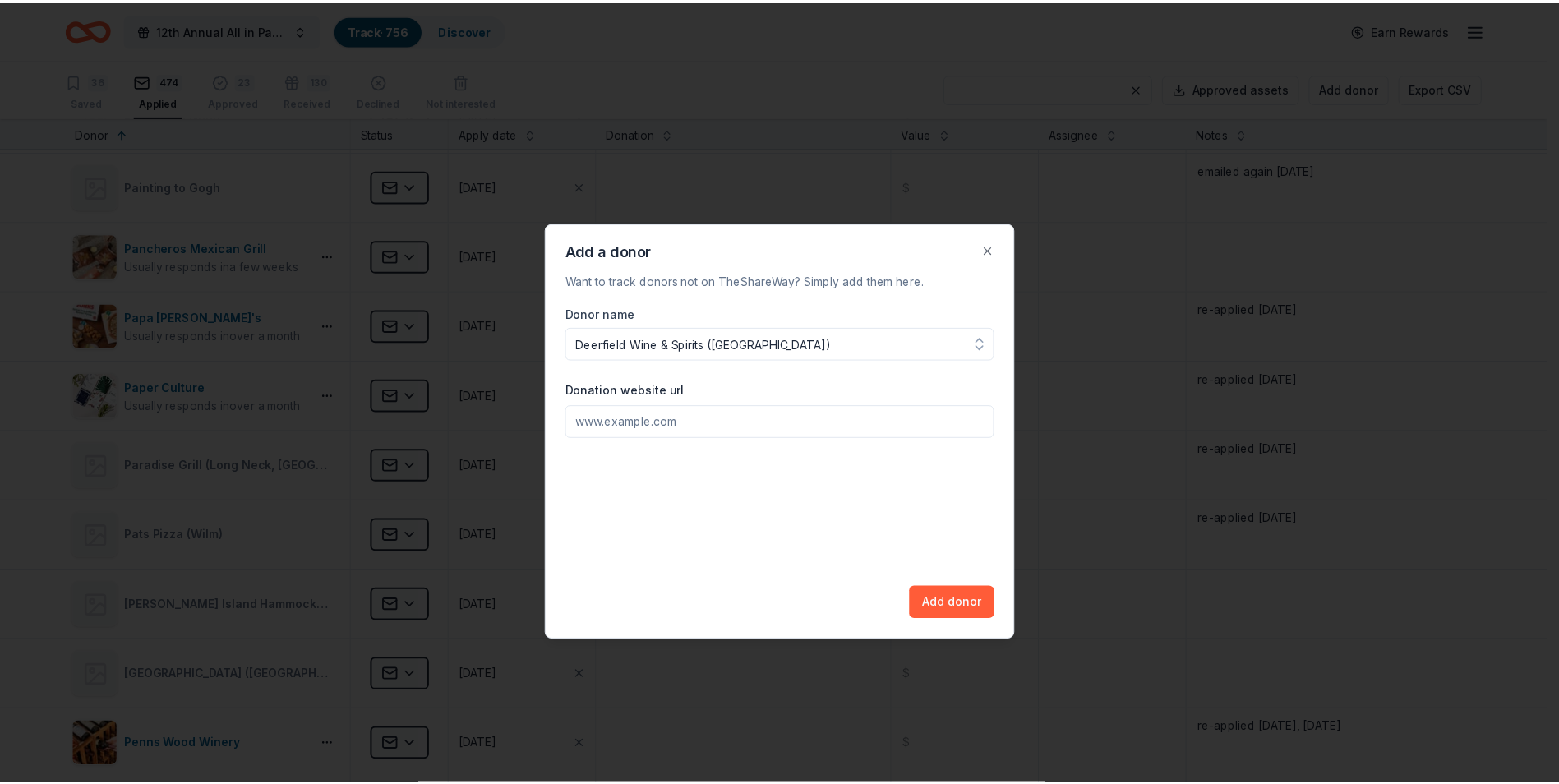
scroll to position [18997, 0]
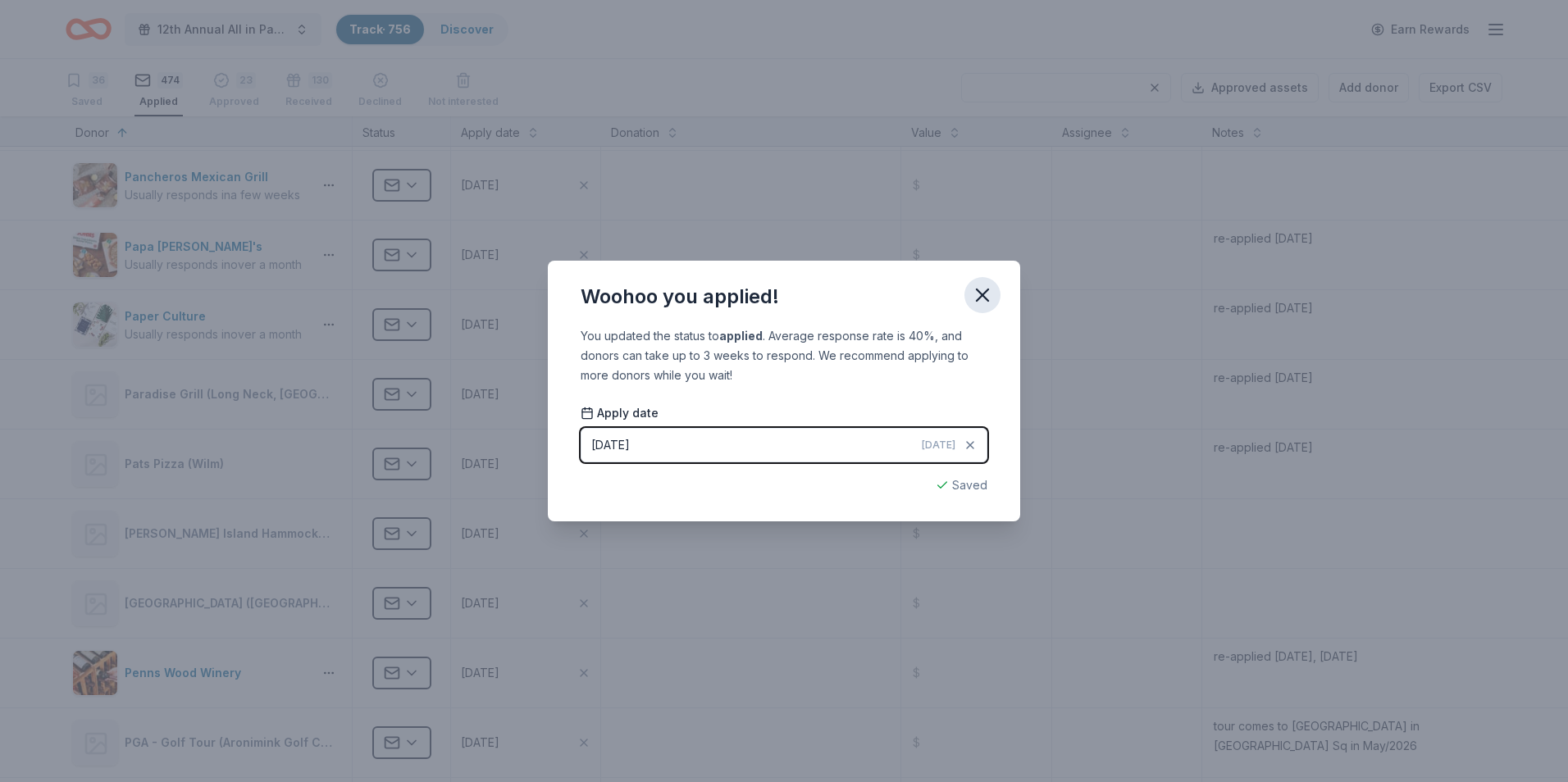
click at [977, 293] on icon "button" at bounding box center [982, 295] width 23 height 23
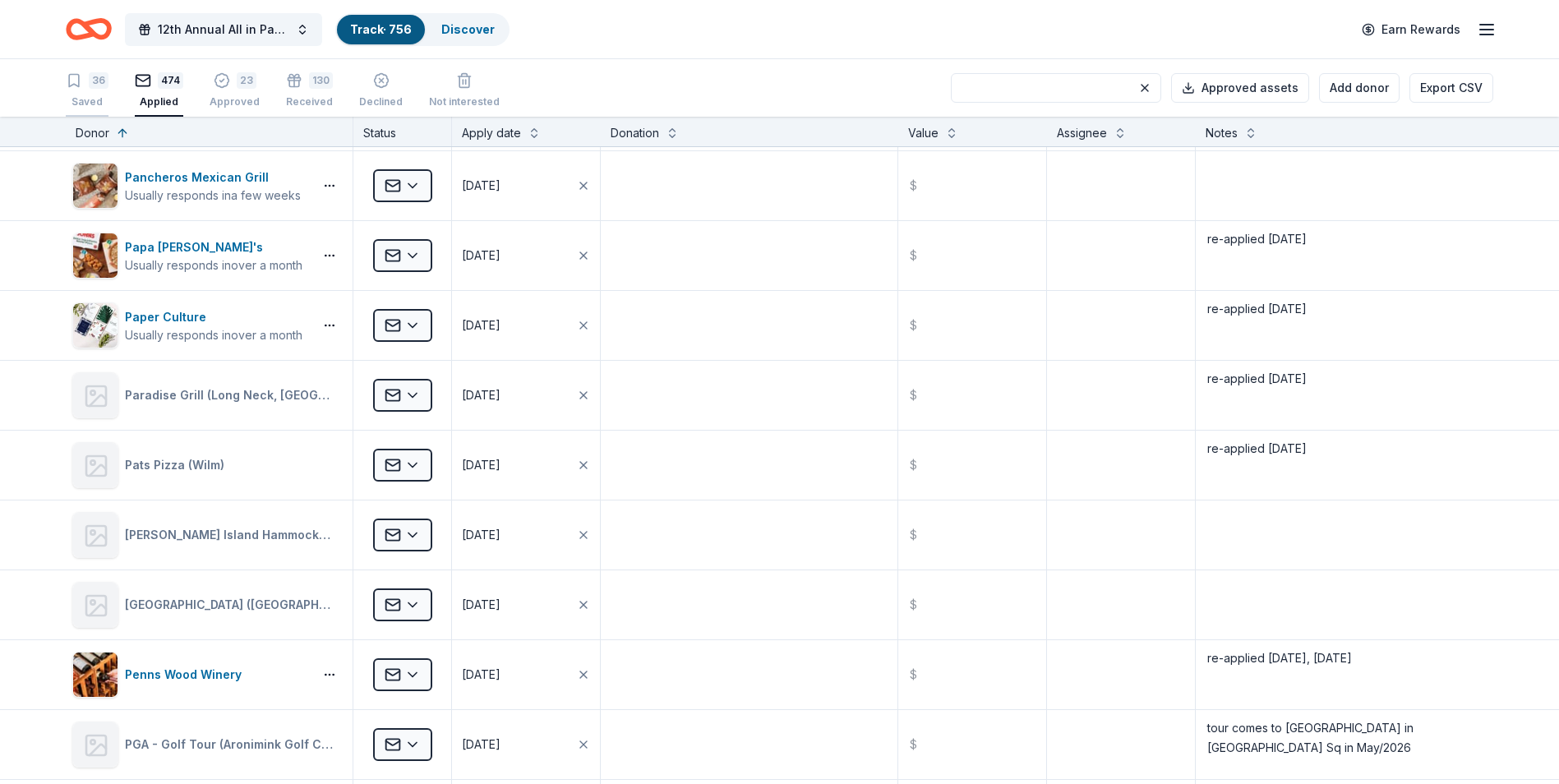
click at [82, 95] on div "Saved" at bounding box center [87, 102] width 43 height 13
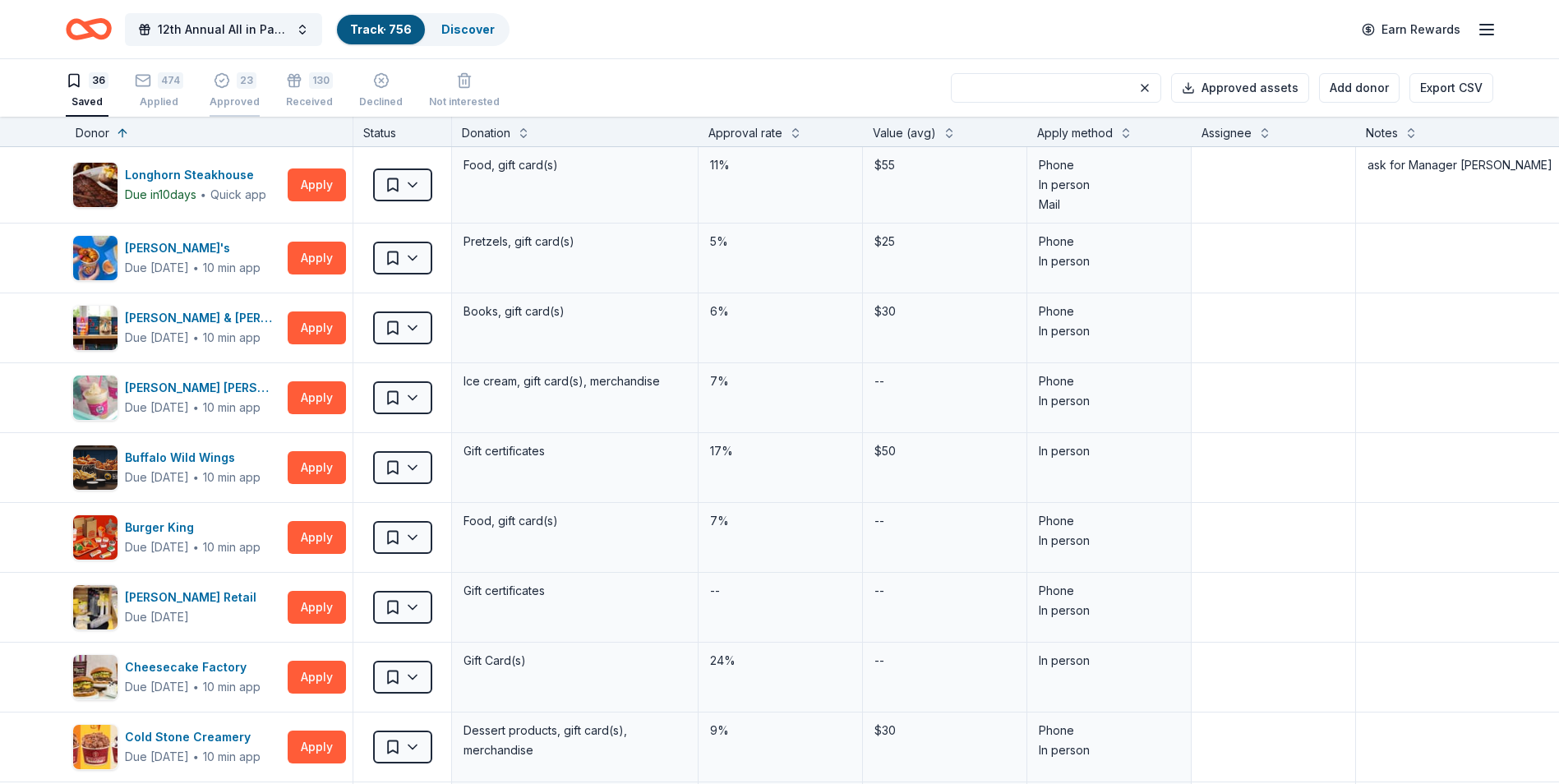
click at [244, 95] on div "Approved" at bounding box center [234, 102] width 50 height 13
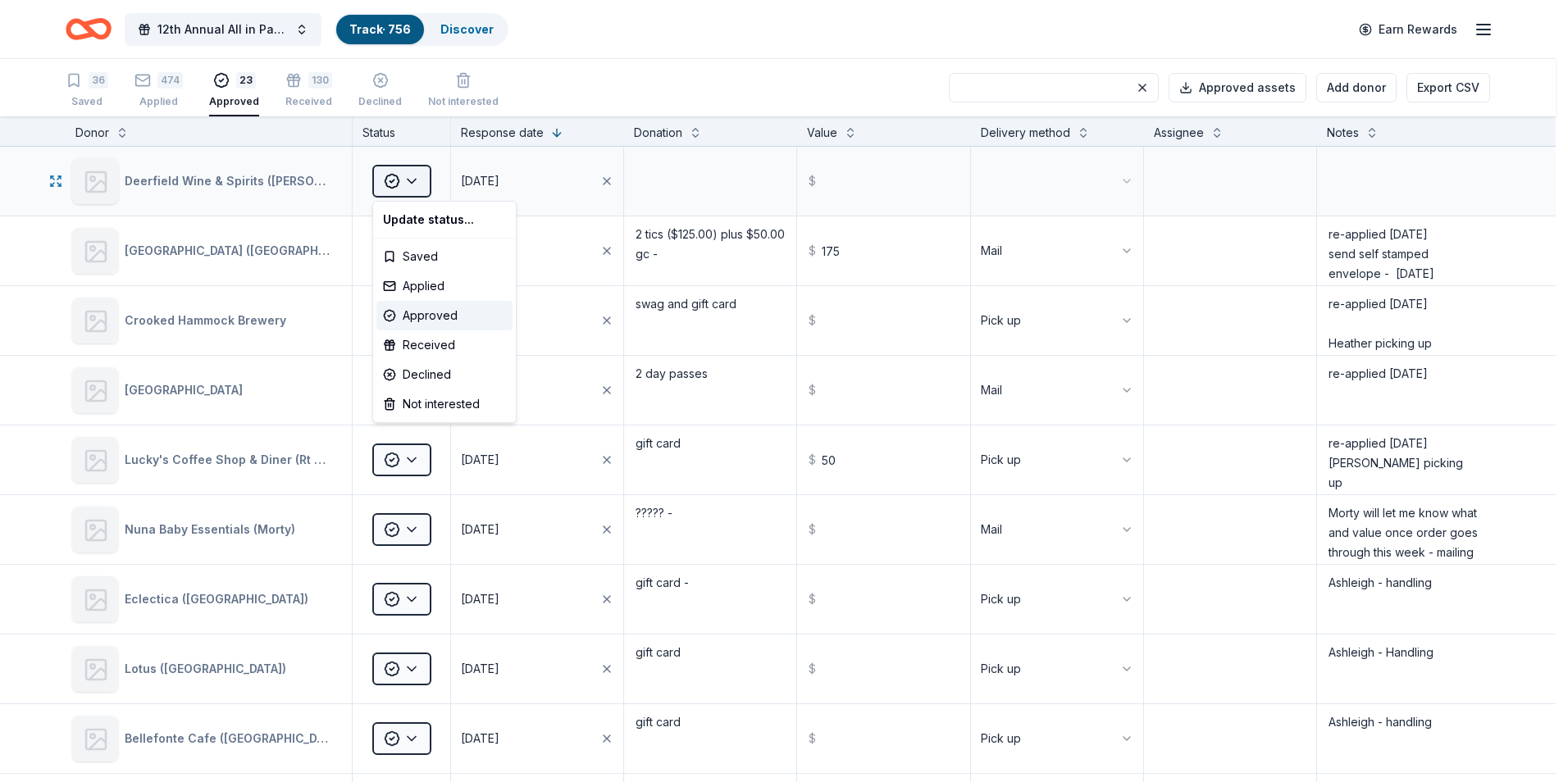
click at [413, 182] on html "12th Annual All in Paddle Raffle Track · 756 Discover Earn Rewards 36 Saved 474…" at bounding box center [784, 391] width 1568 height 782
click at [420, 285] on div "Applied" at bounding box center [444, 286] width 136 height 29
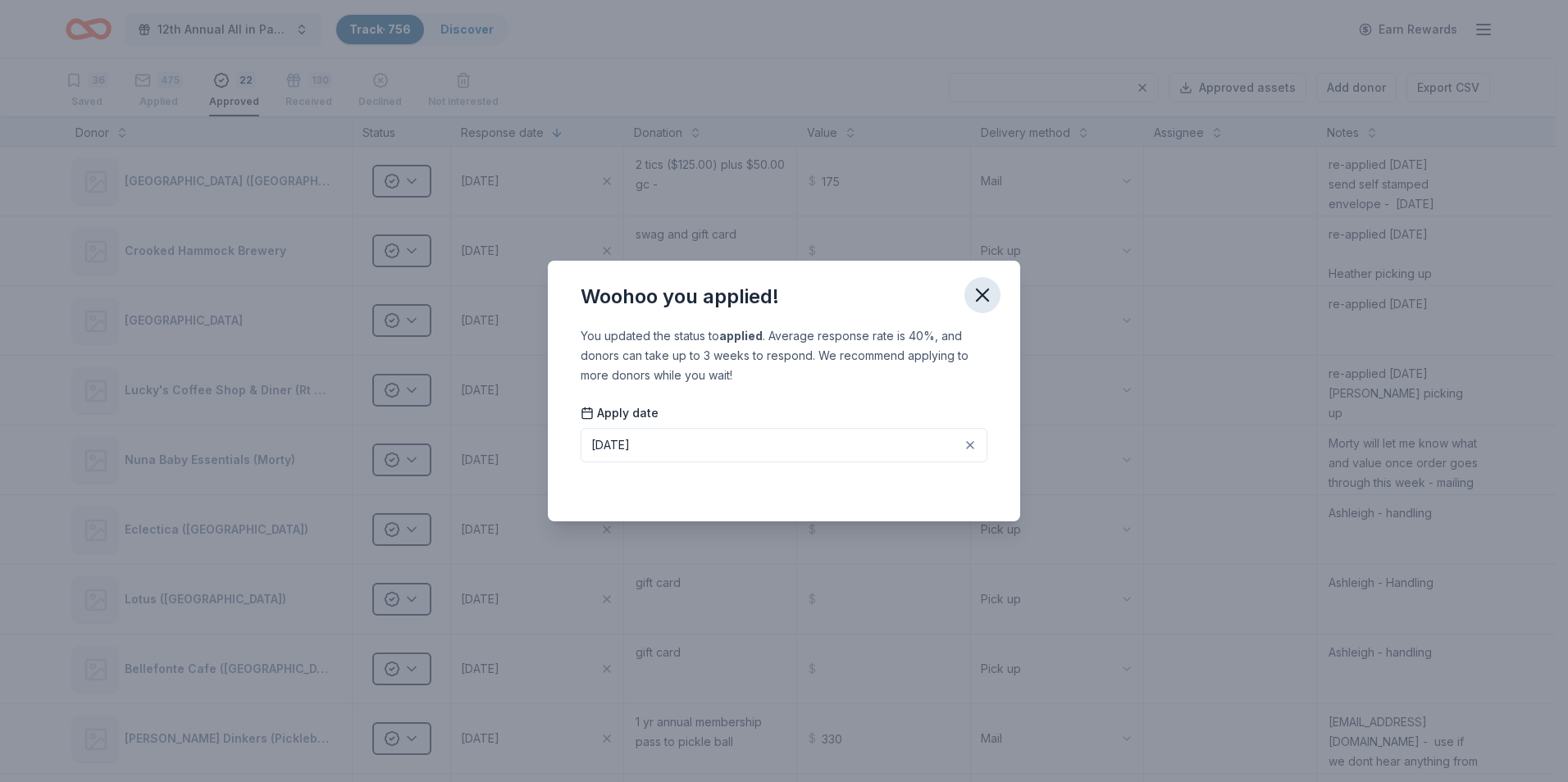
click at [981, 299] on icon "button" at bounding box center [982, 295] width 23 height 23
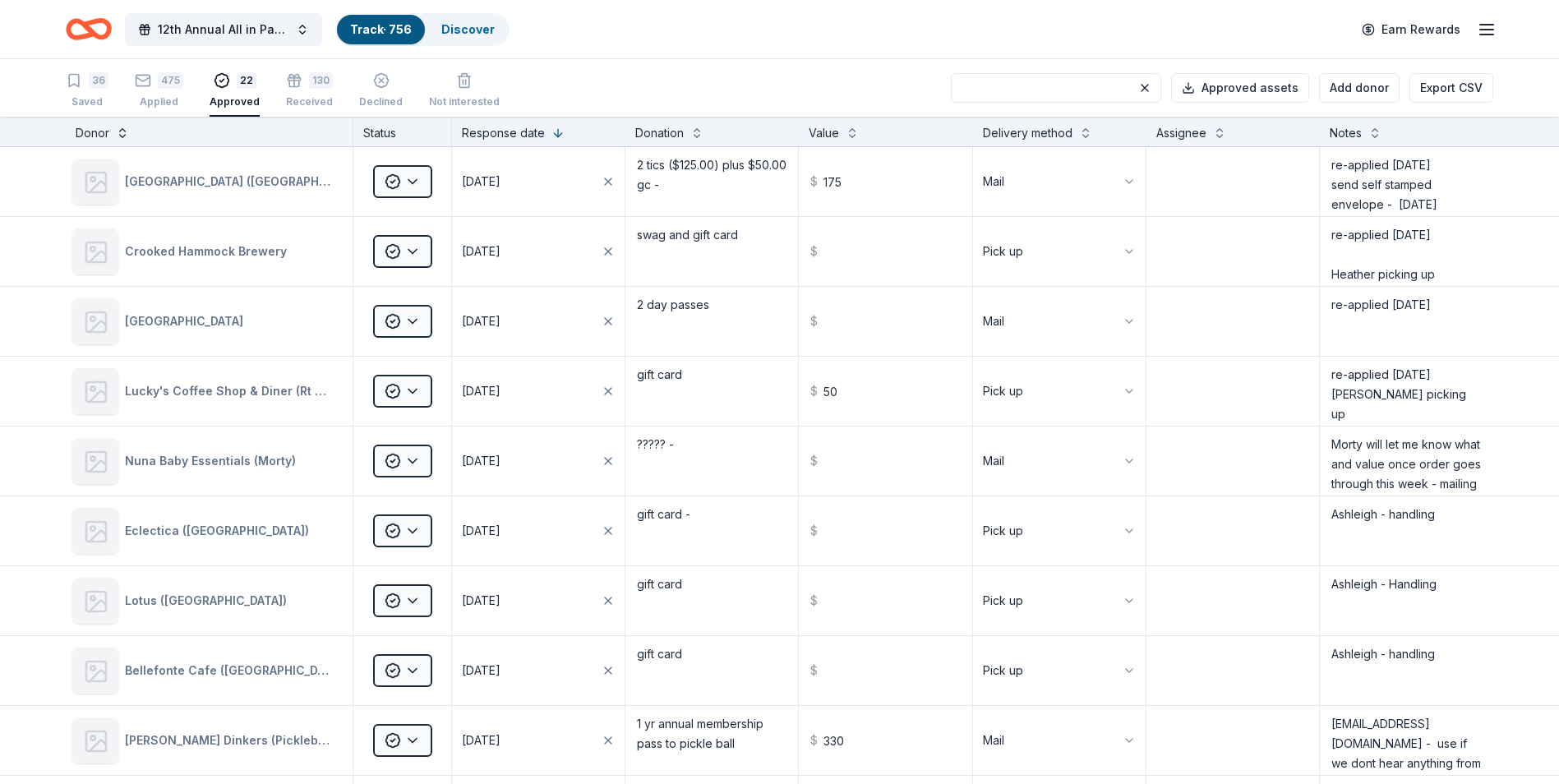
click at [120, 134] on button at bounding box center [123, 132] width 13 height 16
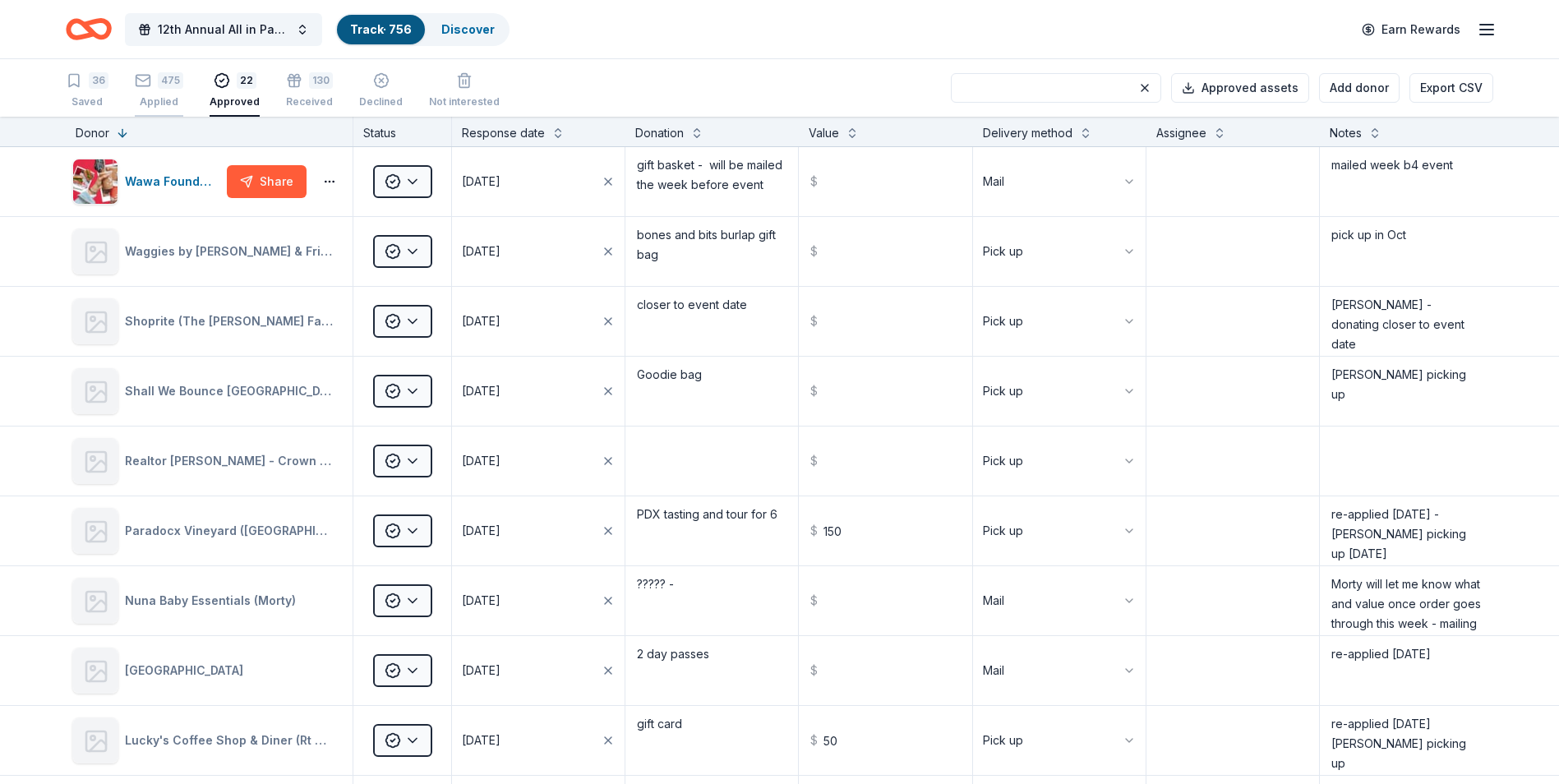
click at [158, 91] on div "475 Applied" at bounding box center [158, 81] width 48 height 37
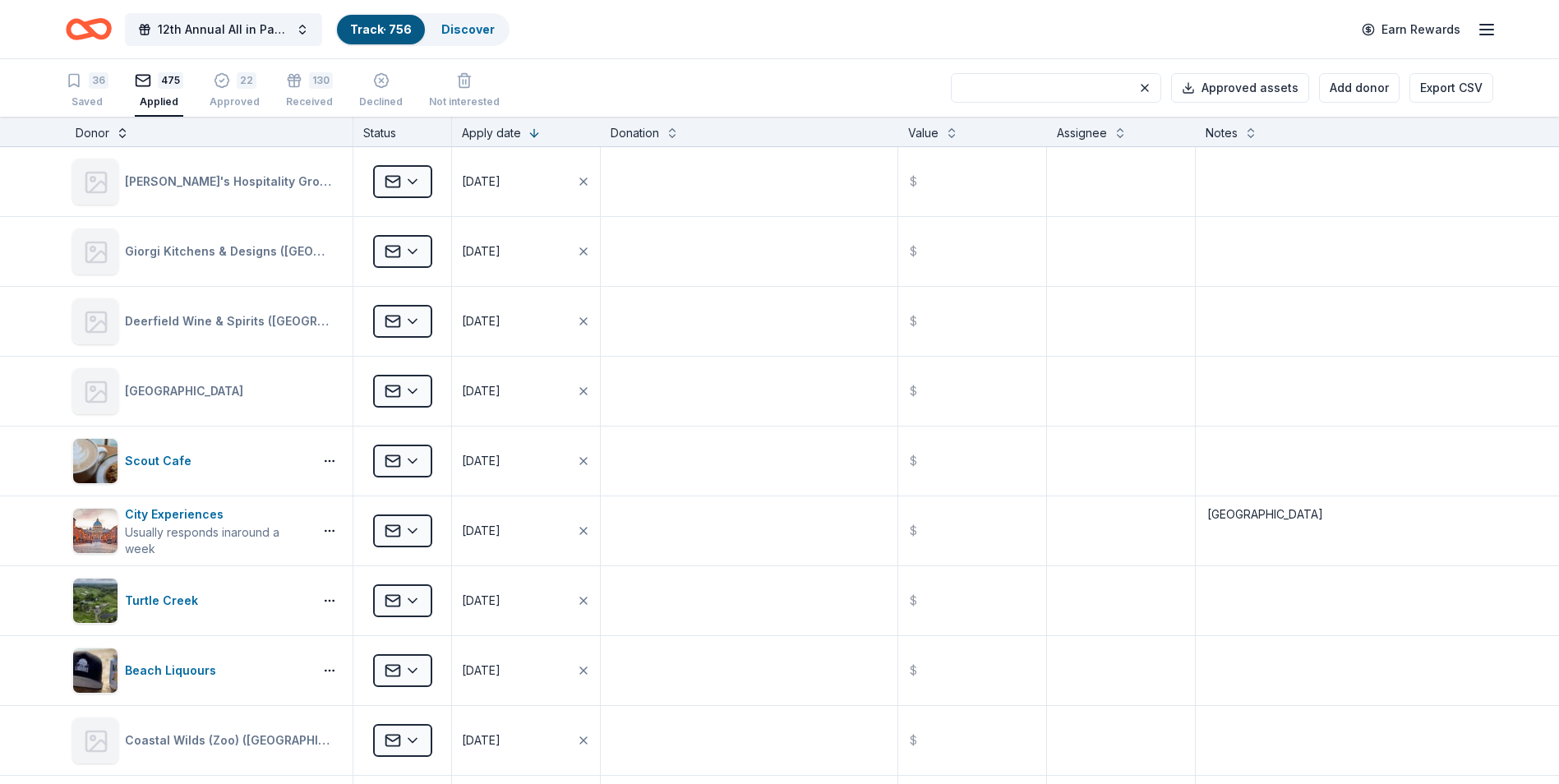
click at [121, 134] on button at bounding box center [123, 132] width 13 height 16
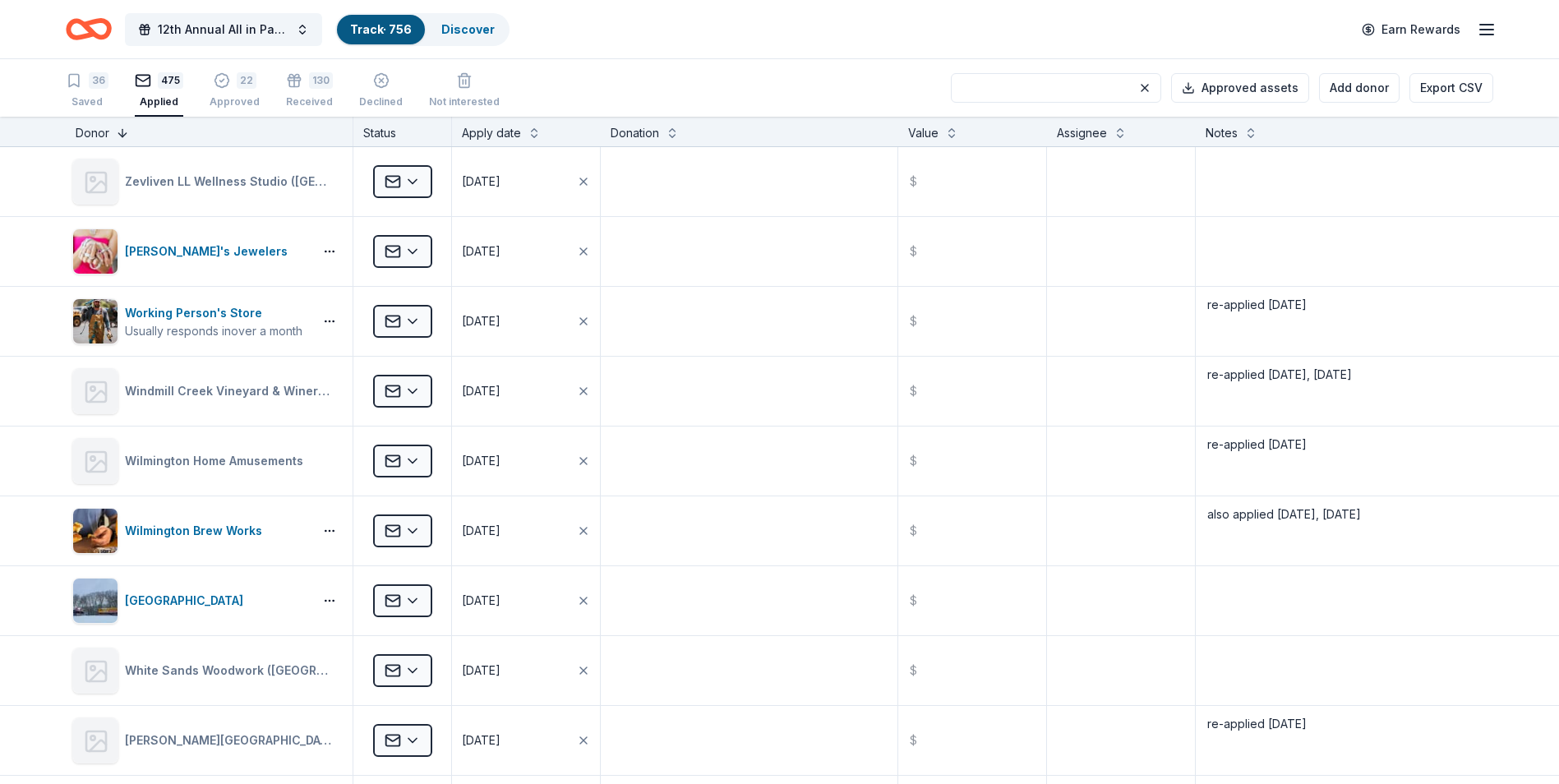
click at [121, 134] on button at bounding box center [123, 132] width 13 height 16
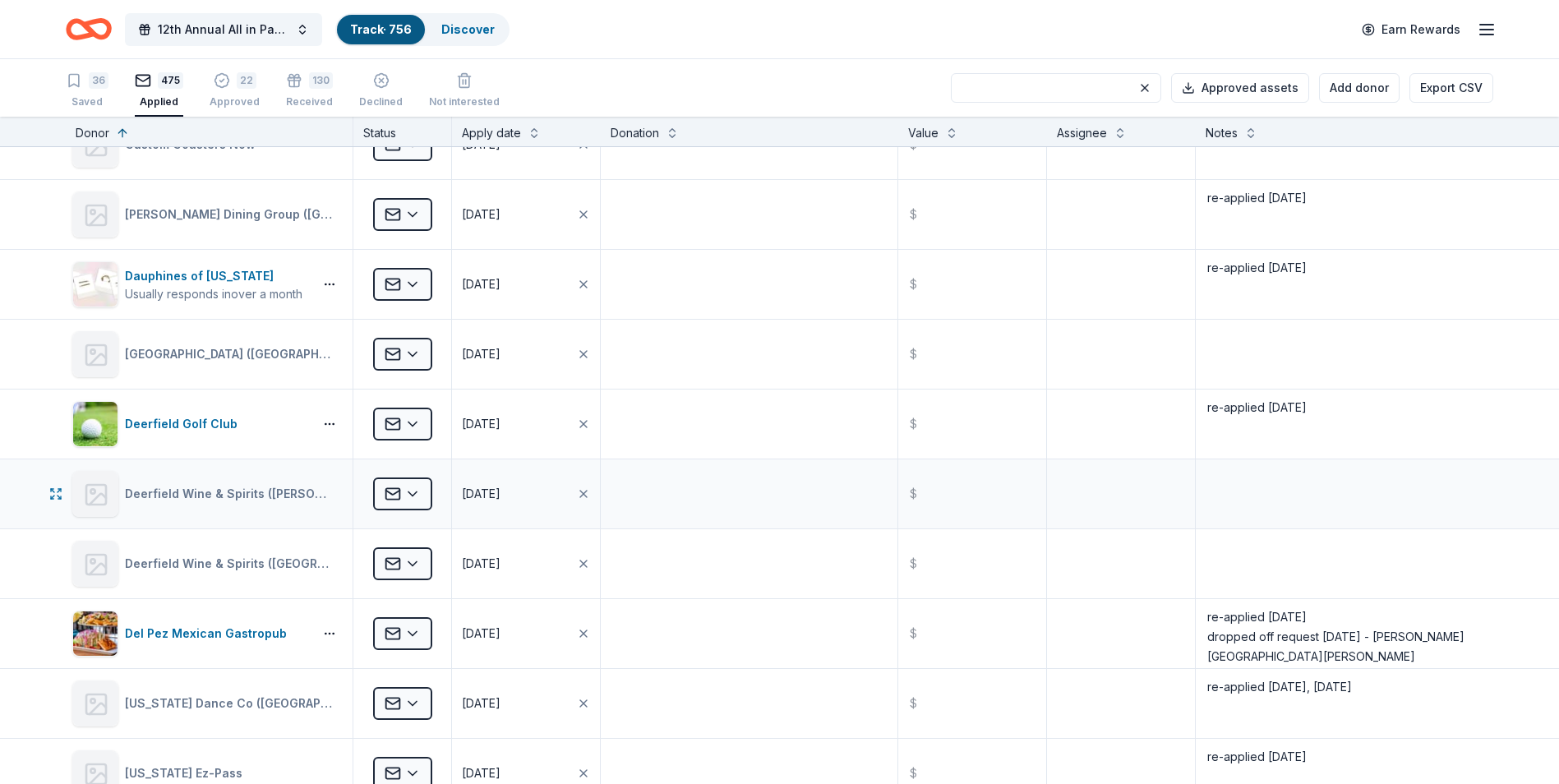
scroll to position [7315, 0]
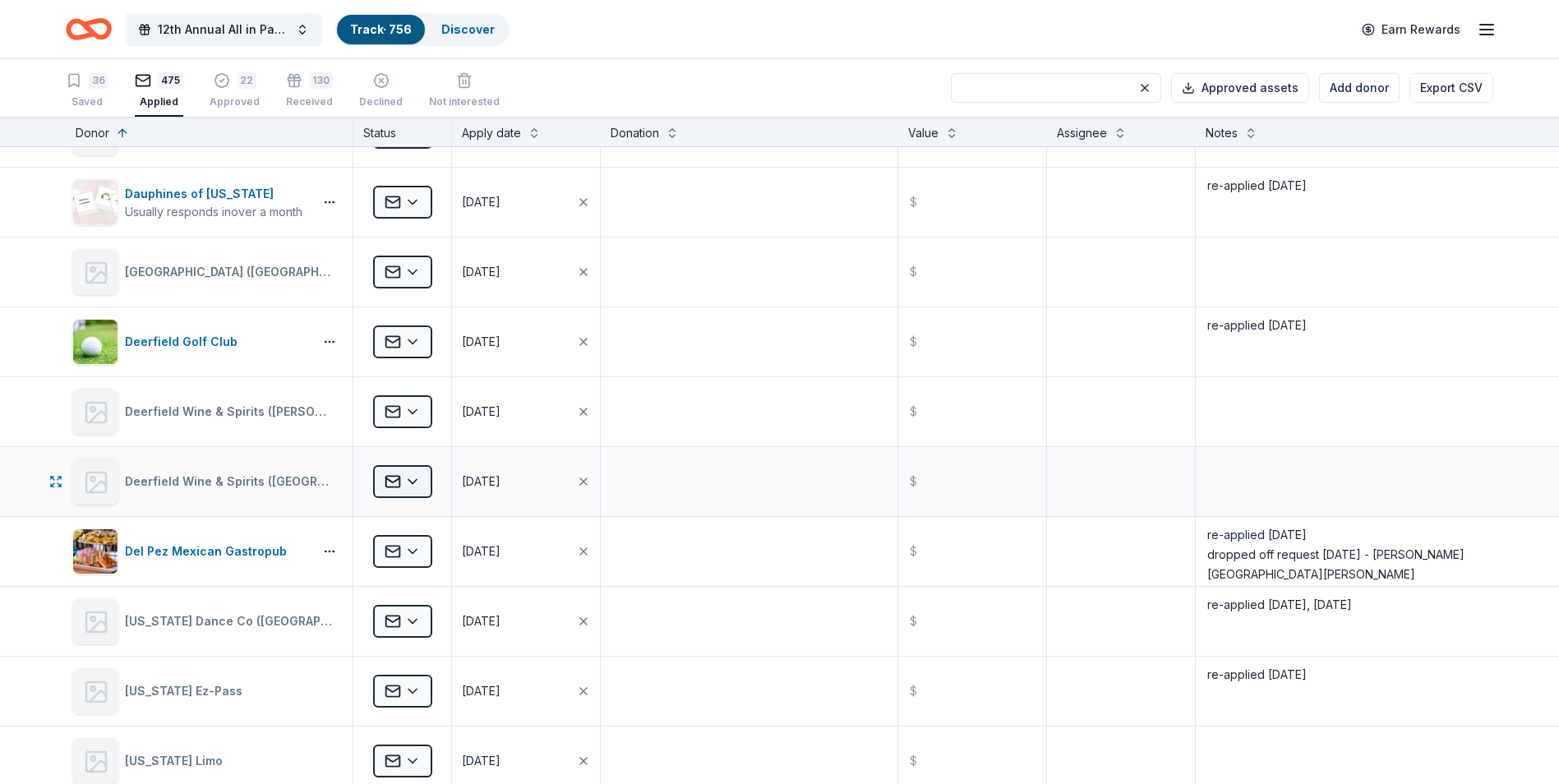
click at [411, 481] on html "12th Annual All in Paddle Raffle Track · 756 Discover Earn Rewards 36 Saved 475…" at bounding box center [780, 392] width 1559 height 784
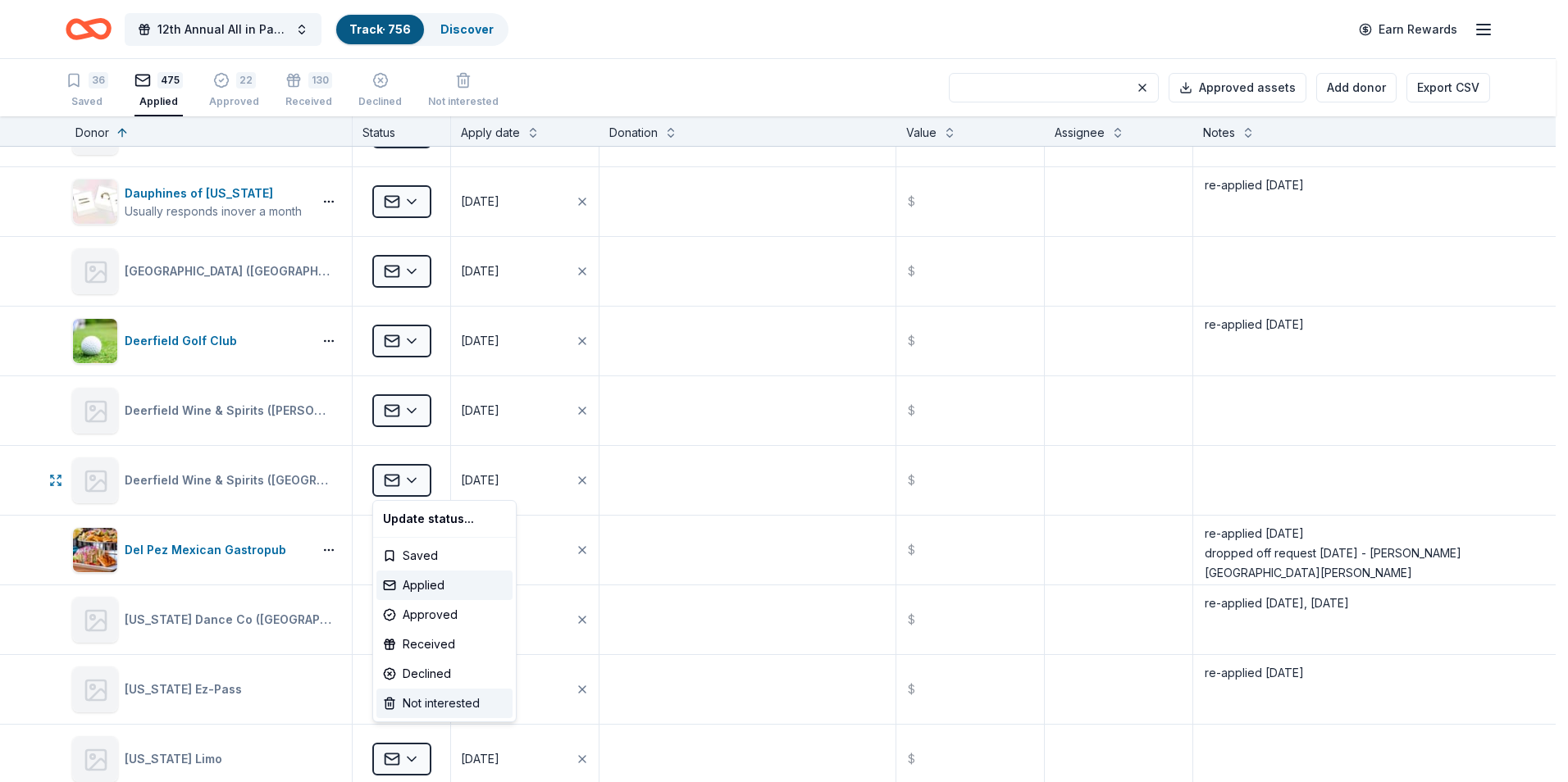
click at [432, 704] on div "Not interested" at bounding box center [444, 704] width 136 height 29
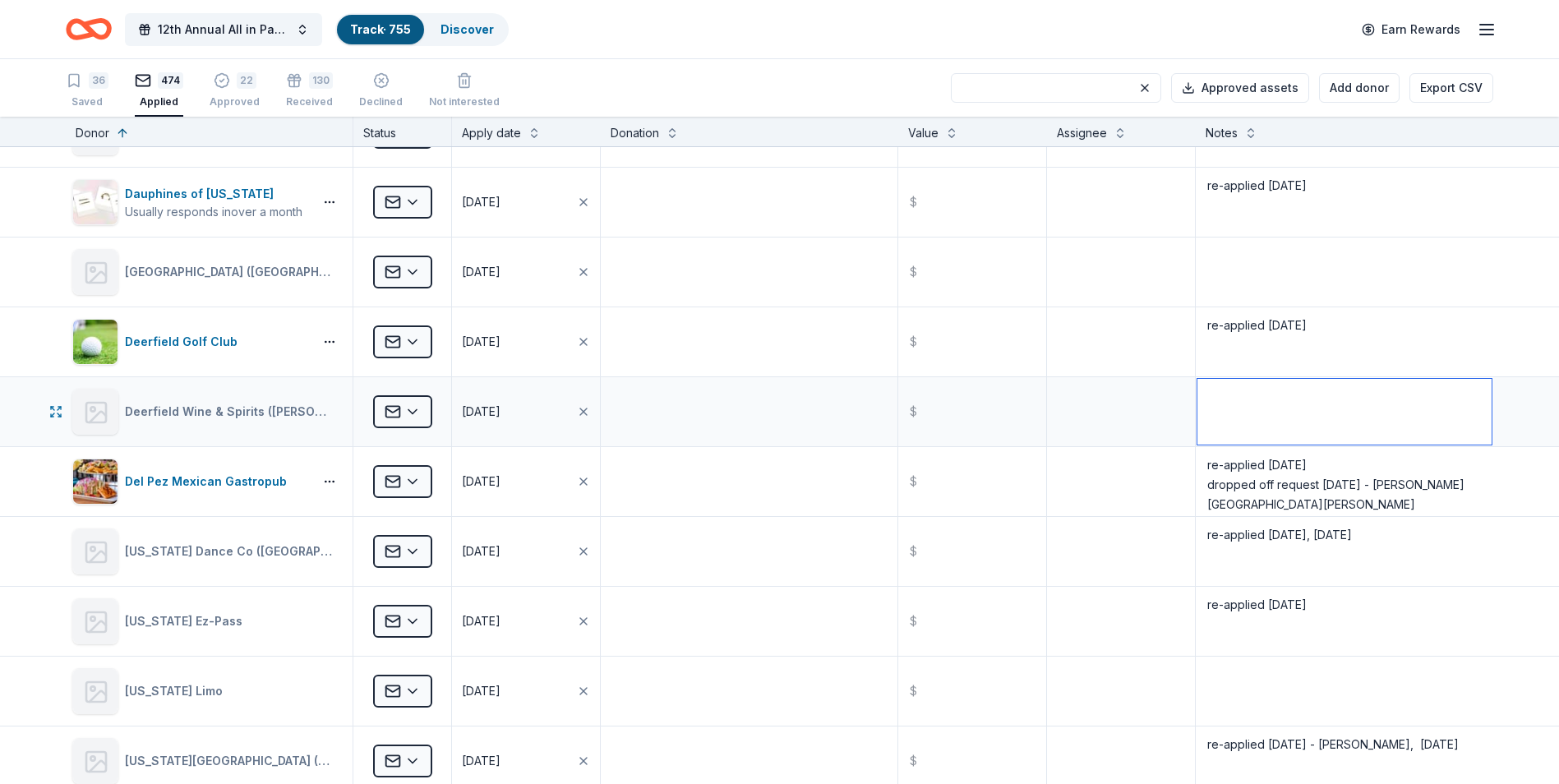
click at [1219, 392] on textarea at bounding box center [1345, 412] width 295 height 66
click at [1318, 425] on textarea "re-applied 9/17/25 dean.a.cesario@gmail.com" at bounding box center [1345, 412] width 295 height 66
click at [1305, 392] on textarea "re-applied 9/17/25 dean.a.cesario@gmail.com" at bounding box center [1345, 412] width 295 height 66
type textarea "re-applied 9/17/25 dean.a.cesario@gmail.com"
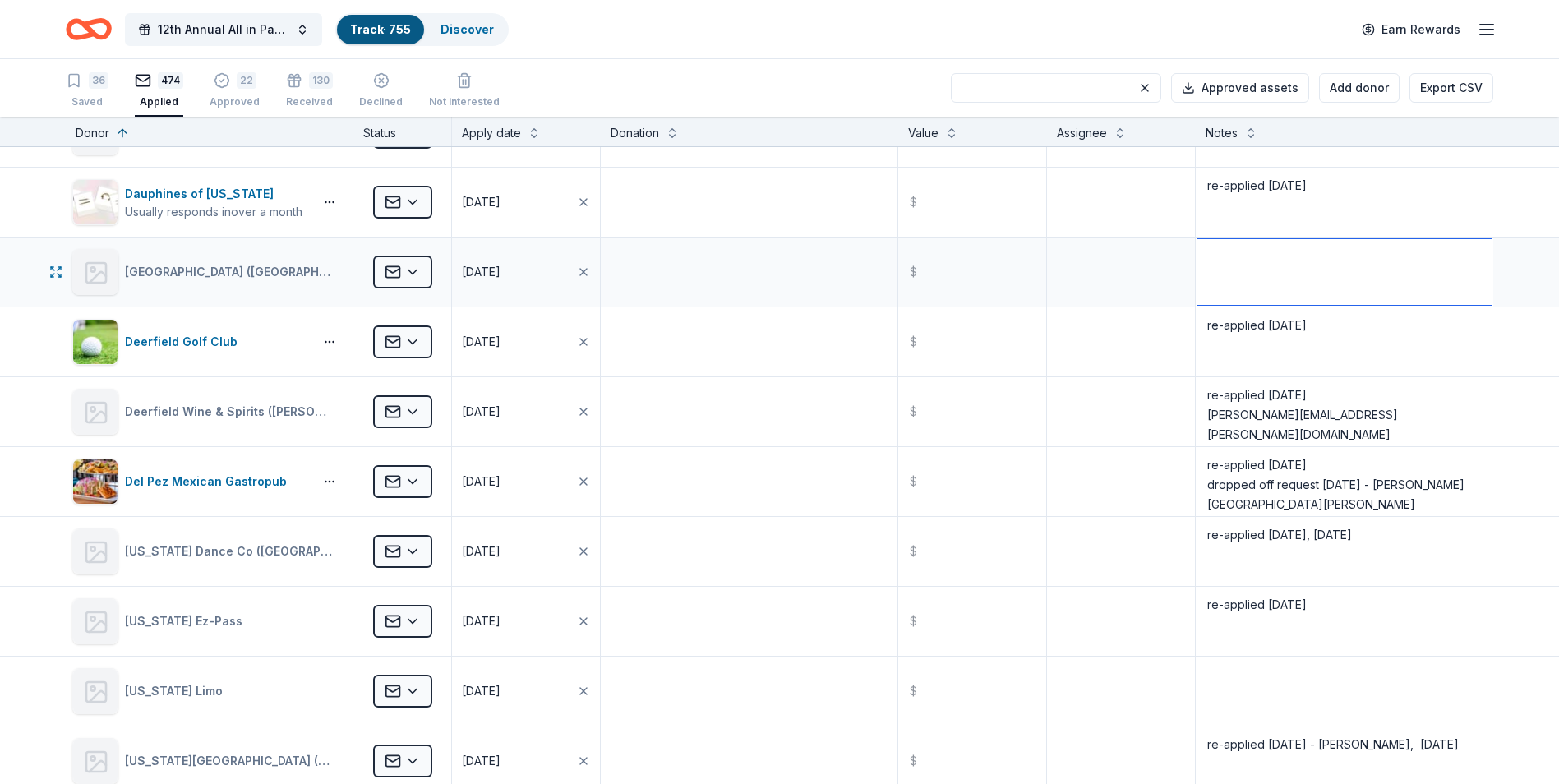
click at [1233, 253] on textarea at bounding box center [1345, 272] width 295 height 66
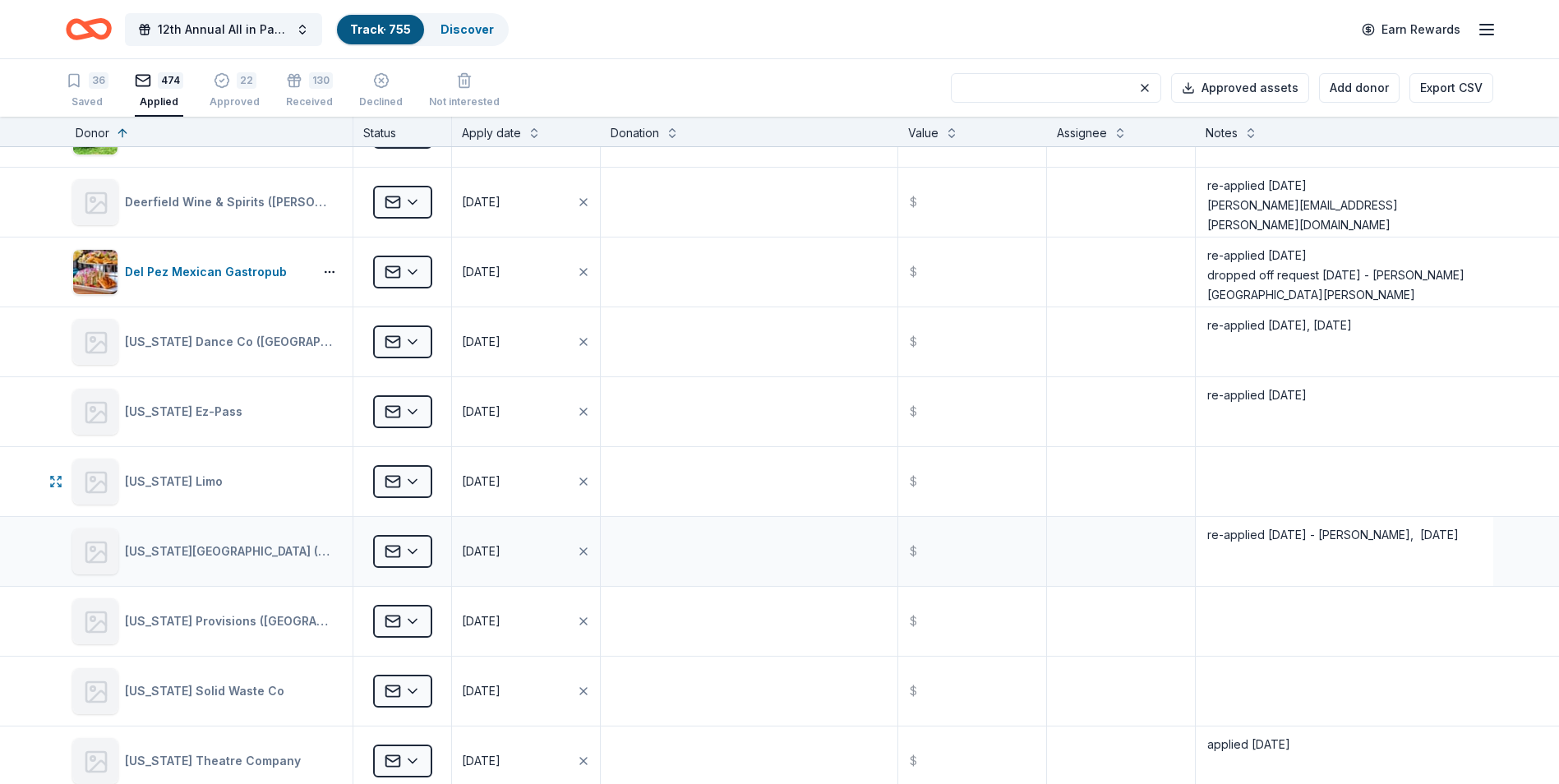
scroll to position [7561, 0]
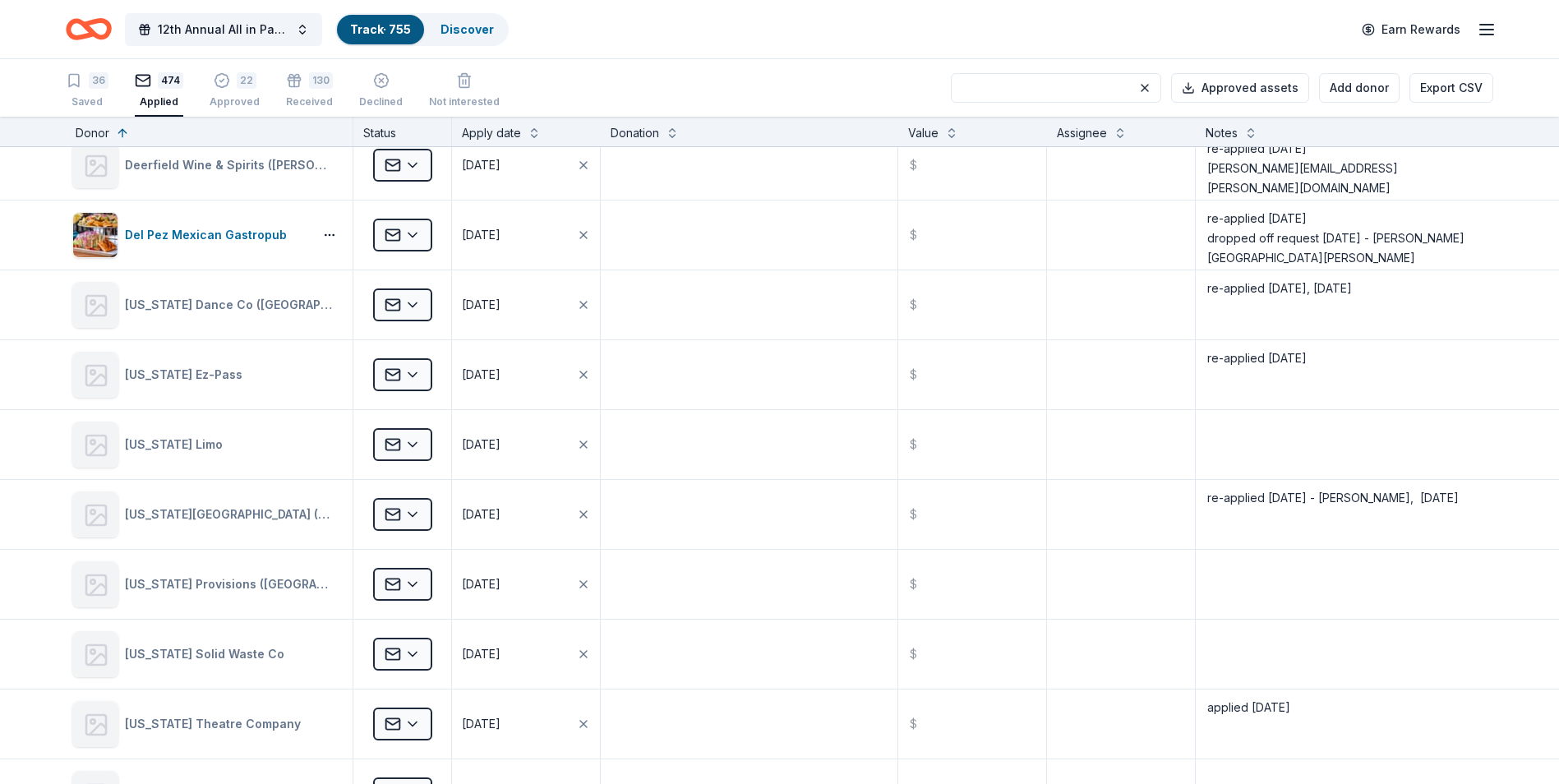
type textarea "re-applied 9/17/25"
click at [1218, 432] on textarea at bounding box center [1345, 445] width 295 height 66
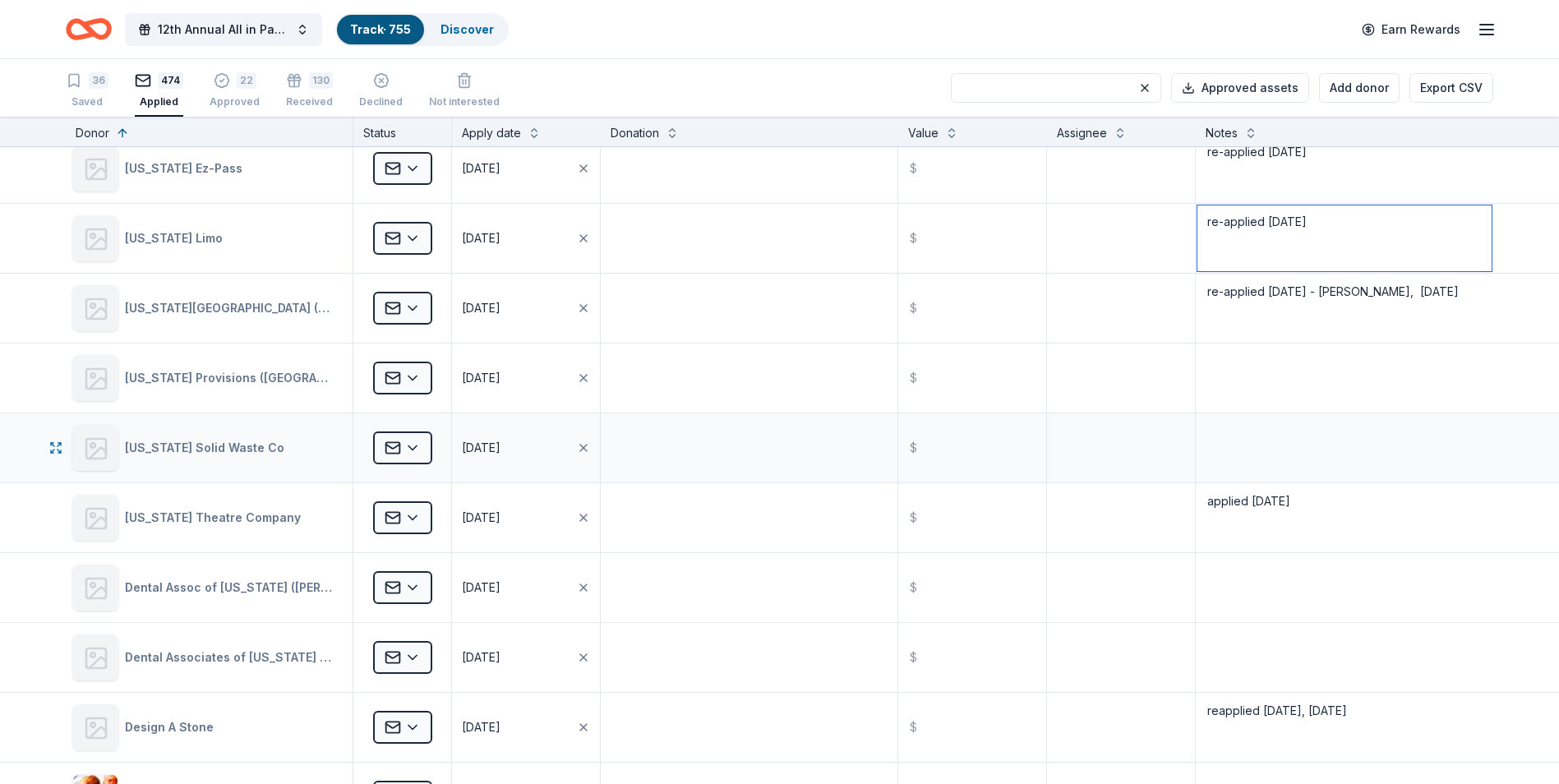
scroll to position [7808, 0]
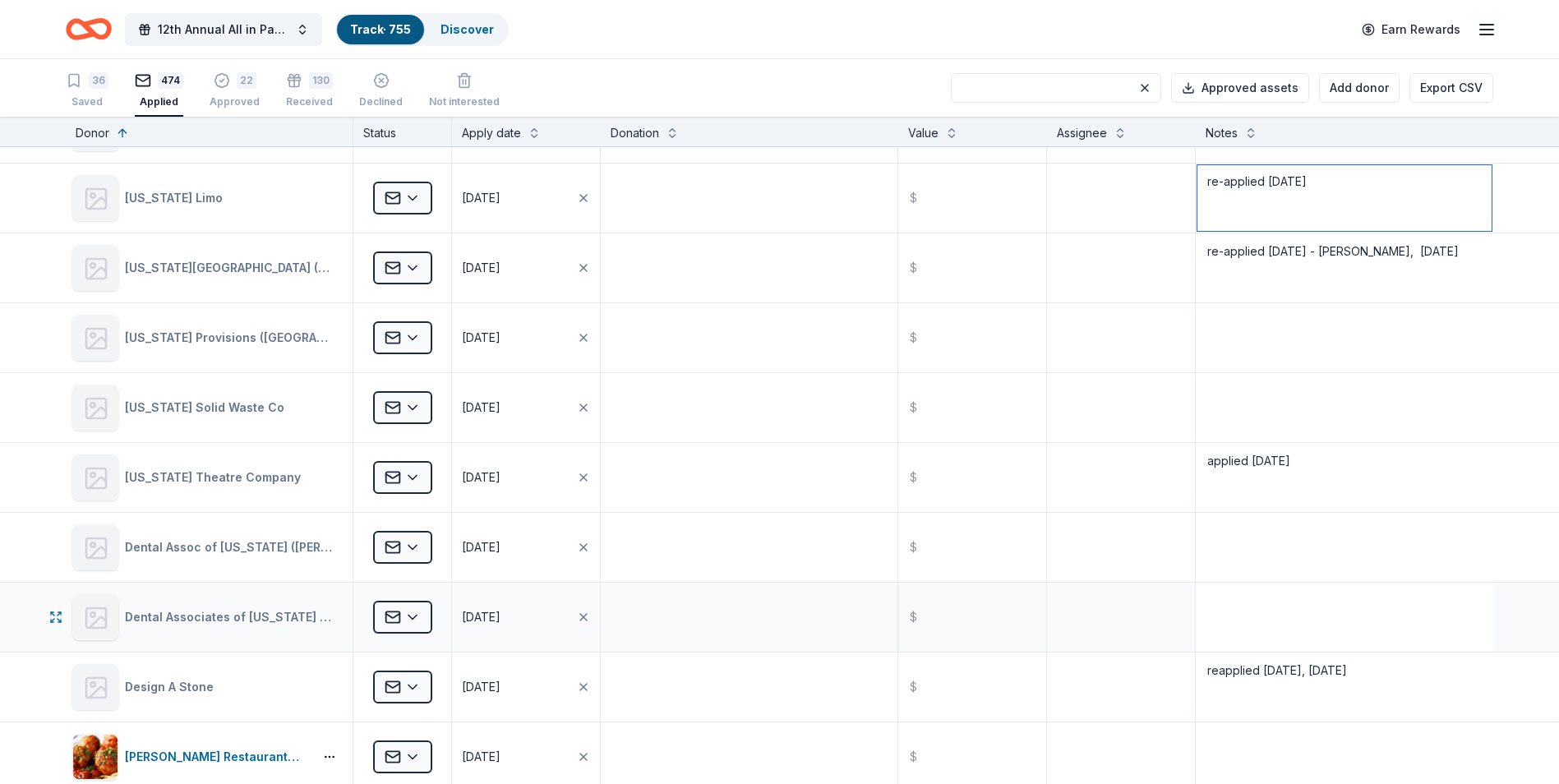
type textarea "re-applied 9/17/25"
click at [1224, 590] on textarea at bounding box center [1345, 618] width 295 height 66
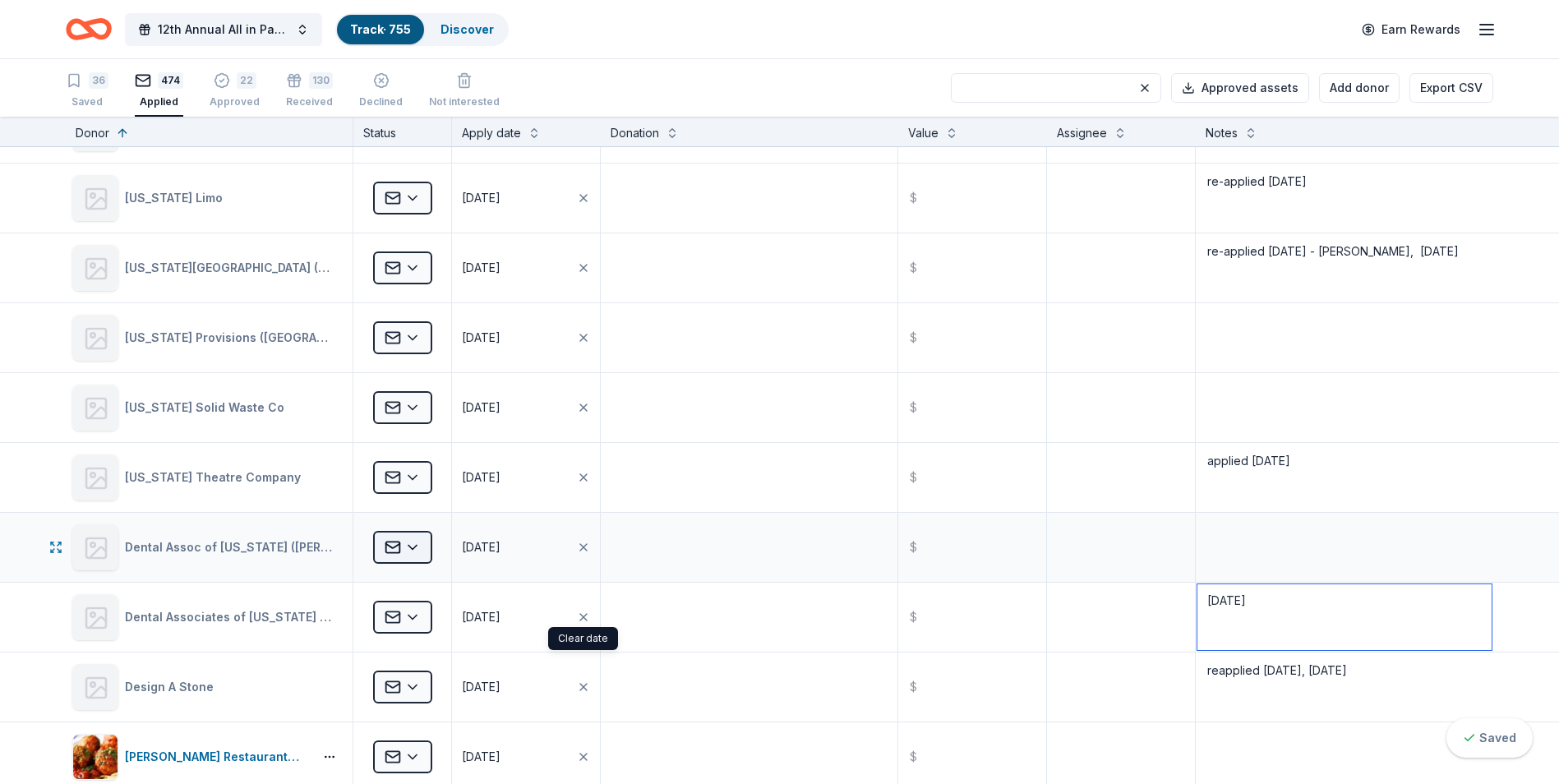
type textarea "8/8/25"
click at [414, 548] on html "12th Annual All in Paddle Raffle Track · 755 Discover Earn Rewards 36 Saved 474…" at bounding box center [780, 392] width 1559 height 784
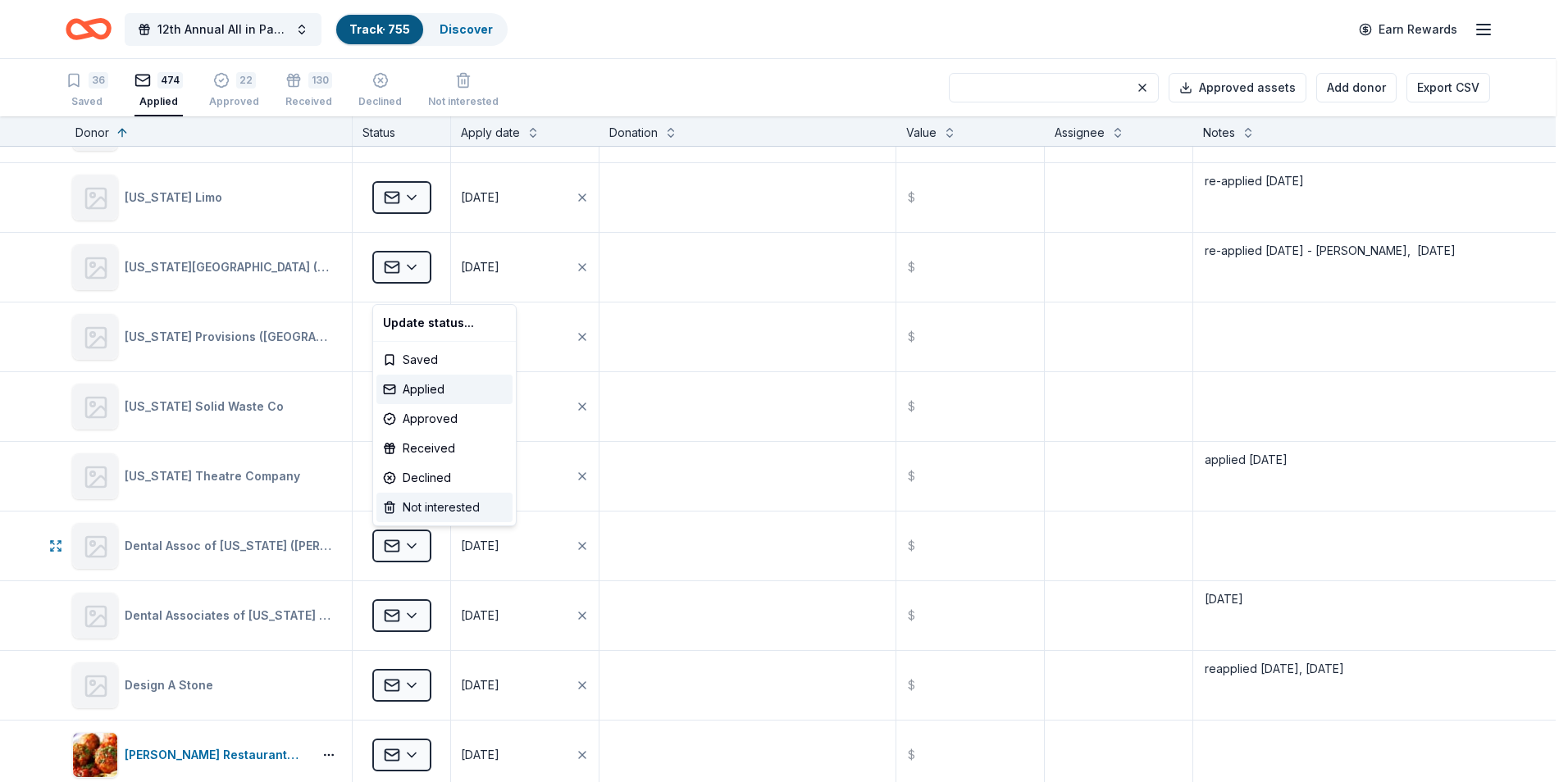
click at [432, 510] on div "Not interested" at bounding box center [444, 507] width 136 height 29
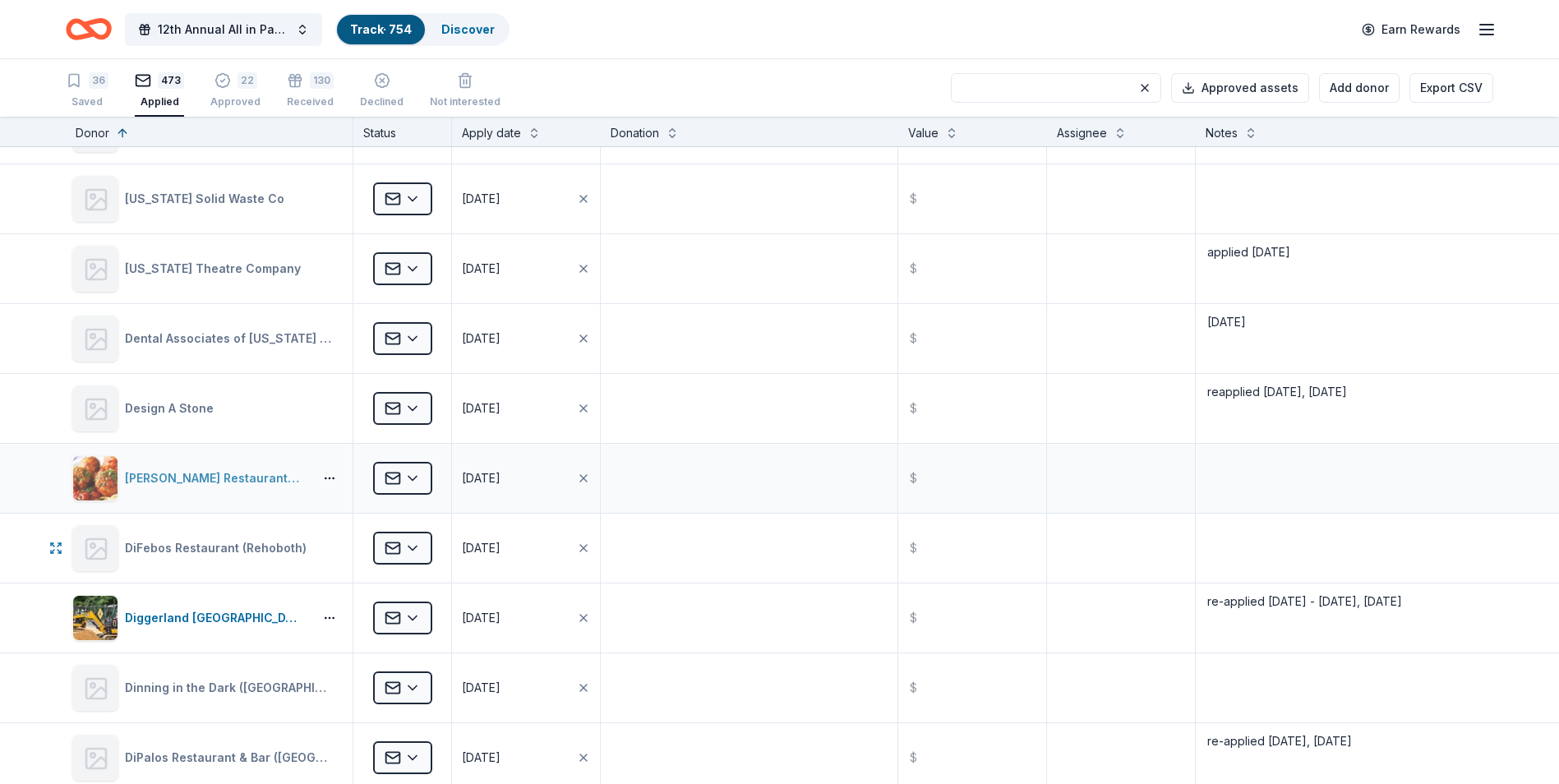
scroll to position [8054, 0]
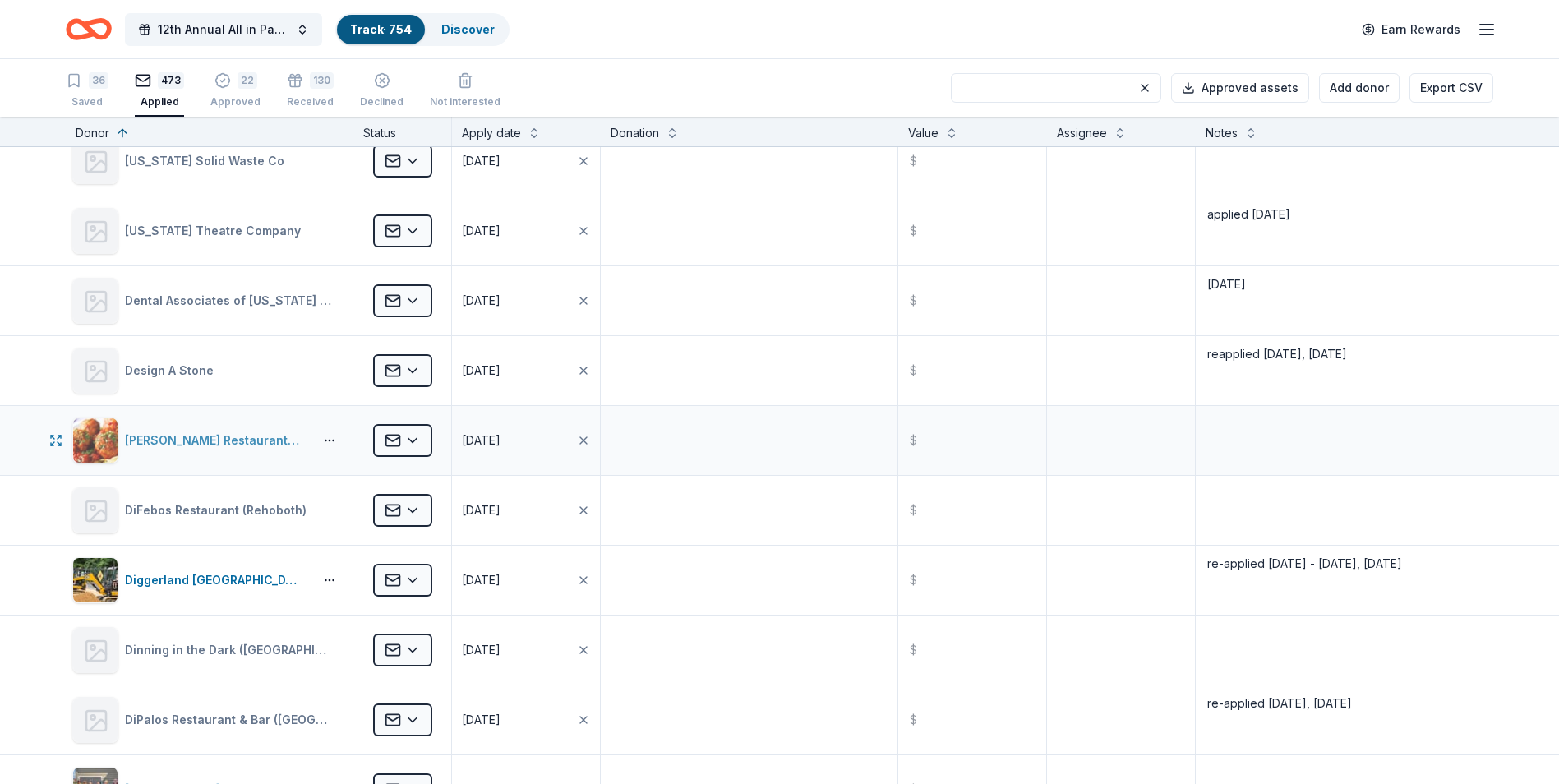
click at [180, 440] on div "DiFebo's Restaurant Group" at bounding box center [216, 441] width 182 height 20
click at [1251, 424] on textarea at bounding box center [1345, 441] width 295 height 66
type textarea "re-applied 9/17/25"
click at [779, 510] on textarea at bounding box center [749, 510] width 294 height 66
click at [1234, 502] on textarea at bounding box center [1345, 510] width 295 height 66
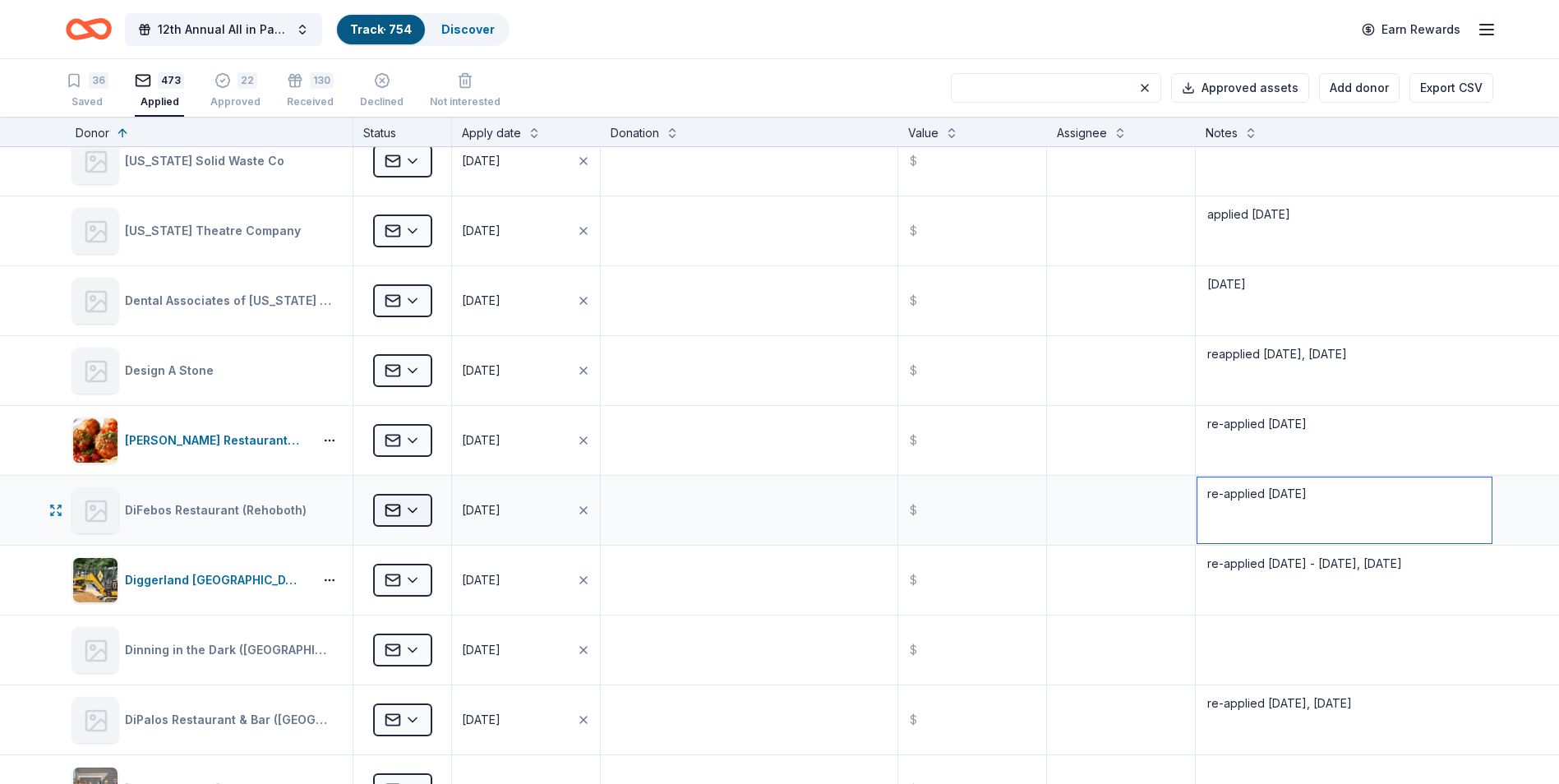
type textarea "re-applied 9/17/25"
click at [416, 509] on html "12th Annual All in Paddle Raffle Track · 754 Discover Earn Rewards 36 Saved 473…" at bounding box center [780, 392] width 1559 height 784
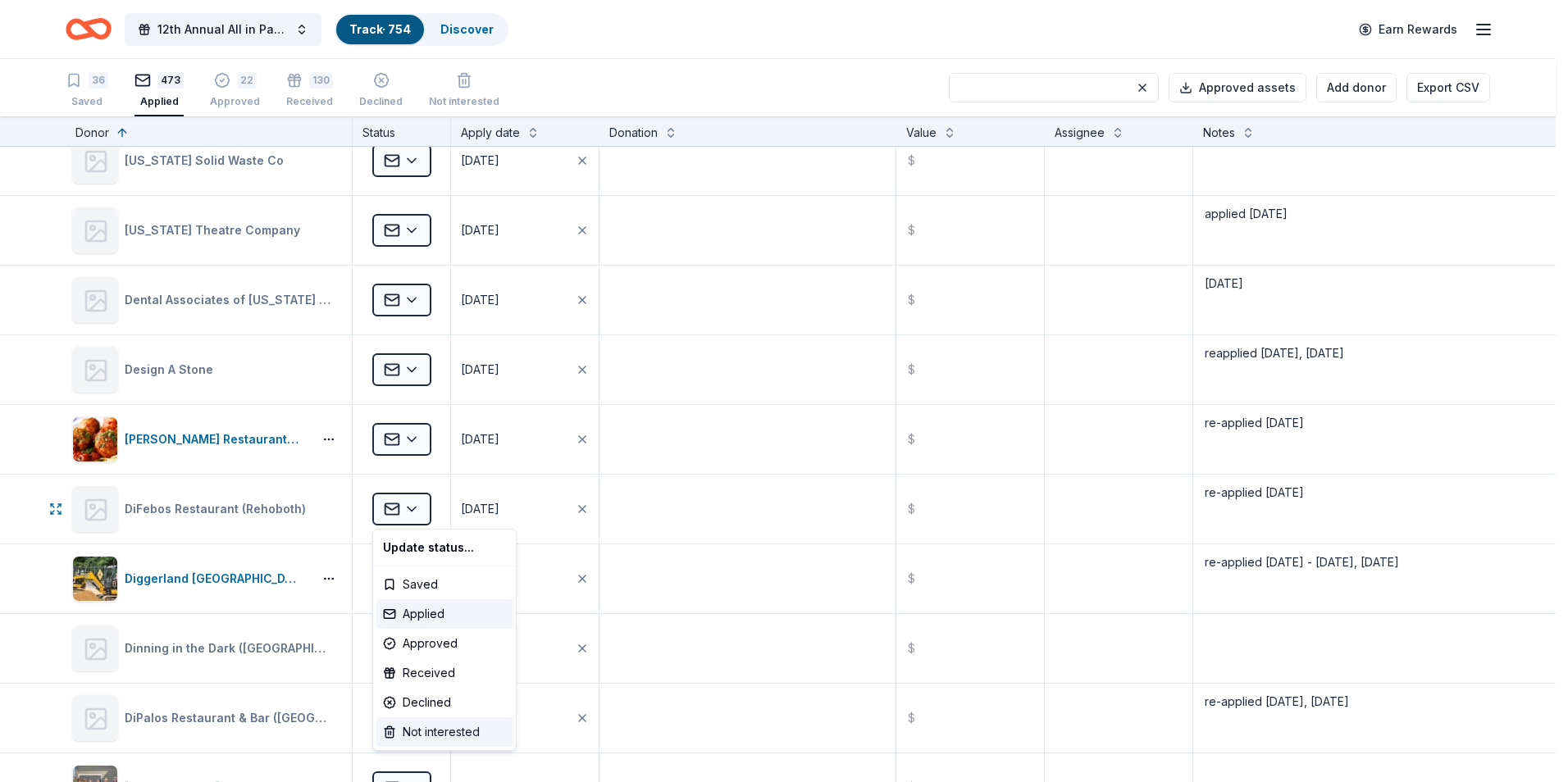
click at [431, 731] on div "Not interested" at bounding box center [444, 732] width 136 height 29
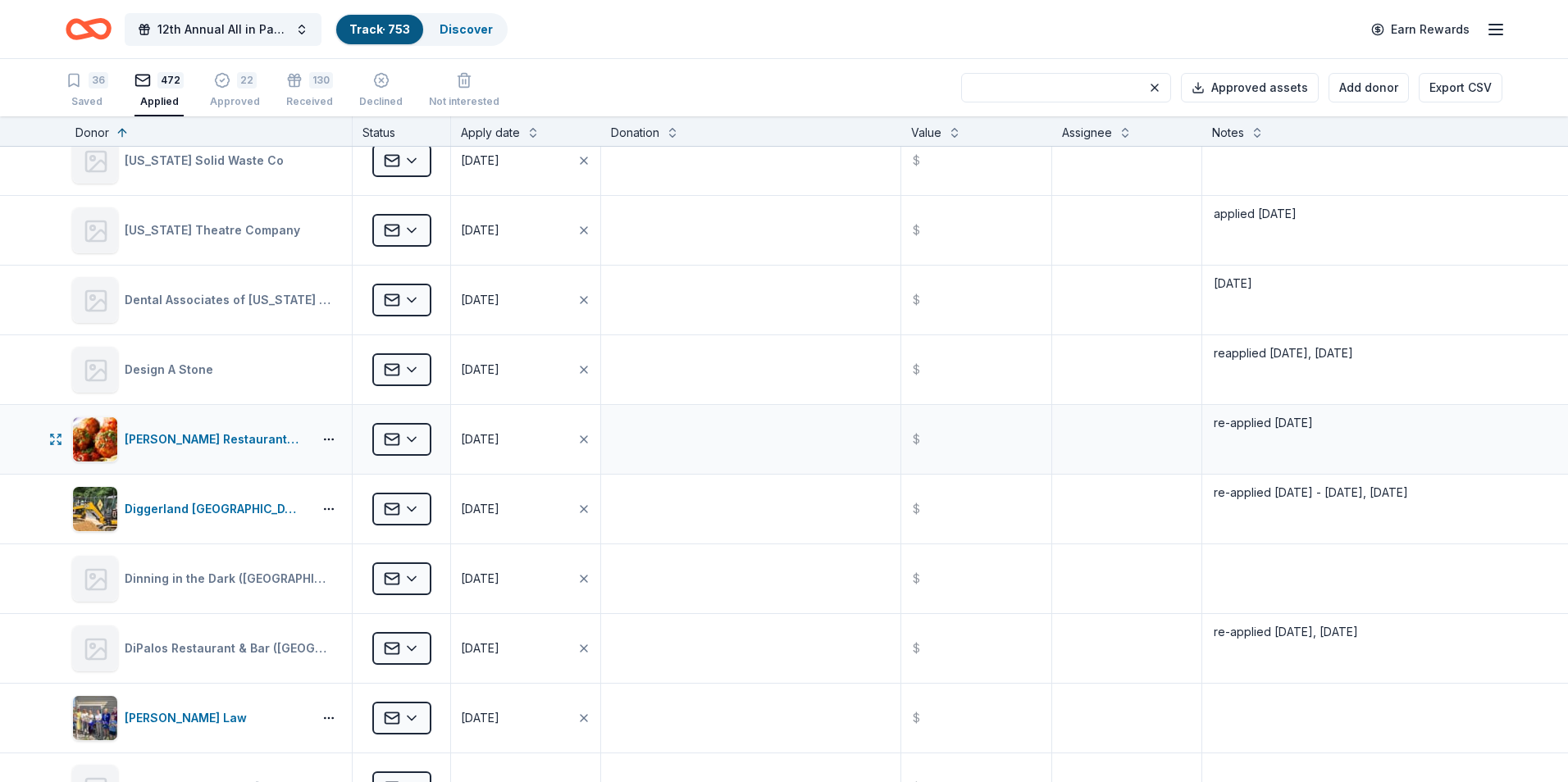
click at [534, 432] on button "08/04/2025" at bounding box center [526, 439] width 150 height 68
click at [492, 509] on button "Go to previous month" at bounding box center [489, 514] width 23 height 23
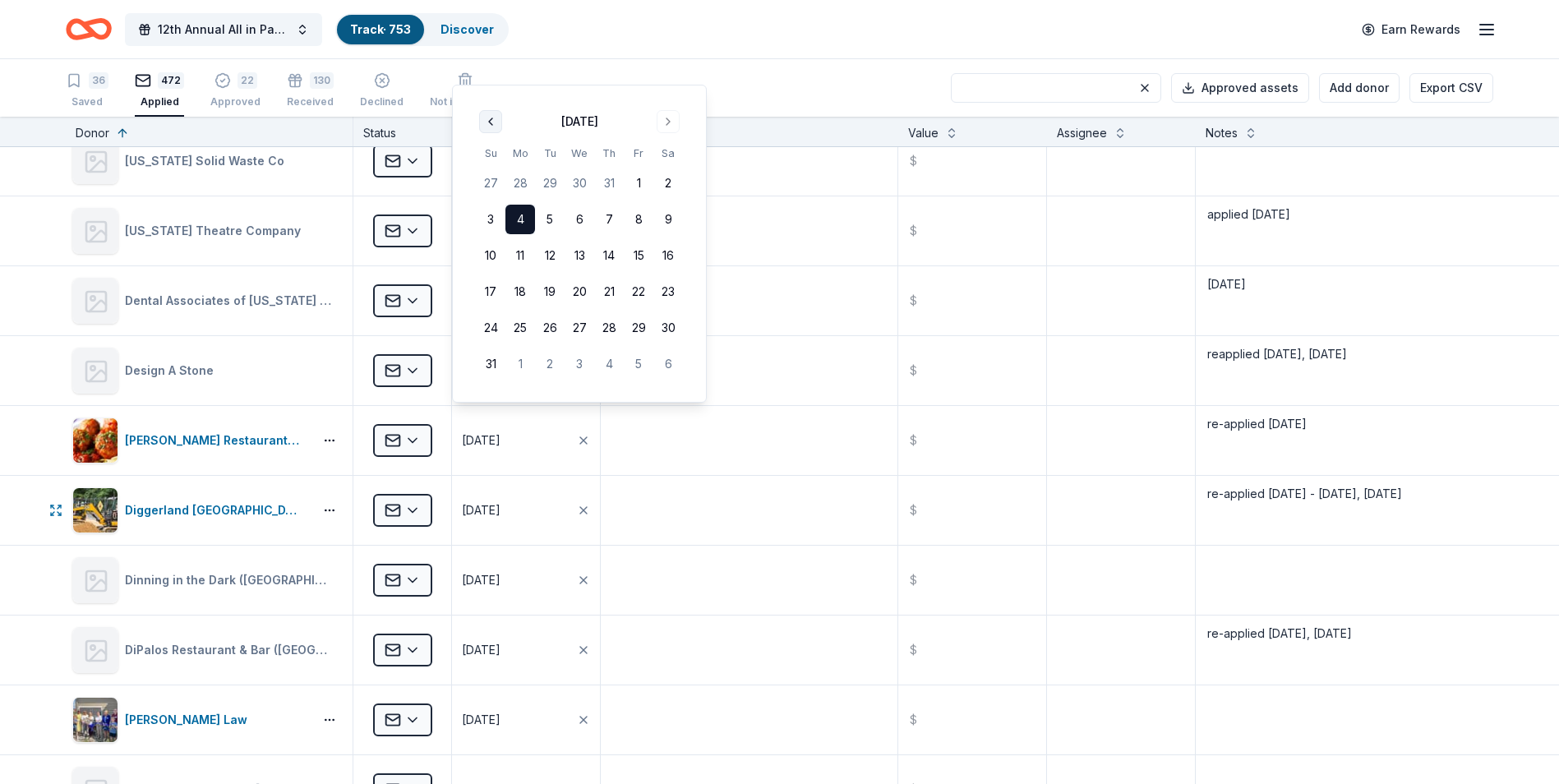
click at [493, 510] on div "02/03/2025" at bounding box center [481, 510] width 38 height 20
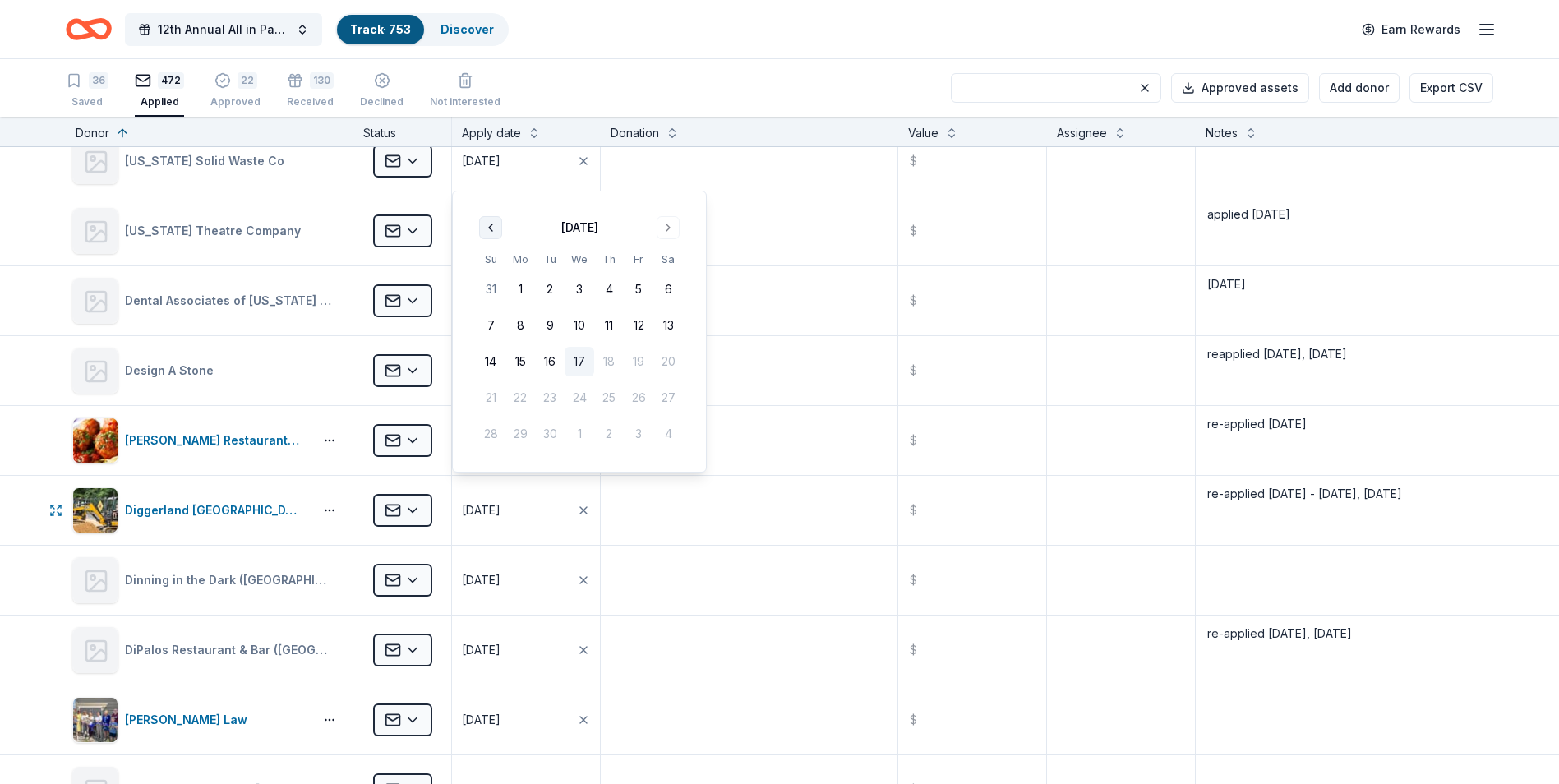
click at [493, 229] on button "Go to previous month" at bounding box center [490, 227] width 23 height 23
click at [489, 199] on button "Go to previous month" at bounding box center [490, 191] width 23 height 23
click at [612, 359] on button "17" at bounding box center [609, 361] width 29 height 29
click at [737, 502] on textarea at bounding box center [749, 510] width 294 height 66
click at [489, 512] on div "07/17/2025" at bounding box center [481, 510] width 38 height 20
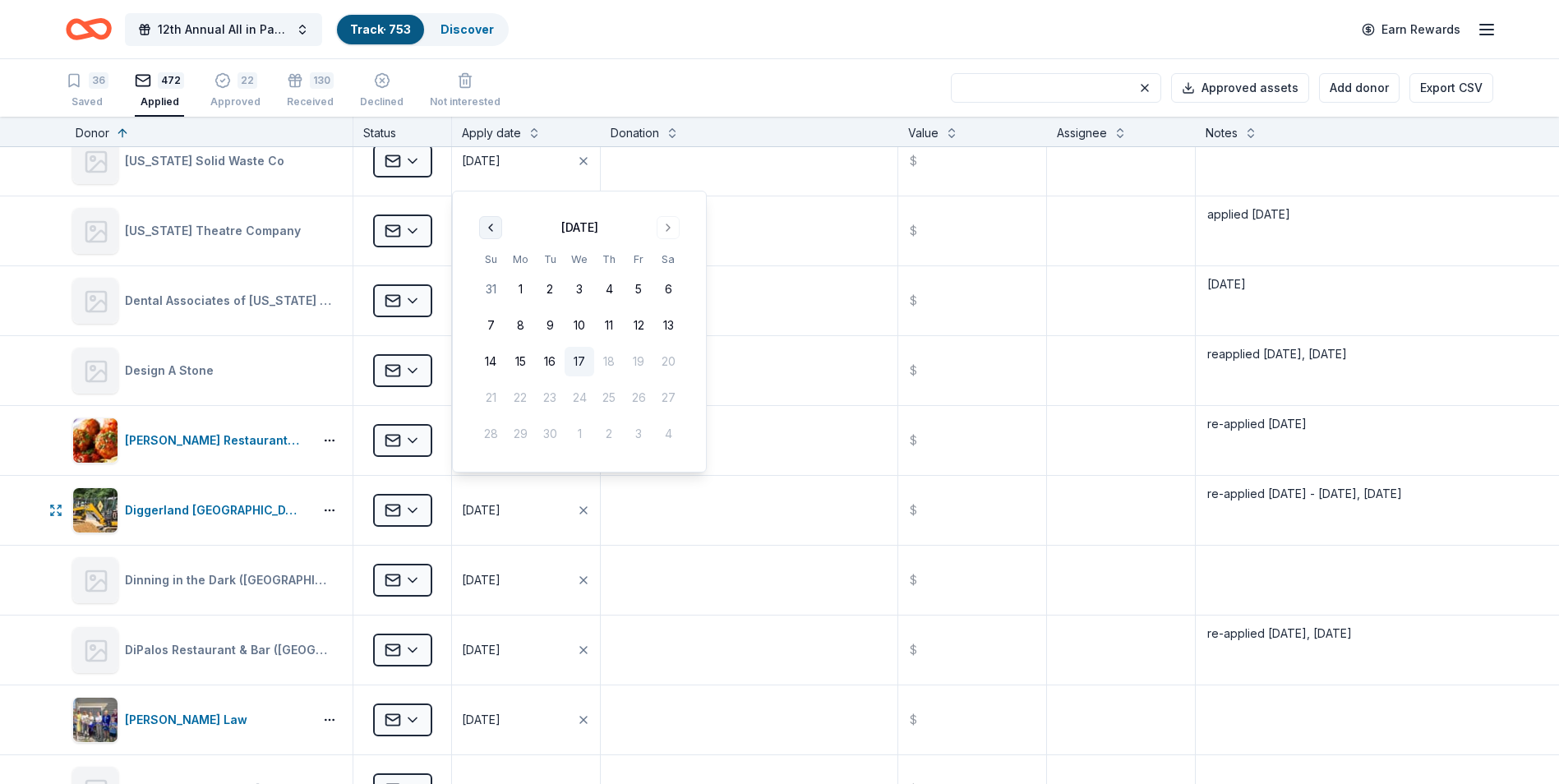
click at [488, 230] on button "Go to previous month" at bounding box center [490, 227] width 23 height 23
click at [488, 230] on th "Su" at bounding box center [490, 222] width 29 height 17
click at [492, 186] on button "Go to previous month" at bounding box center [490, 191] width 23 height 23
click at [494, 221] on button "Go to previous month" at bounding box center [490, 227] width 23 height 23
click at [495, 225] on button "Go to previous month" at bounding box center [490, 227] width 23 height 23
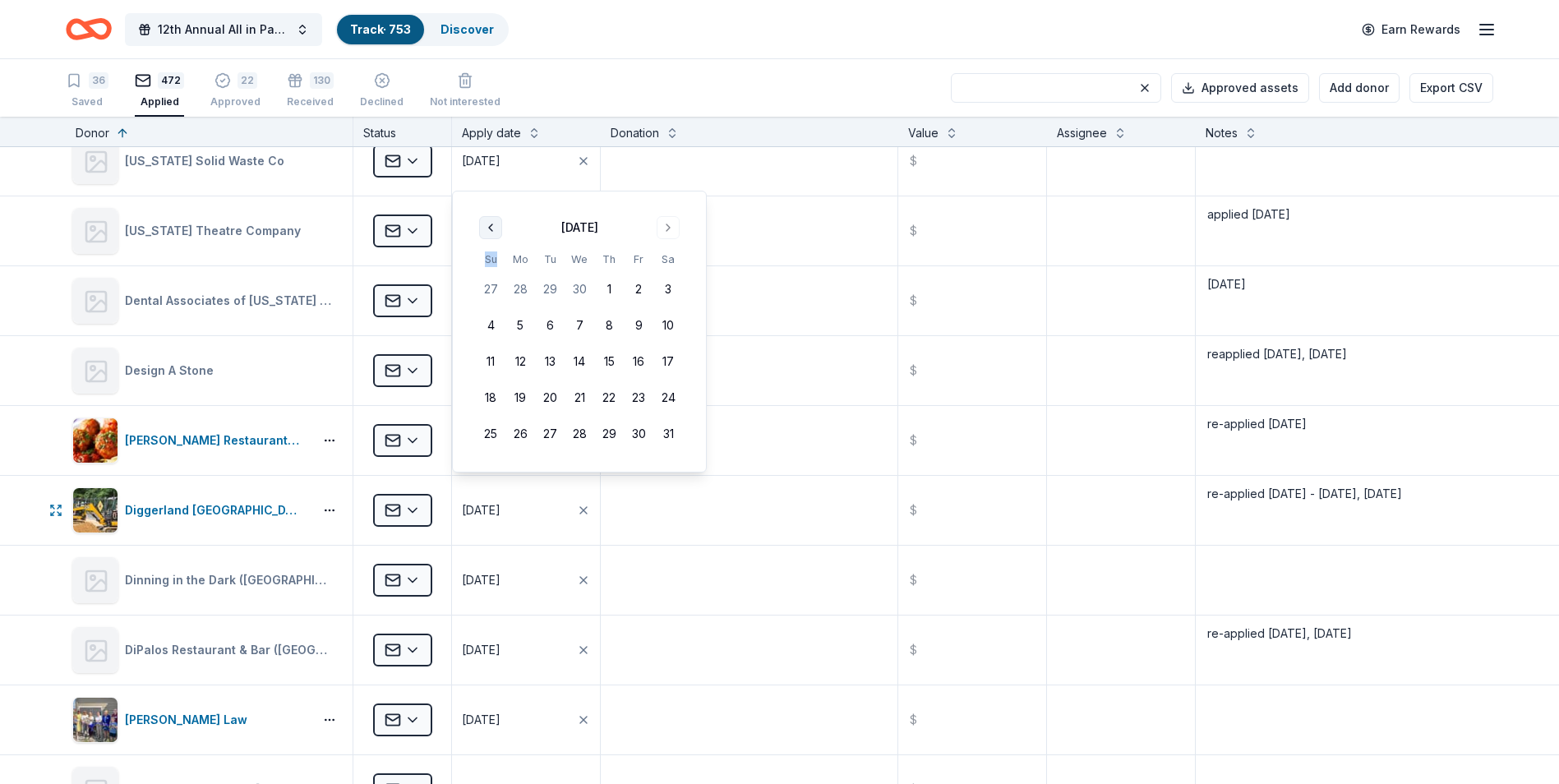
click at [495, 225] on button "Go to previous month" at bounding box center [490, 227] width 23 height 23
click at [495, 225] on th "Su" at bounding box center [490, 222] width 29 height 17
click at [489, 195] on button "Go to previous month" at bounding box center [490, 191] width 23 height 23
click at [581, 358] on button "12" at bounding box center [579, 361] width 29 height 29
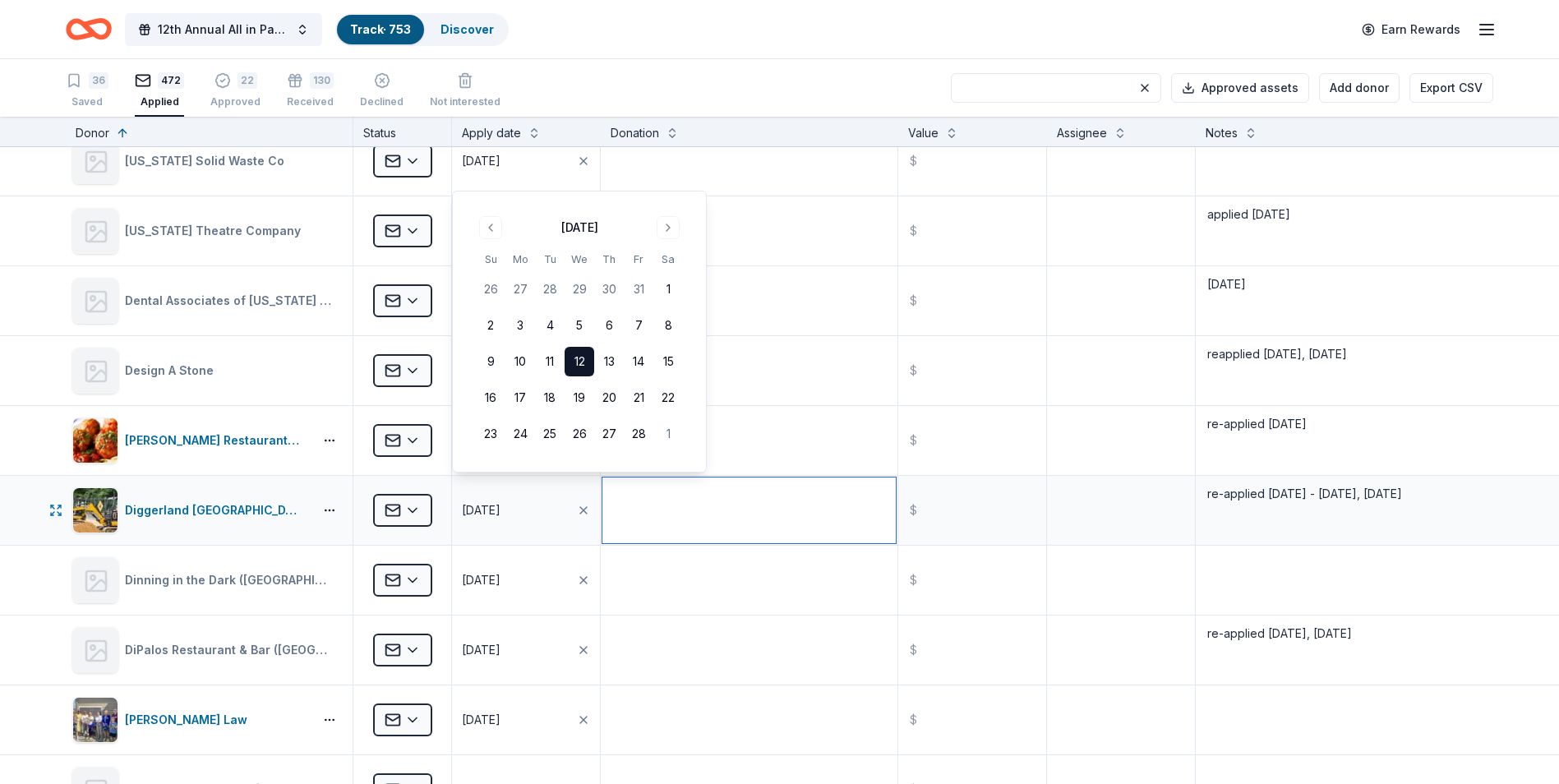
click at [638, 510] on textarea at bounding box center [749, 510] width 294 height 66
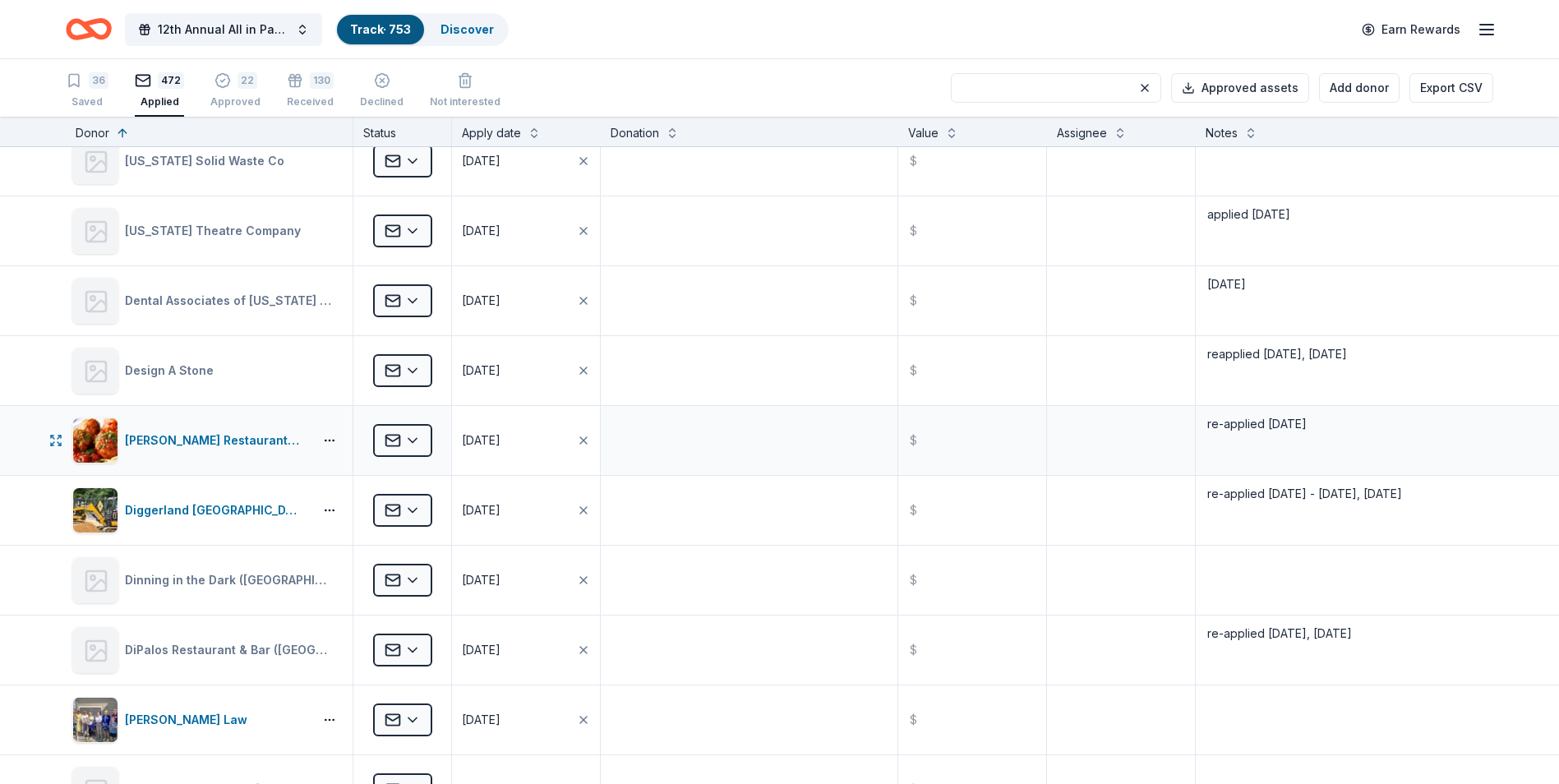
click at [552, 424] on button "08/04/2025" at bounding box center [526, 440] width 148 height 69
click at [480, 438] on div "08/04/2025" at bounding box center [481, 441] width 38 height 20
click at [493, 444] on div "08/04/2025" at bounding box center [481, 441] width 38 height 20
click at [489, 516] on button "Go to previous month" at bounding box center [490, 515] width 23 height 23
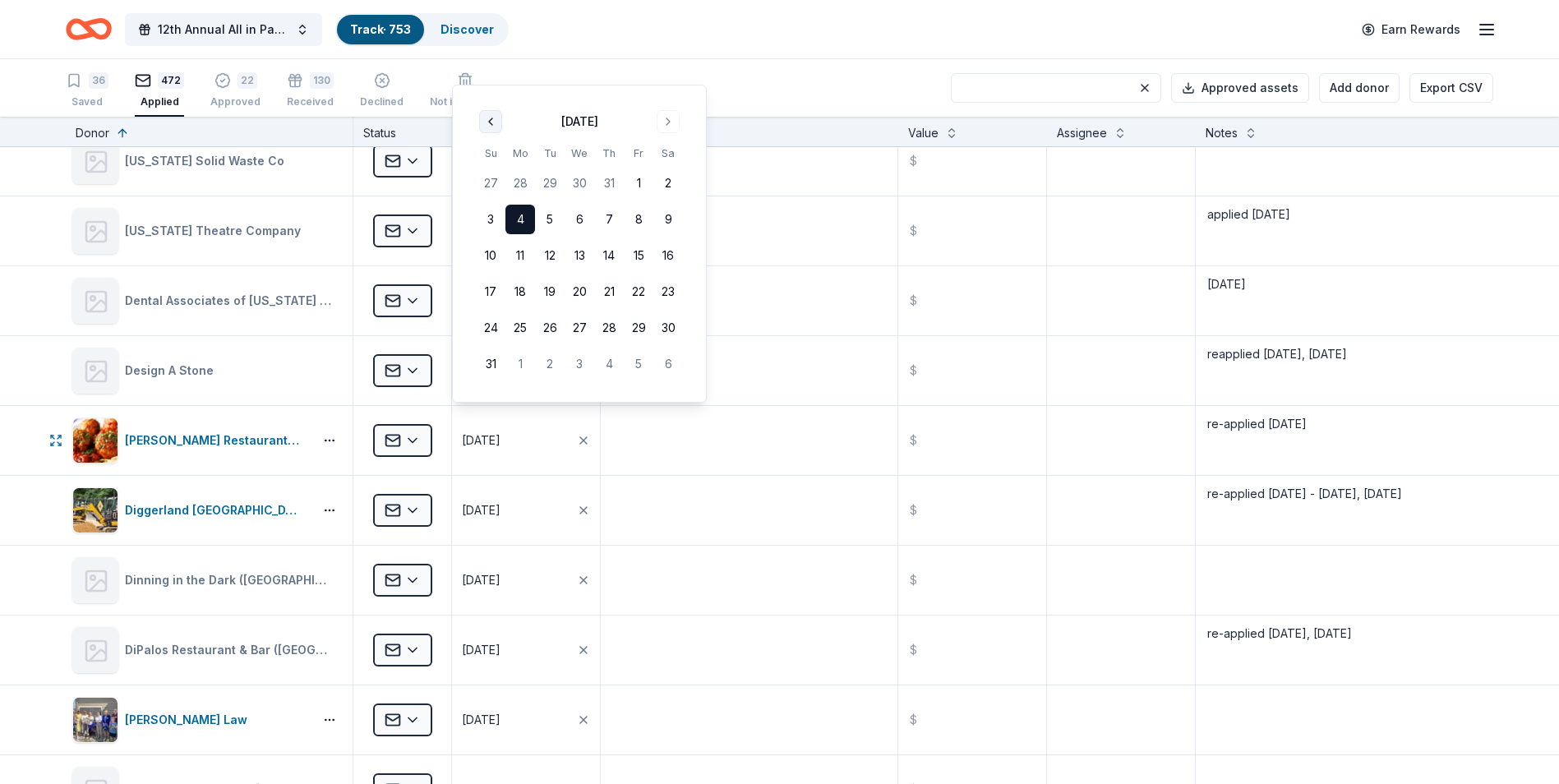
click at [489, 118] on button "Go to previous month" at bounding box center [490, 121] width 23 height 23
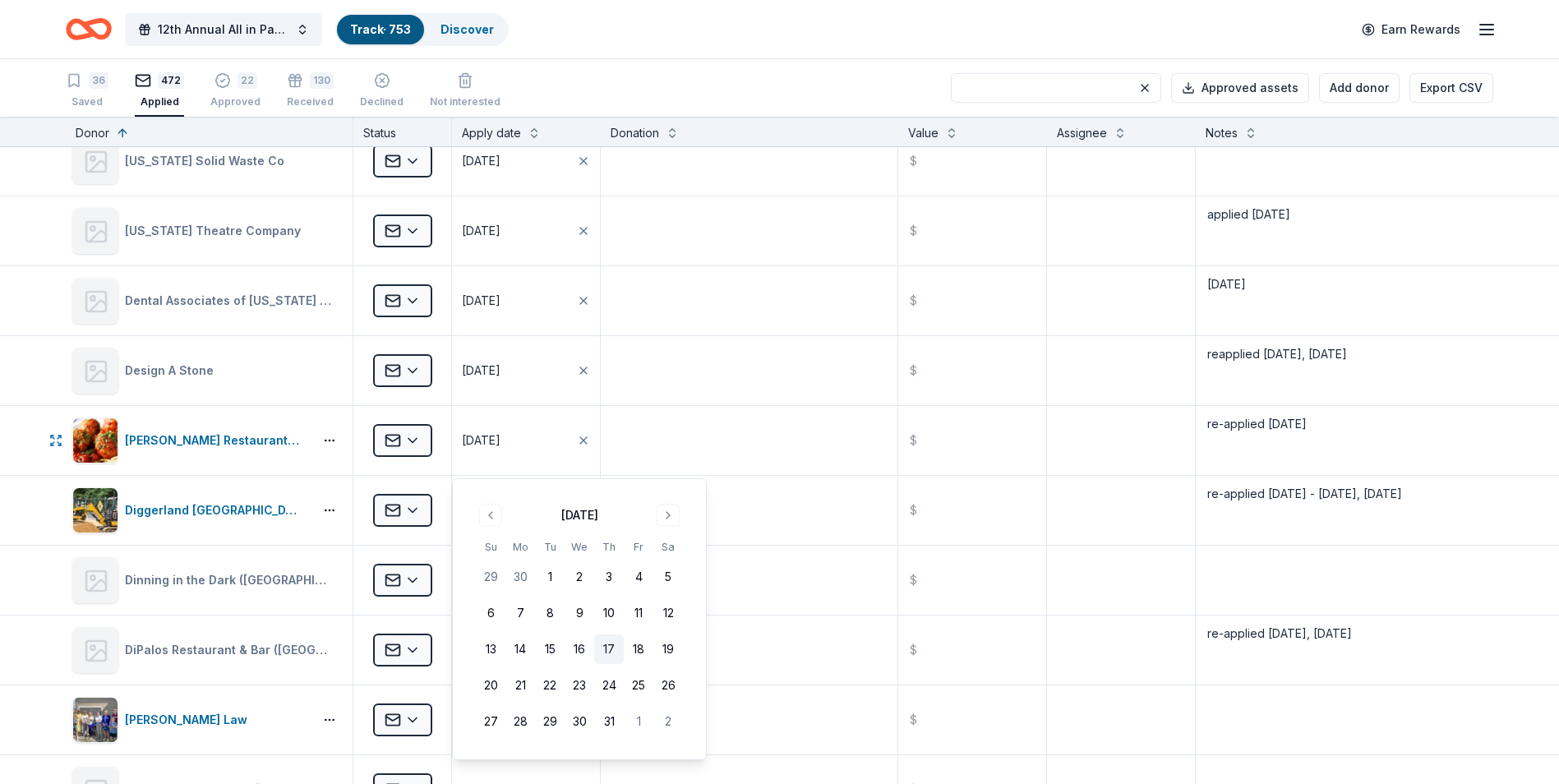
click at [615, 650] on button "17" at bounding box center [609, 650] width 29 height 29
click at [725, 421] on textarea at bounding box center [749, 441] width 294 height 66
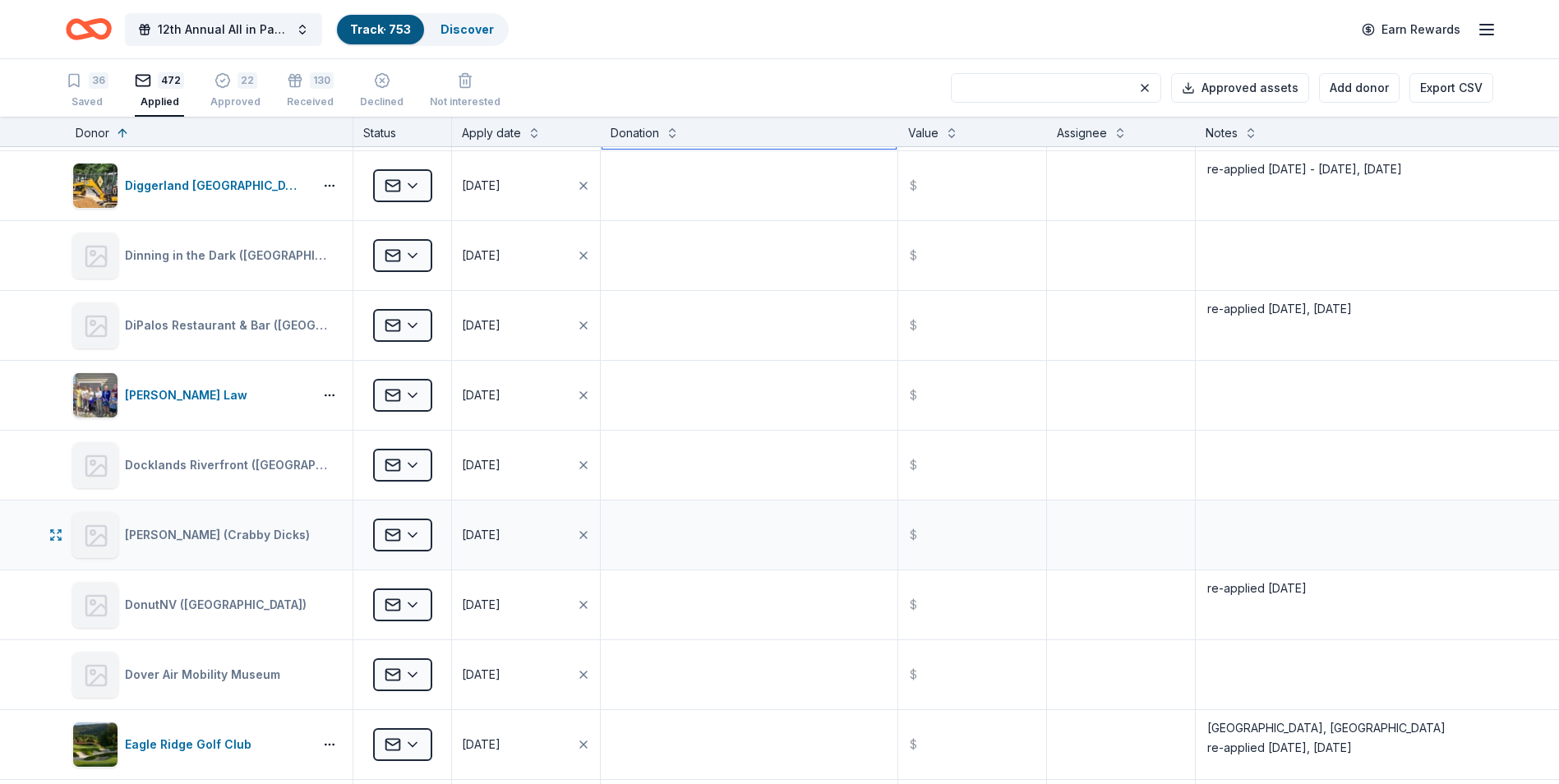
scroll to position [8383, 0]
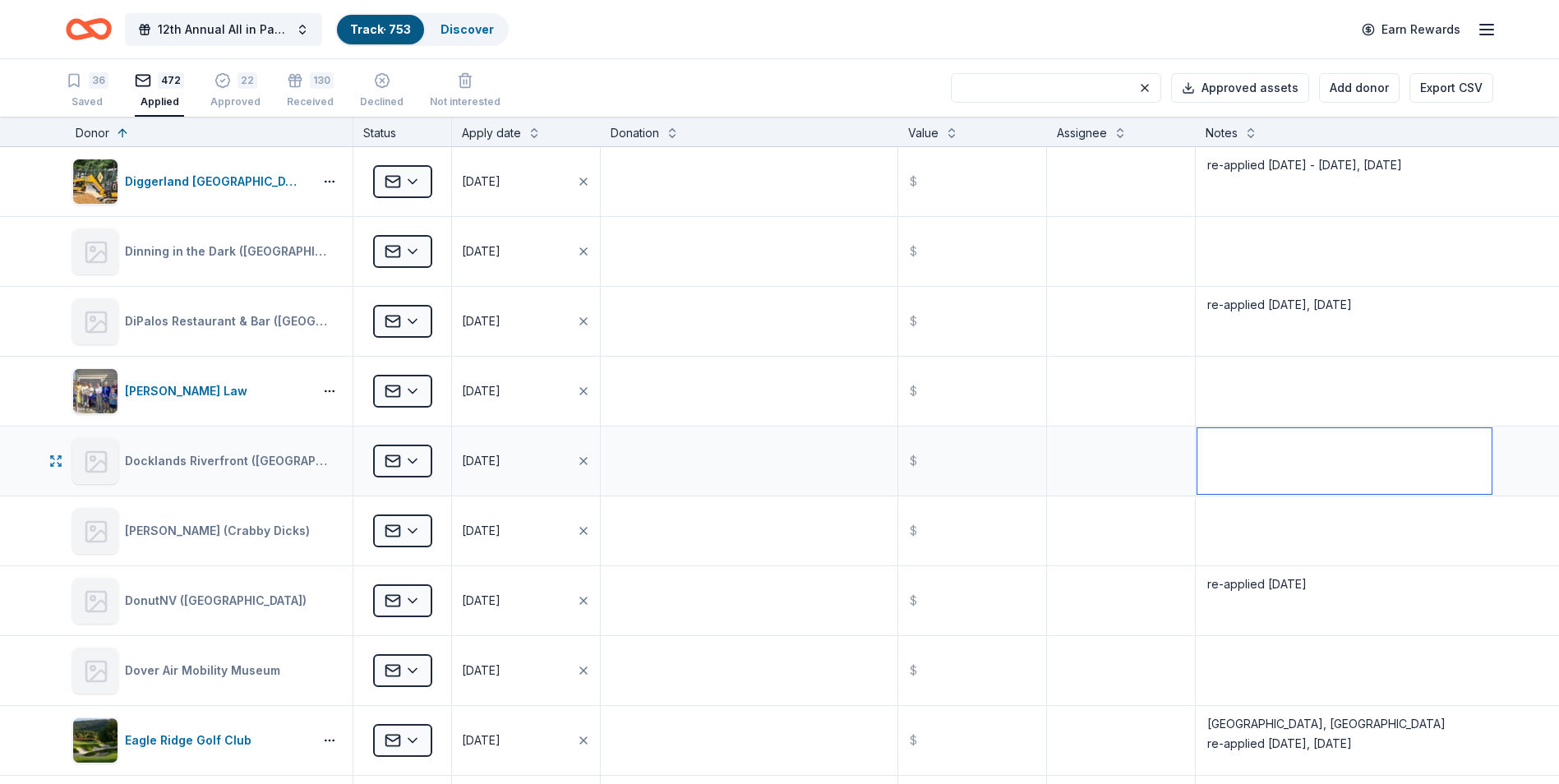
click at [1203, 446] on textarea at bounding box center [1345, 461] width 295 height 66
type textarea "re-applied 9/17/25"
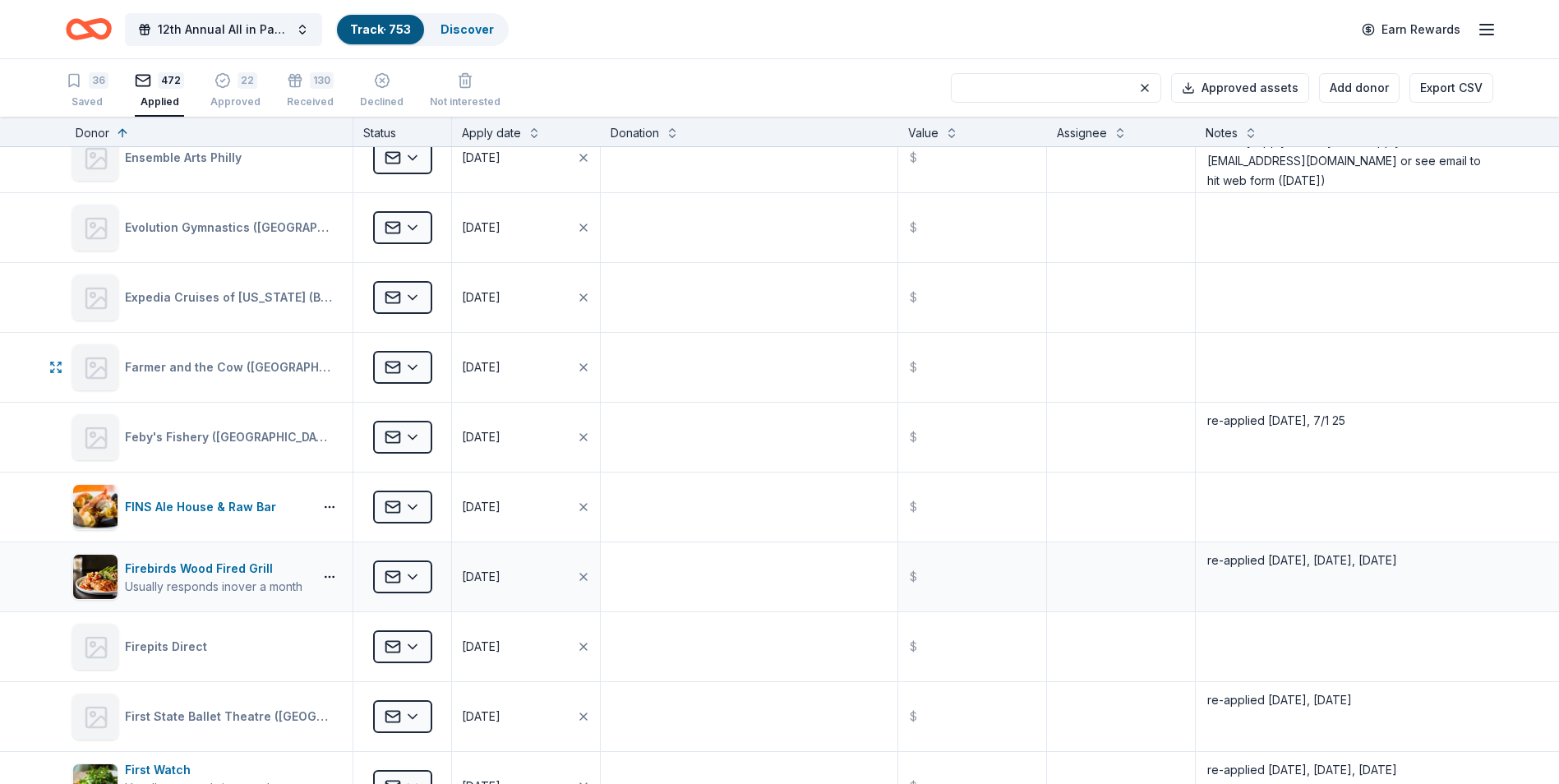
scroll to position [9205, 0]
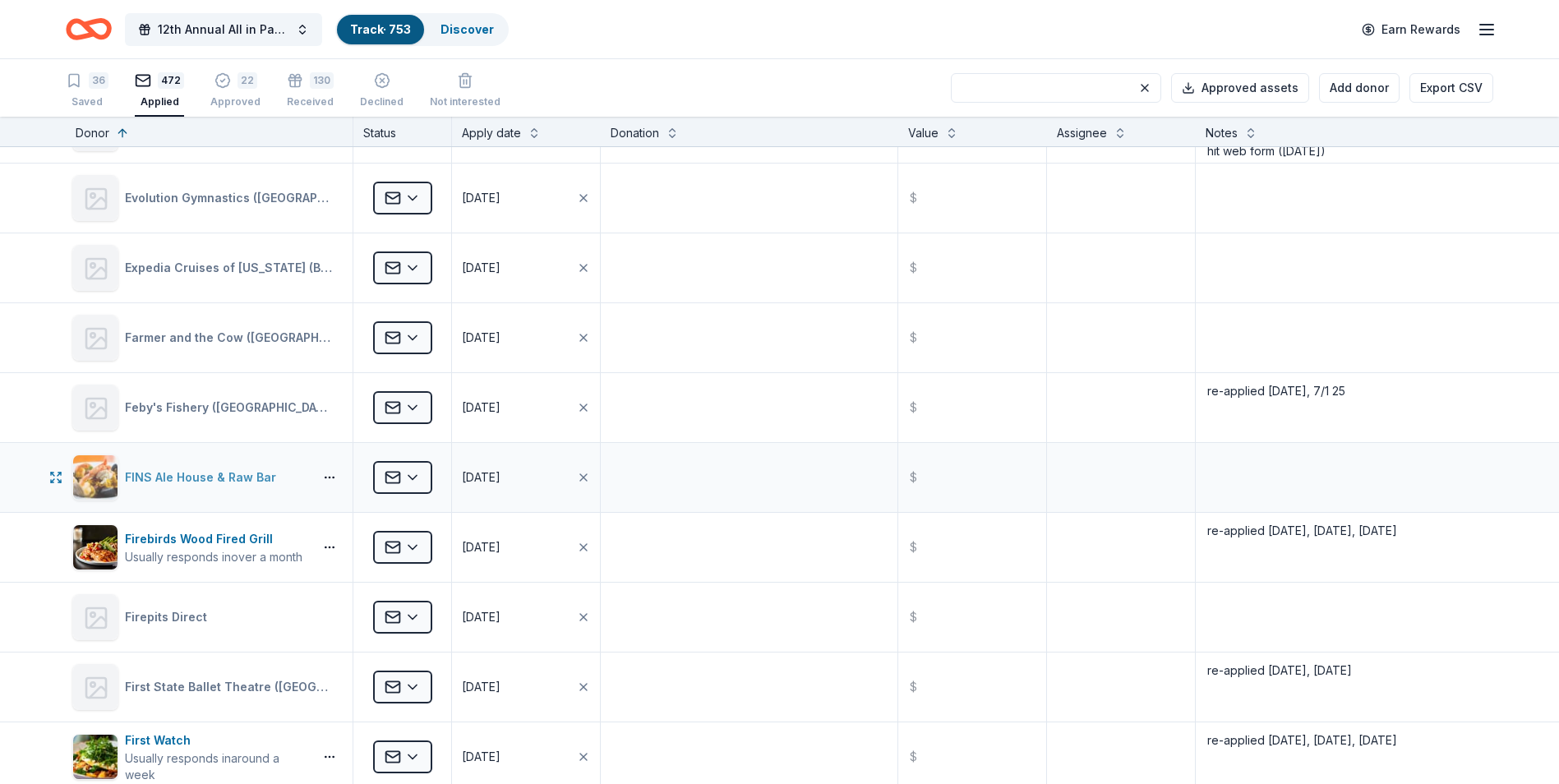
click at [171, 472] on div "FINS Ale House & Raw Bar" at bounding box center [204, 478] width 157 height 20
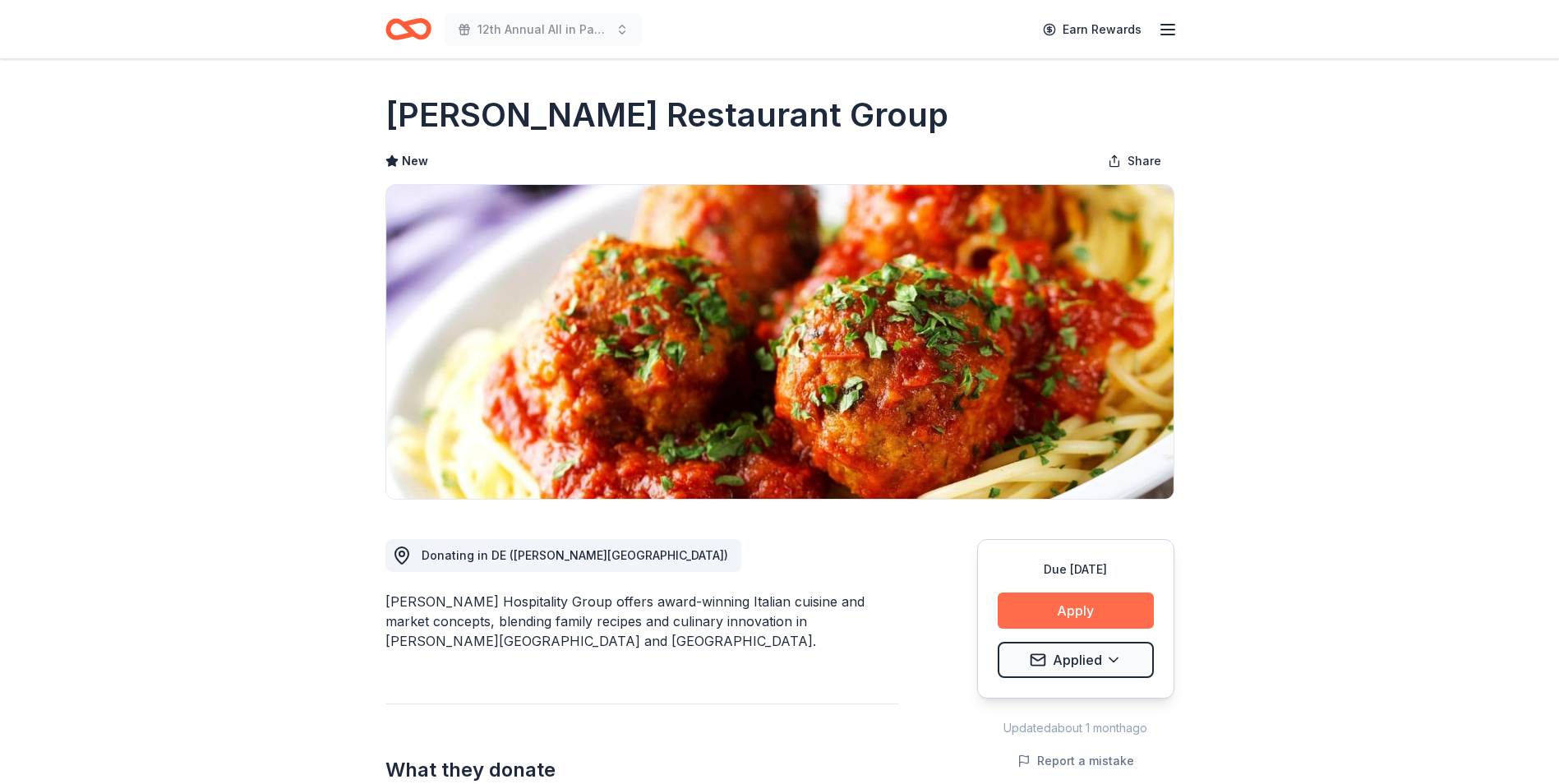
click at [1071, 603] on button "Apply" at bounding box center [1076, 611] width 156 height 37
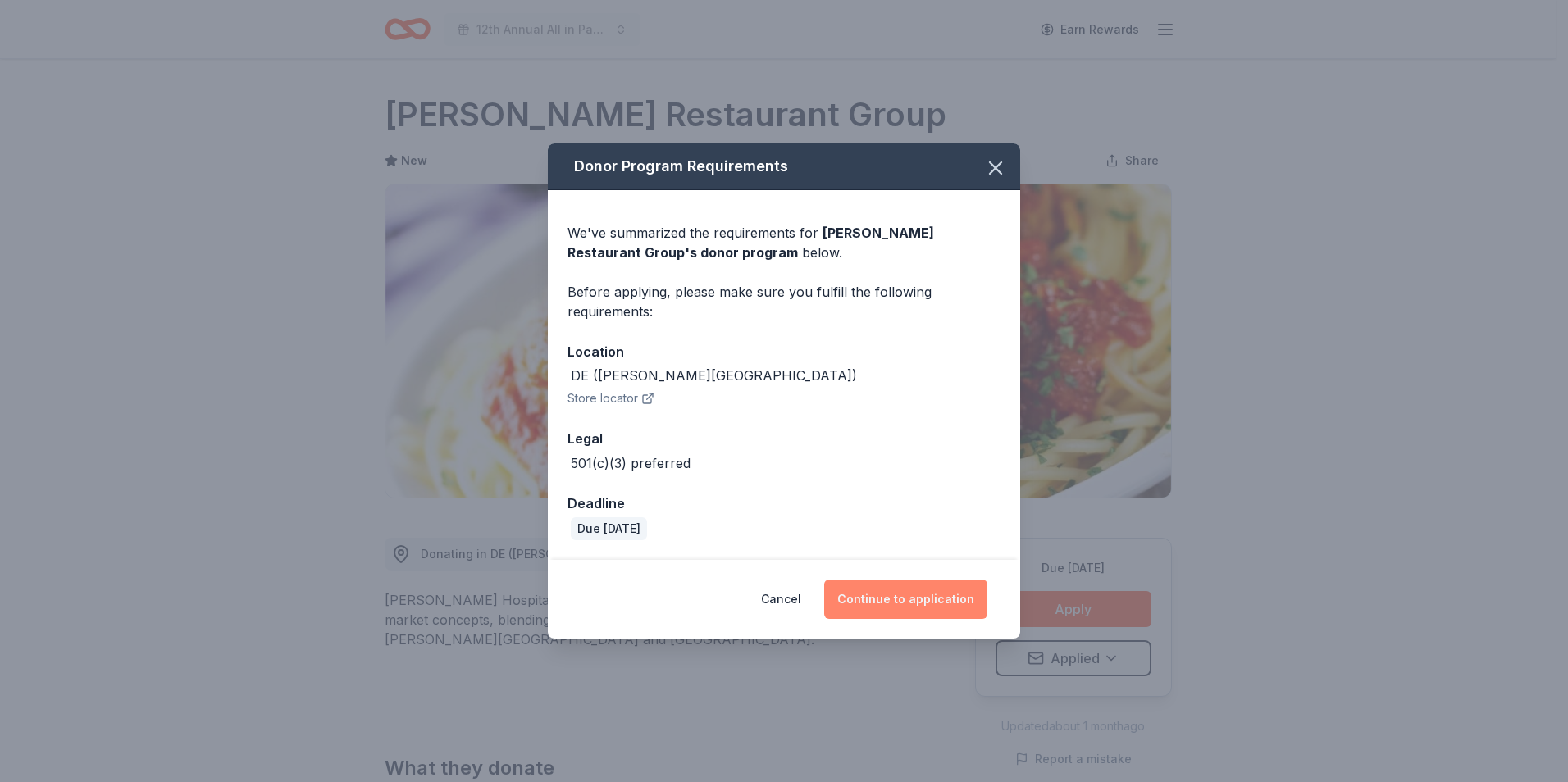
click at [898, 602] on button "Continue to application" at bounding box center [905, 599] width 163 height 39
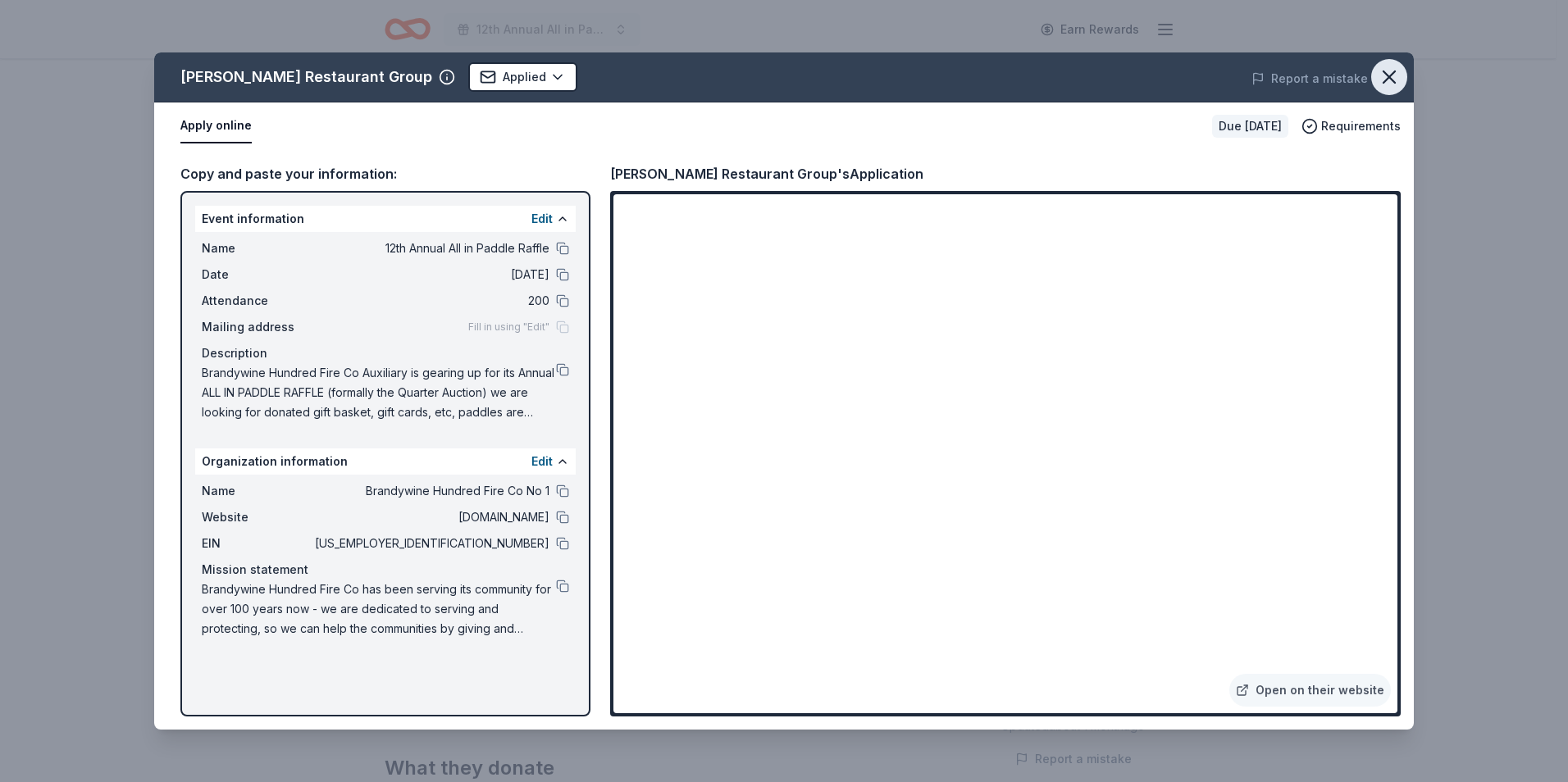
click at [1394, 78] on icon "button" at bounding box center [1388, 77] width 23 height 23
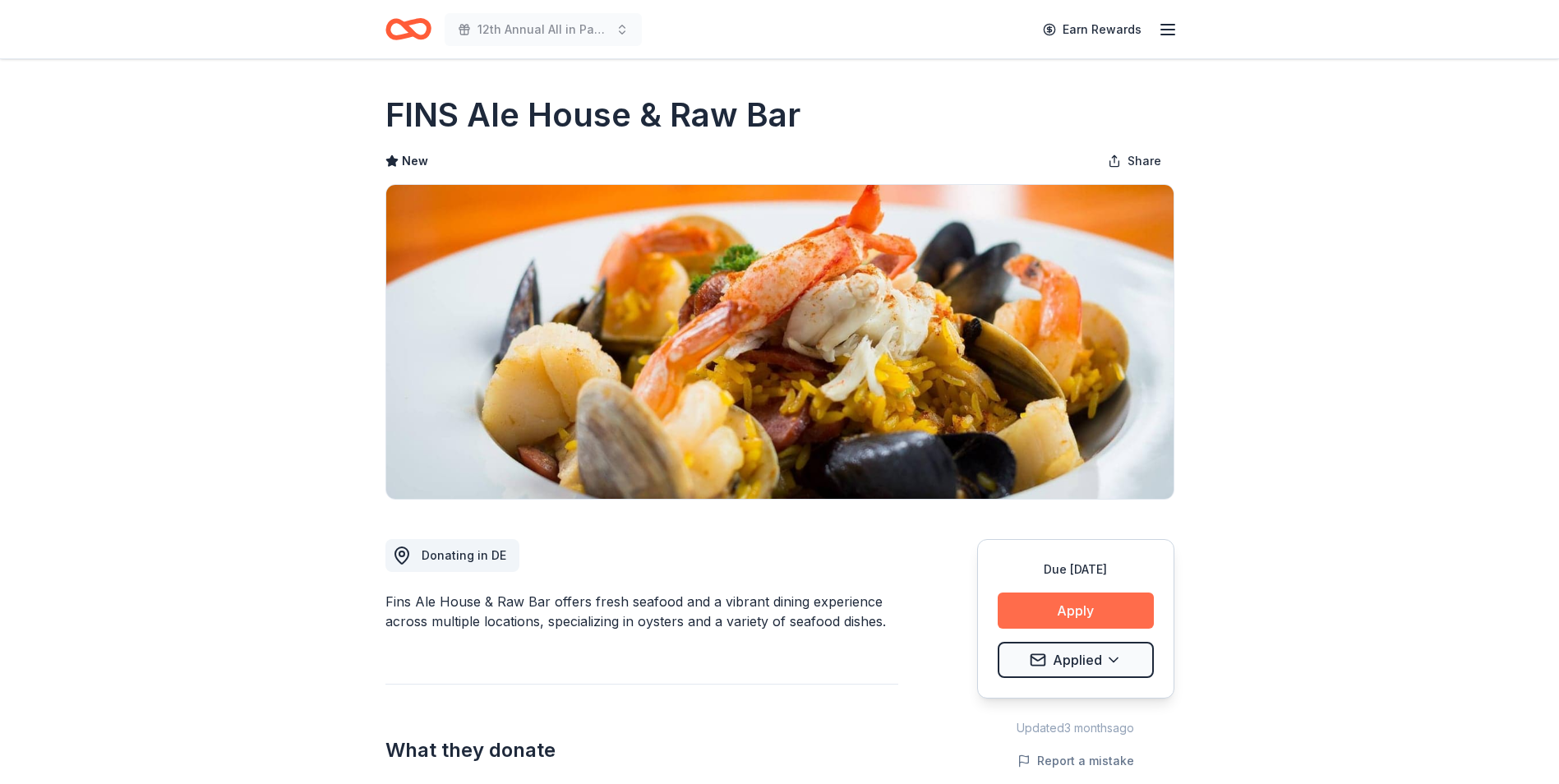
click at [1069, 611] on button "Apply" at bounding box center [1076, 611] width 156 height 37
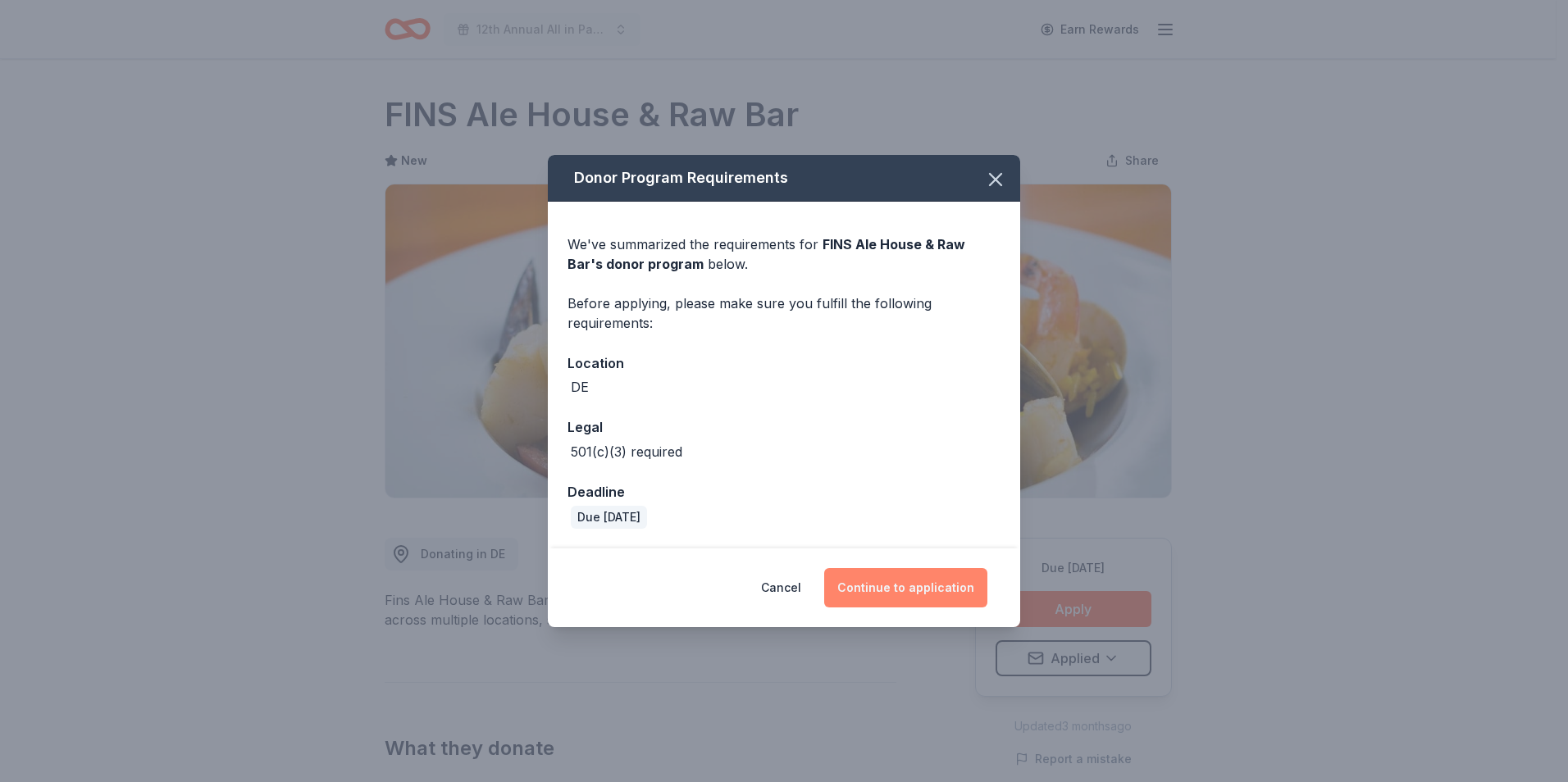
click at [906, 585] on button "Continue to application" at bounding box center [905, 588] width 163 height 39
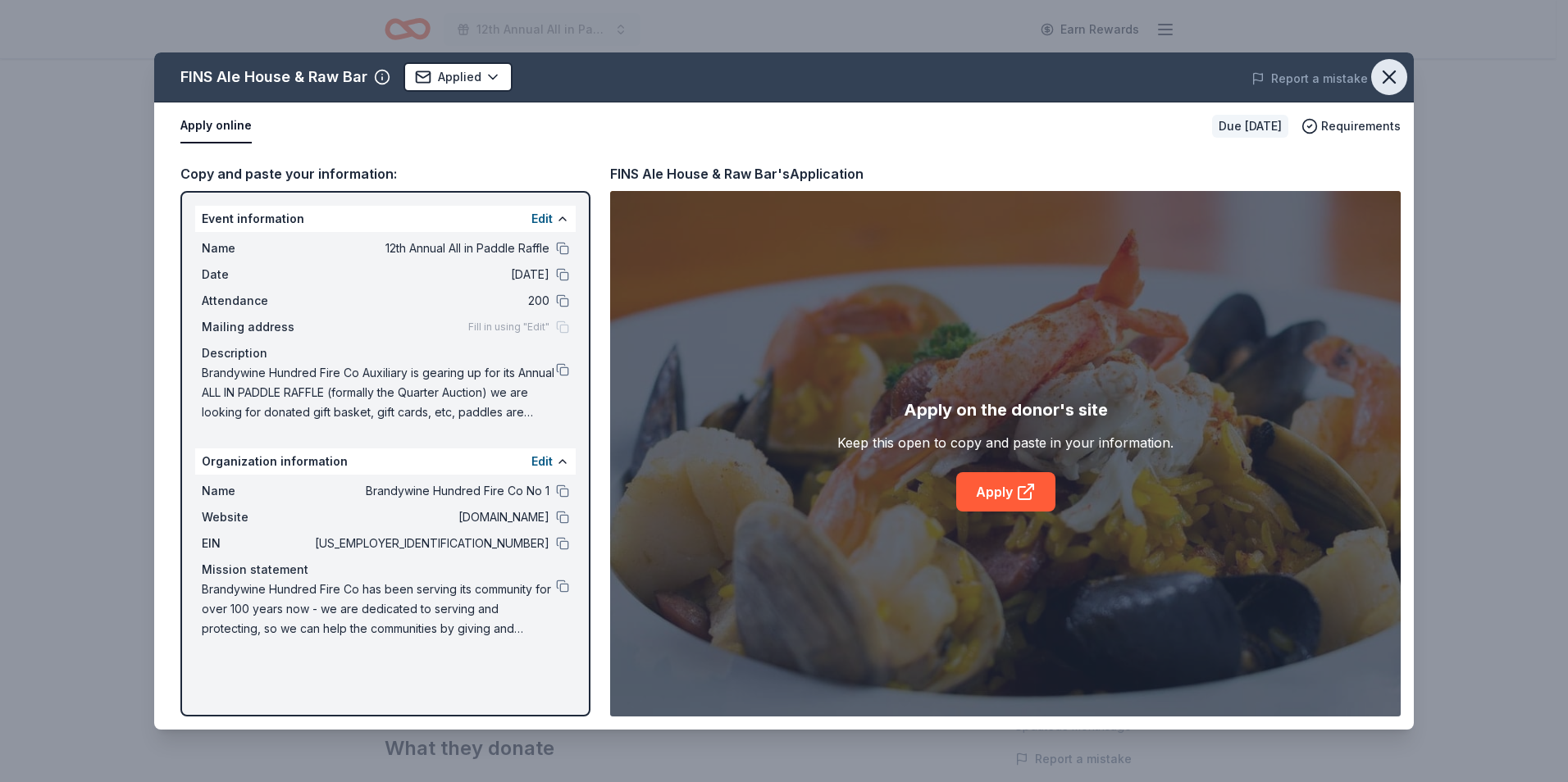
click at [1385, 72] on icon "button" at bounding box center [1389, 77] width 12 height 12
